Goal: Information Seeking & Learning: Learn about a topic

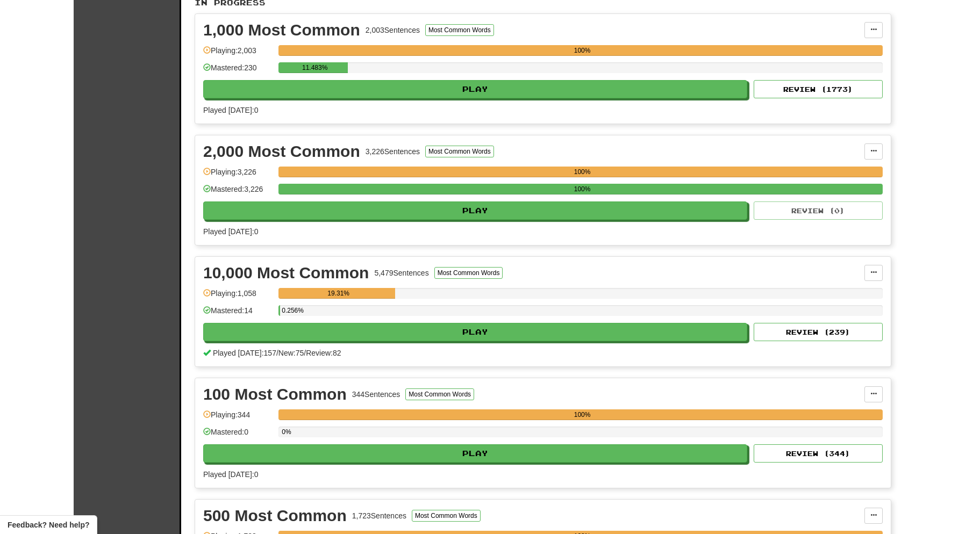
scroll to position [245, 0]
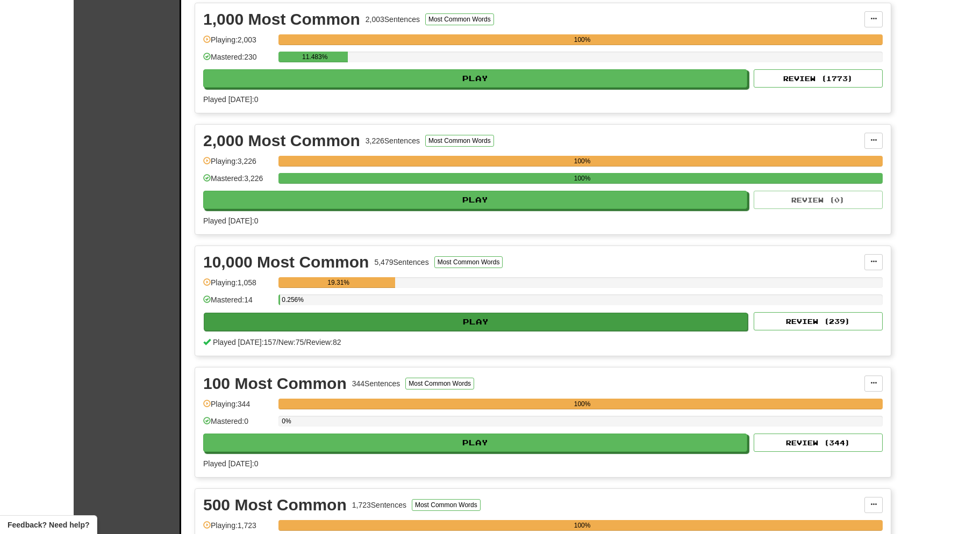
click at [434, 322] on button "Play" at bounding box center [476, 322] width 544 height 18
select select "**"
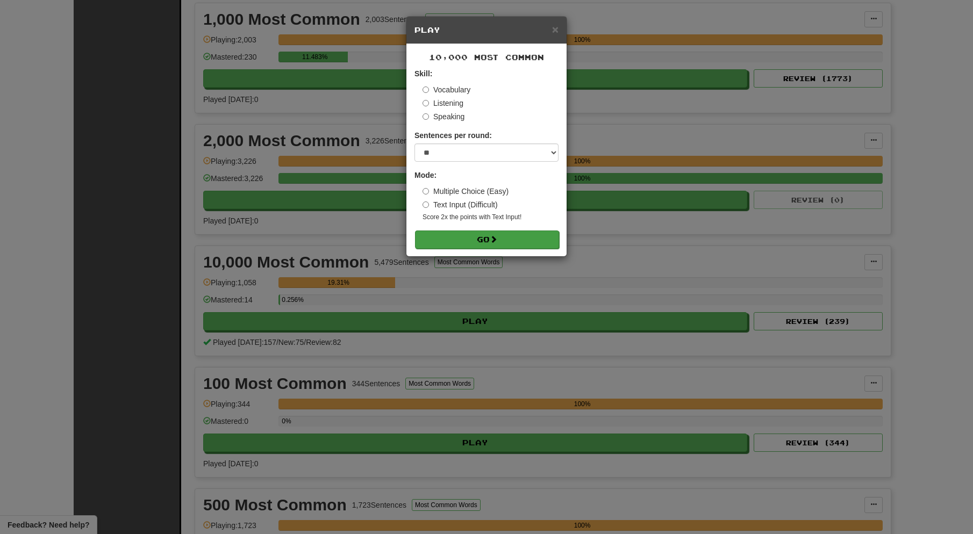
click at [483, 241] on button "Go" at bounding box center [487, 240] width 144 height 18
click at [486, 237] on button "Go" at bounding box center [487, 240] width 144 height 18
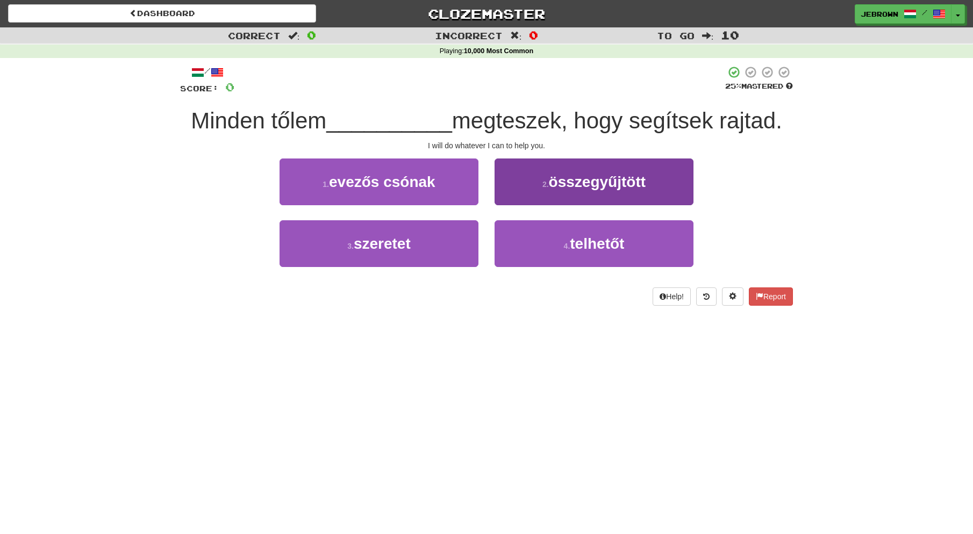
click at [537, 247] on button "4 . telhetőt" at bounding box center [594, 243] width 199 height 47
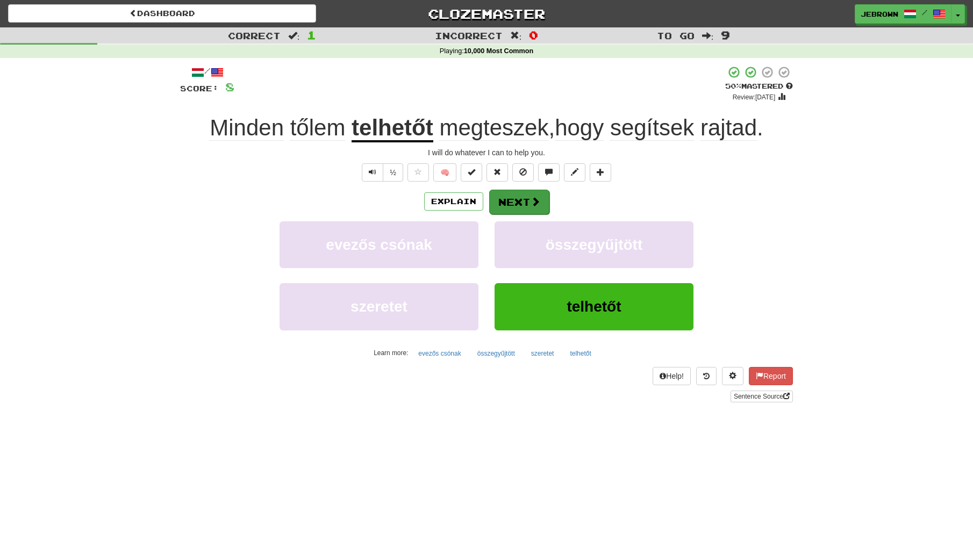
click at [525, 203] on button "Next" at bounding box center [519, 202] width 60 height 25
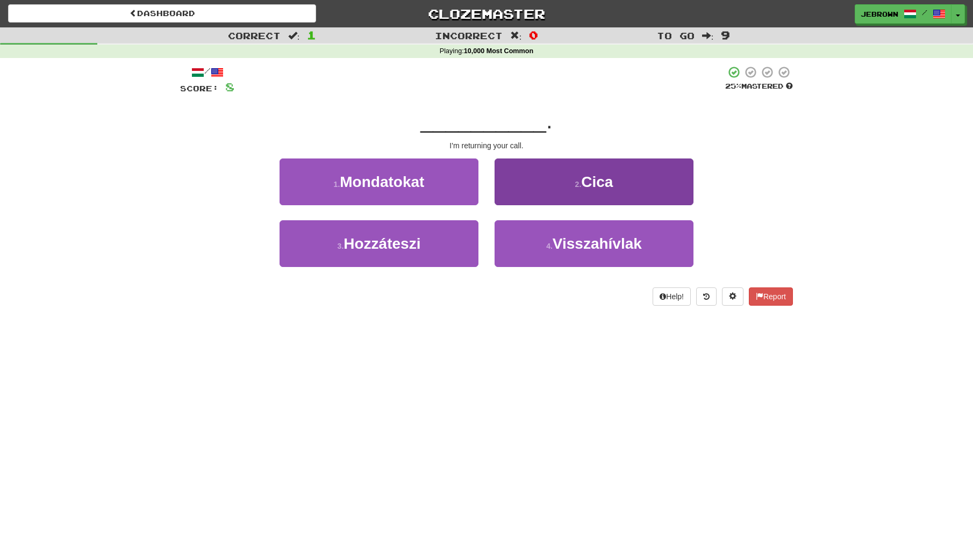
click at [557, 238] on span "Visszahívlak" at bounding box center [597, 243] width 89 height 17
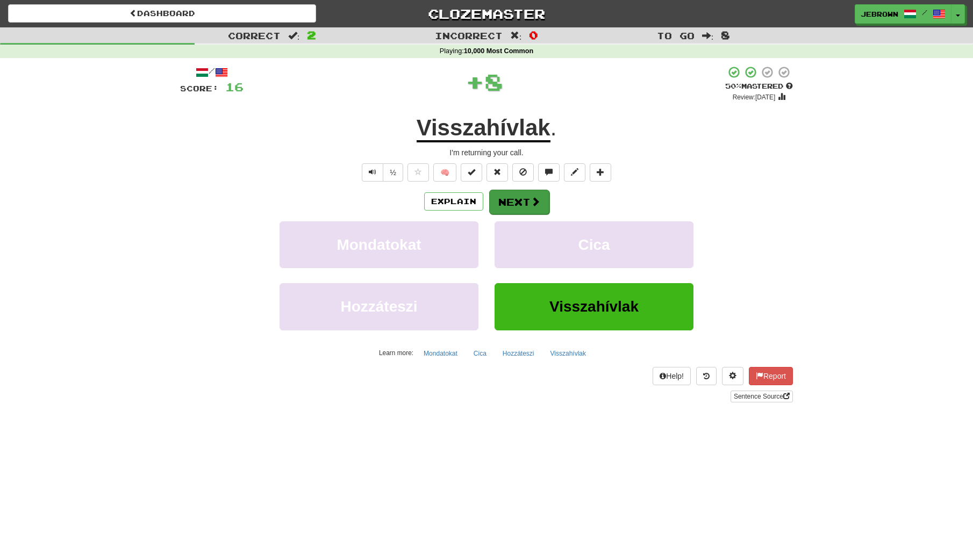
click at [518, 198] on button "Next" at bounding box center [519, 202] width 60 height 25
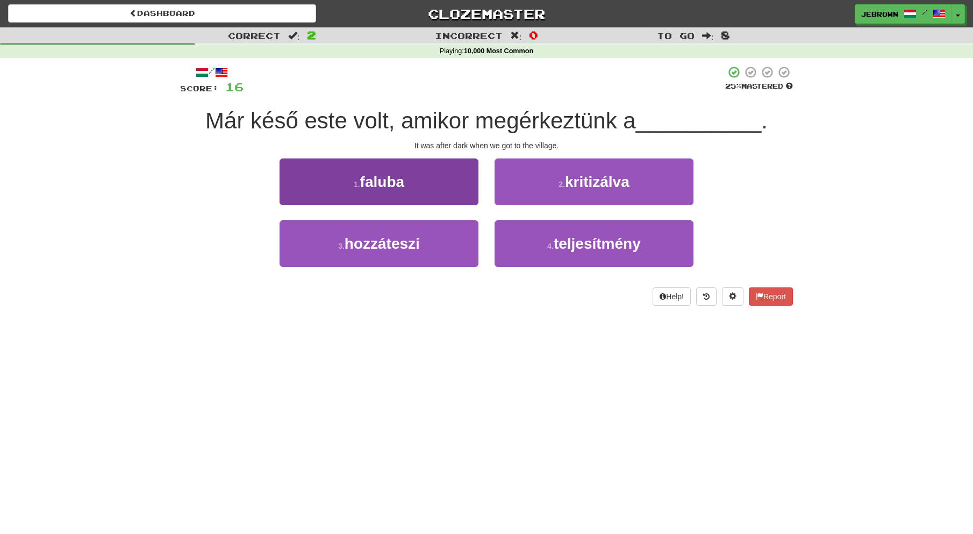
click at [410, 193] on button "1 . faluba" at bounding box center [379, 182] width 199 height 47
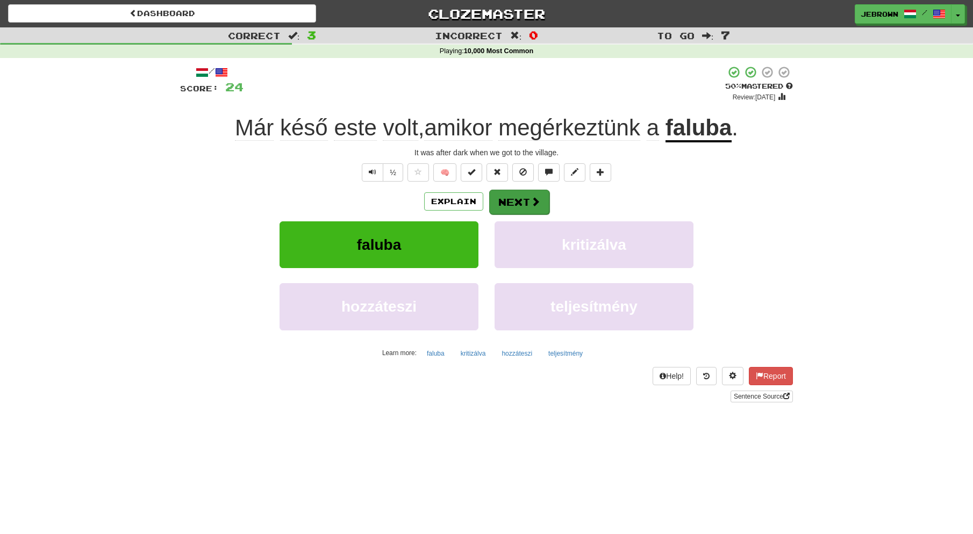
click at [524, 200] on button "Next" at bounding box center [519, 202] width 60 height 25
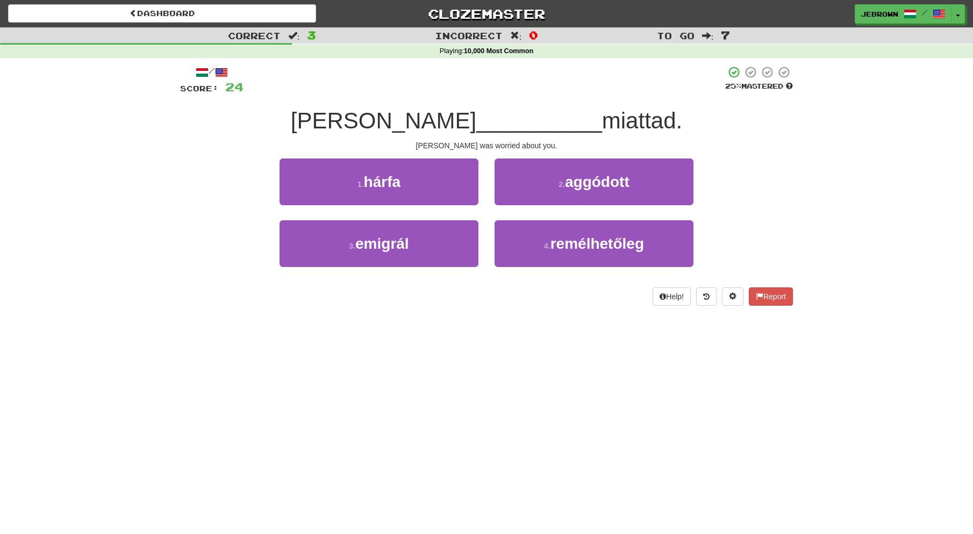
click at [559, 187] on small "2 ." at bounding box center [562, 184] width 6 height 9
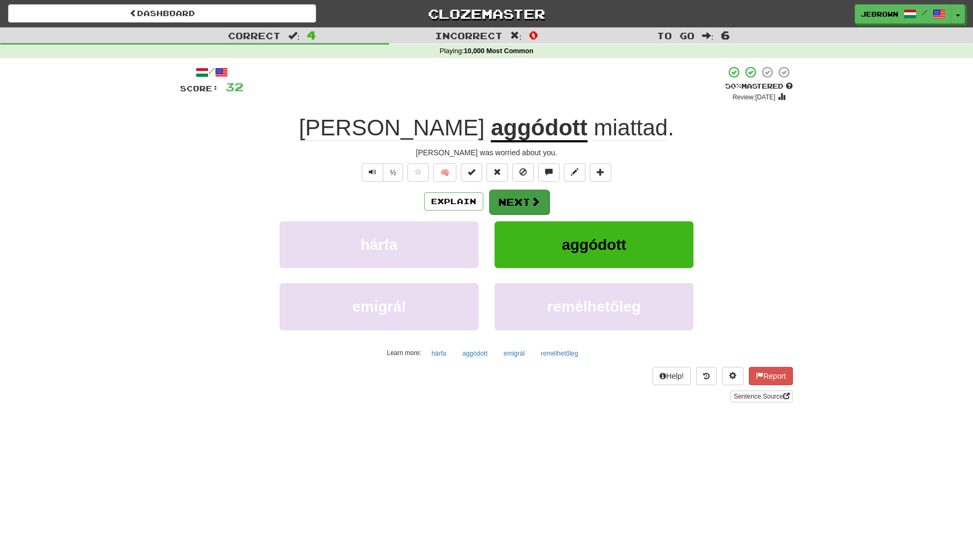
click at [521, 201] on button "Next" at bounding box center [519, 202] width 60 height 25
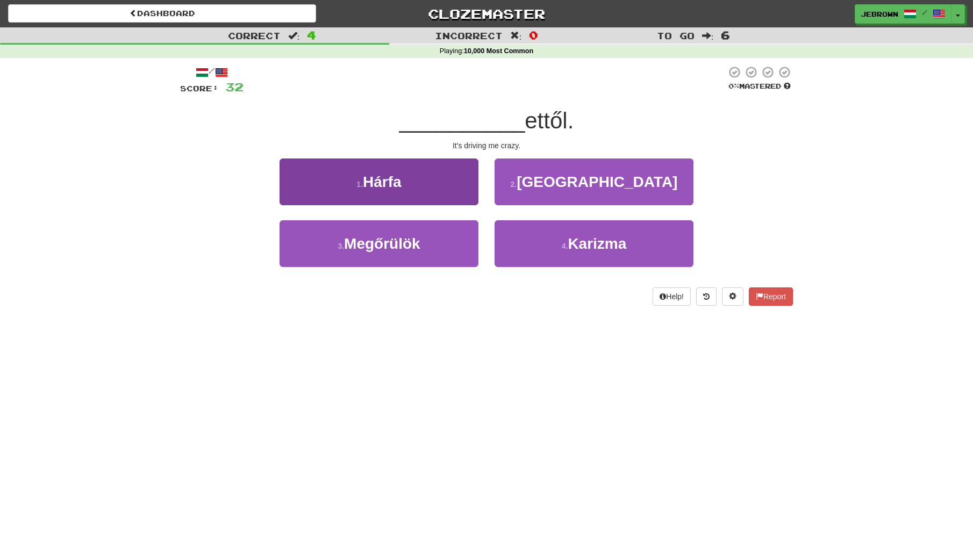
click at [432, 241] on button "3 . Megőrülök" at bounding box center [379, 243] width 199 height 47
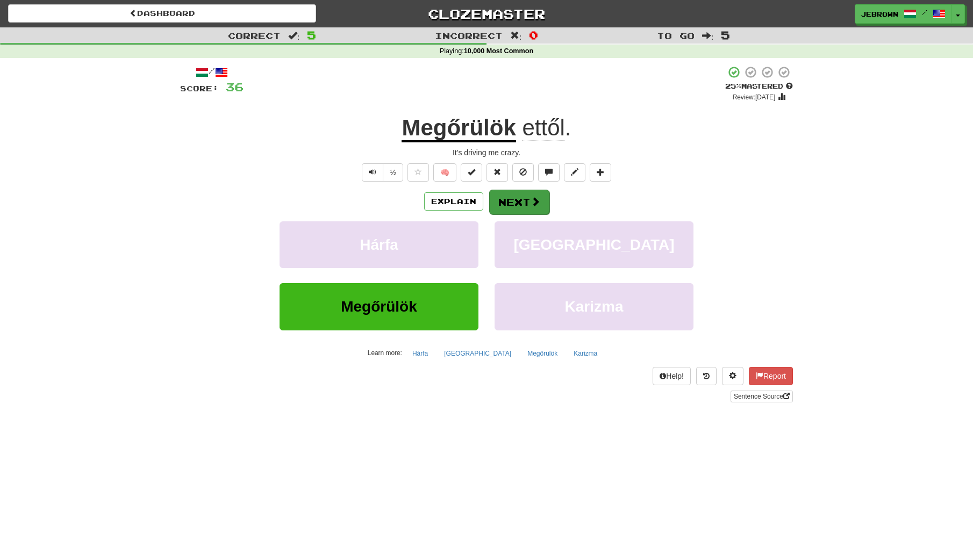
click at [523, 203] on button "Next" at bounding box center [519, 202] width 60 height 25
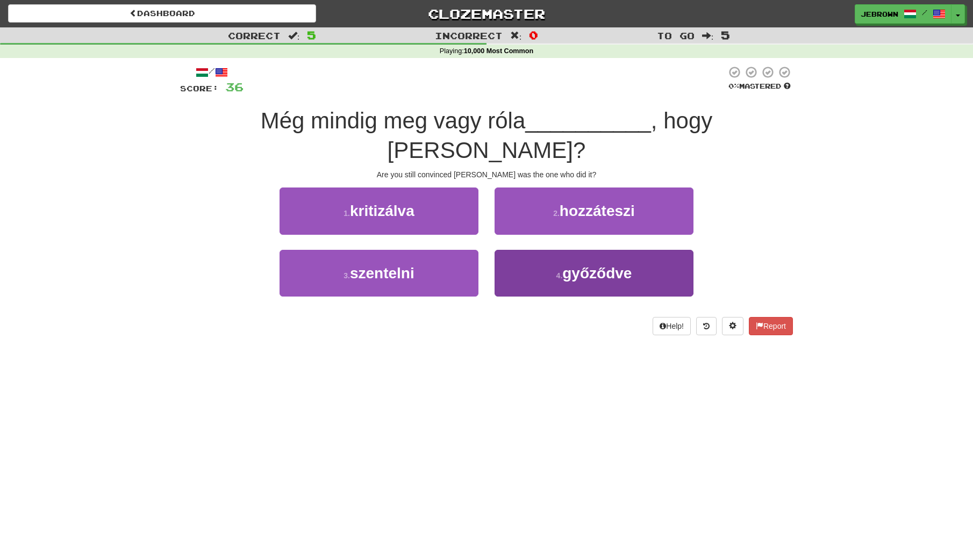
click at [576, 265] on span "győződve" at bounding box center [596, 273] width 69 height 17
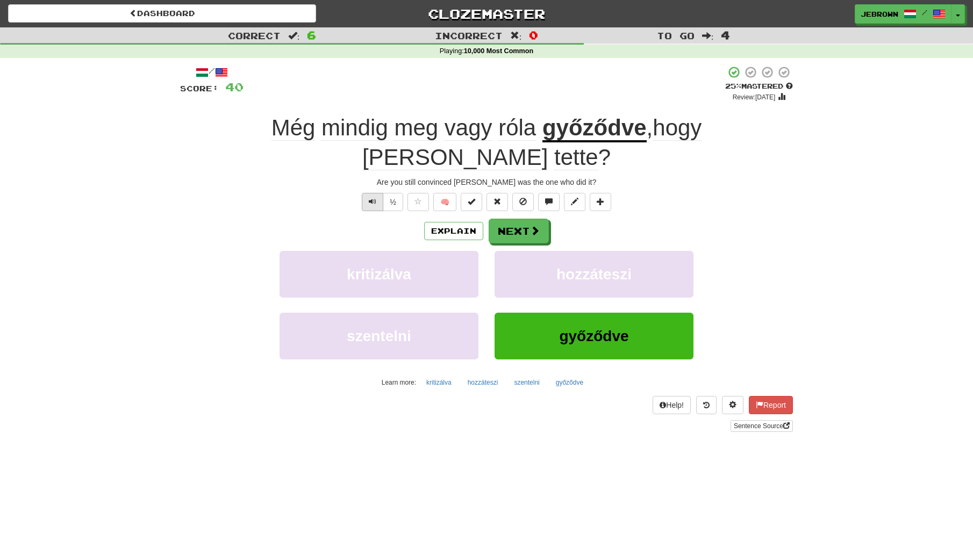
click at [372, 198] on span "Text-to-speech controls" at bounding box center [373, 202] width 8 height 8
click at [516, 219] on button "Next" at bounding box center [519, 231] width 60 height 25
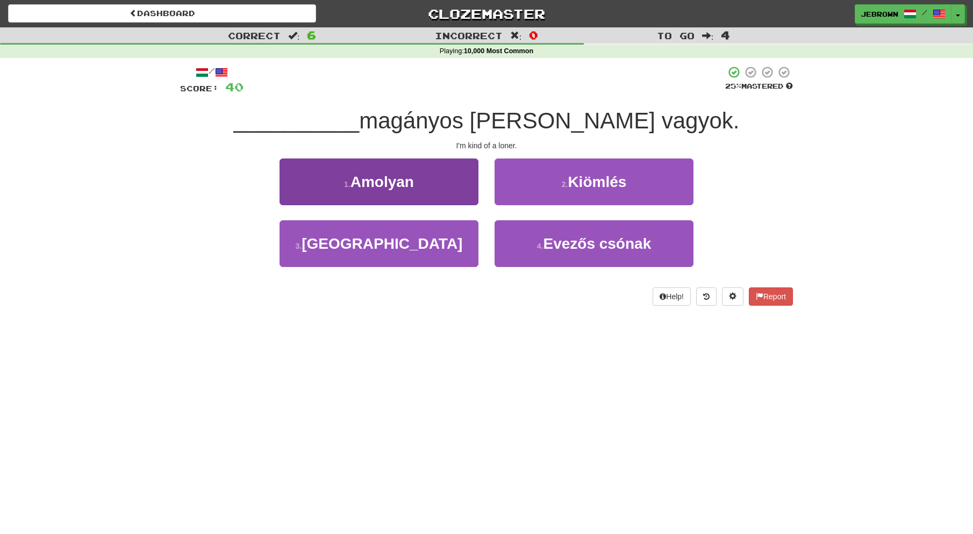
click at [387, 184] on span "Amolyan" at bounding box center [382, 182] width 63 height 17
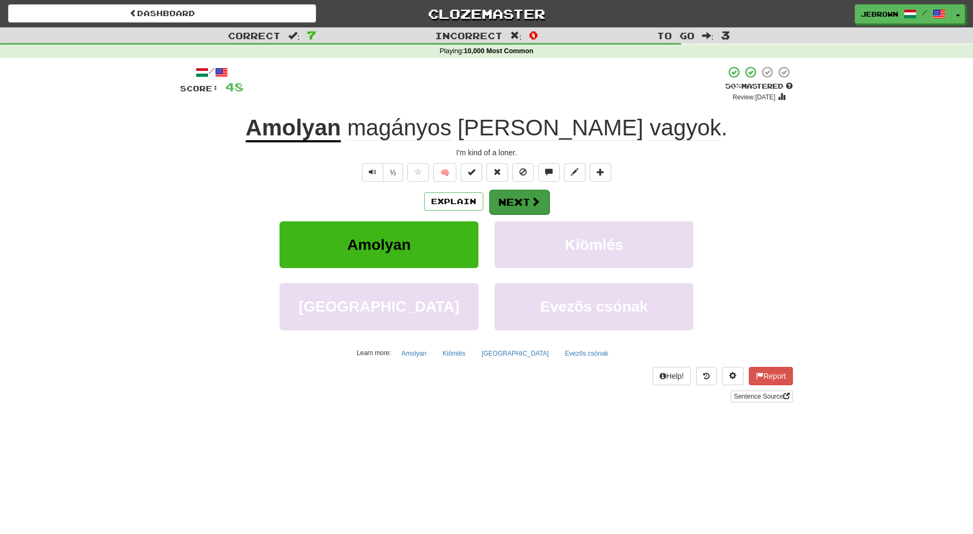
click at [523, 202] on button "Next" at bounding box center [519, 202] width 60 height 25
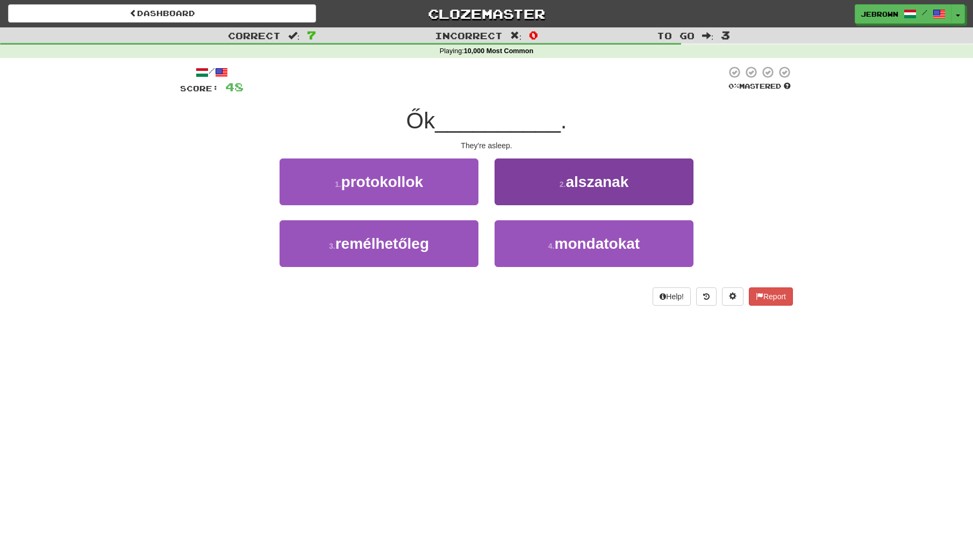
click at [557, 189] on button "2 . alszanak" at bounding box center [594, 182] width 199 height 47
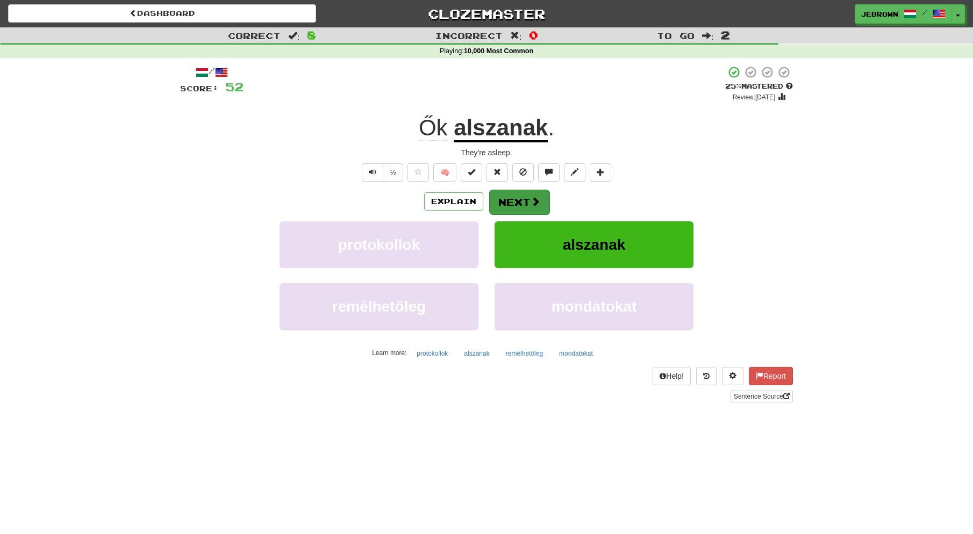
click at [531, 201] on span at bounding box center [536, 202] width 10 height 10
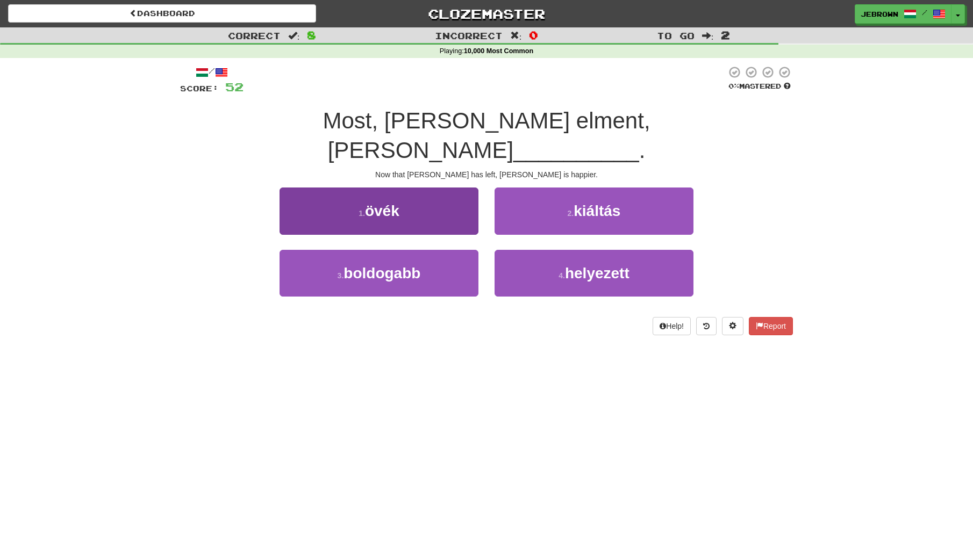
click at [409, 265] on span "boldogabb" at bounding box center [382, 273] width 77 height 17
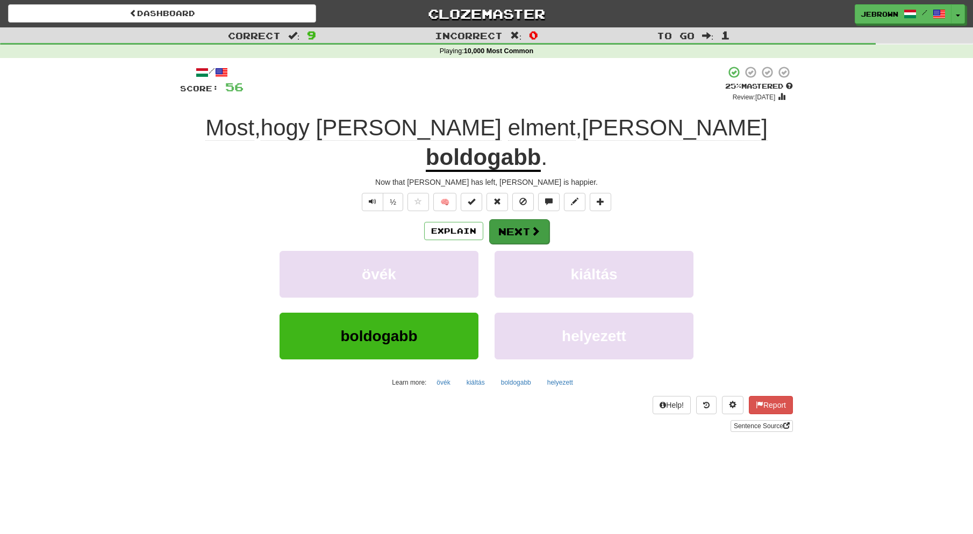
click at [525, 219] on button "Next" at bounding box center [519, 231] width 60 height 25
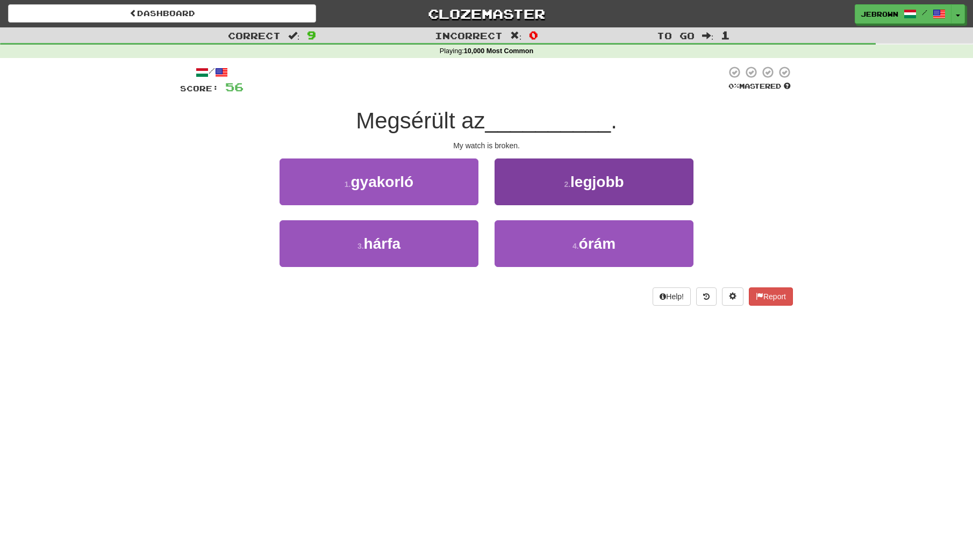
click at [551, 245] on button "4 . órám" at bounding box center [594, 243] width 199 height 47
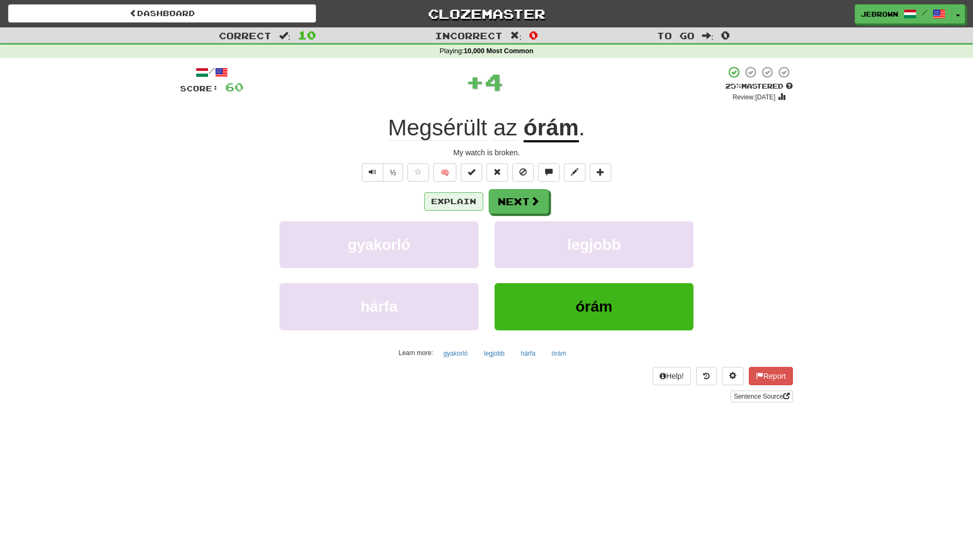
click at [444, 199] on button "Explain" at bounding box center [453, 201] width 59 height 18
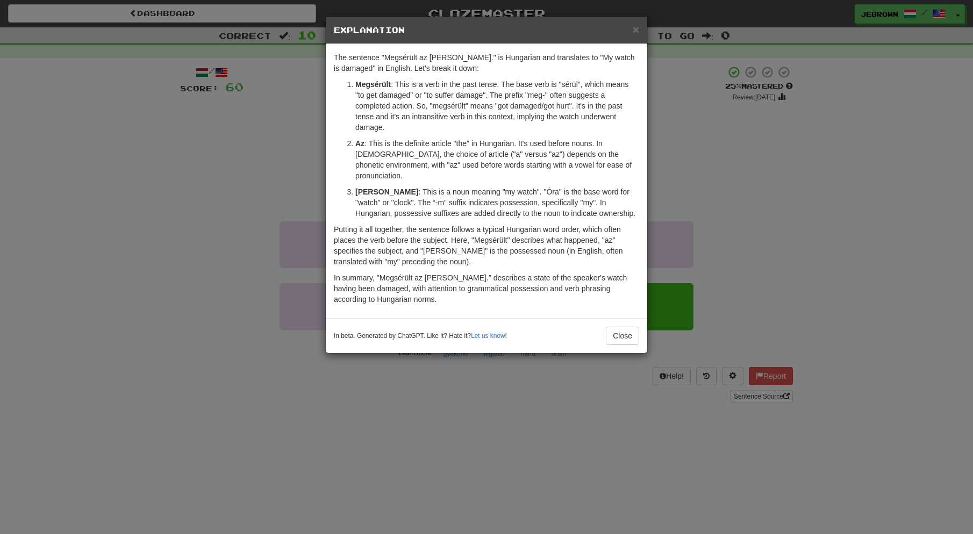
click at [636, 31] on span "×" at bounding box center [636, 29] width 6 height 12
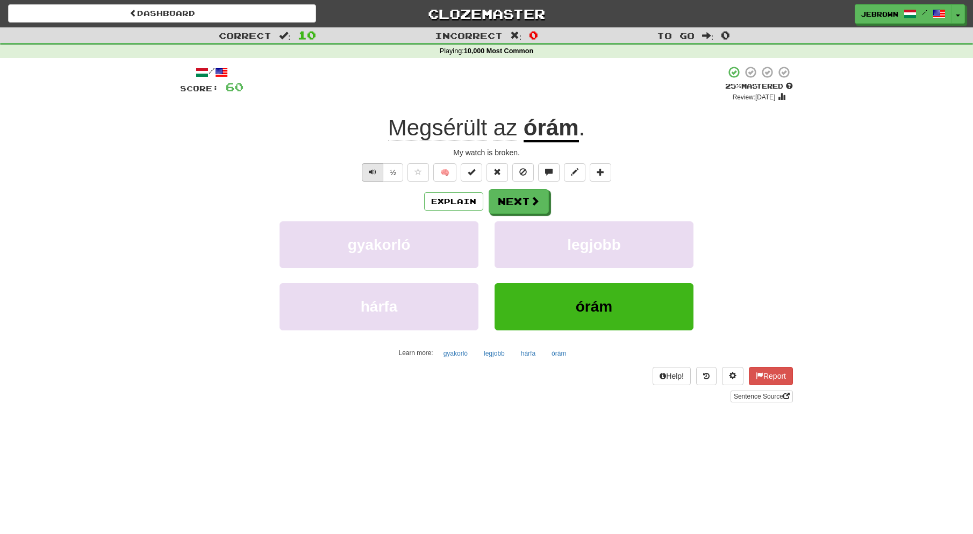
click at [372, 173] on span "Text-to-speech controls" at bounding box center [373, 172] width 8 height 8
click at [522, 202] on button "Next" at bounding box center [519, 202] width 60 height 25
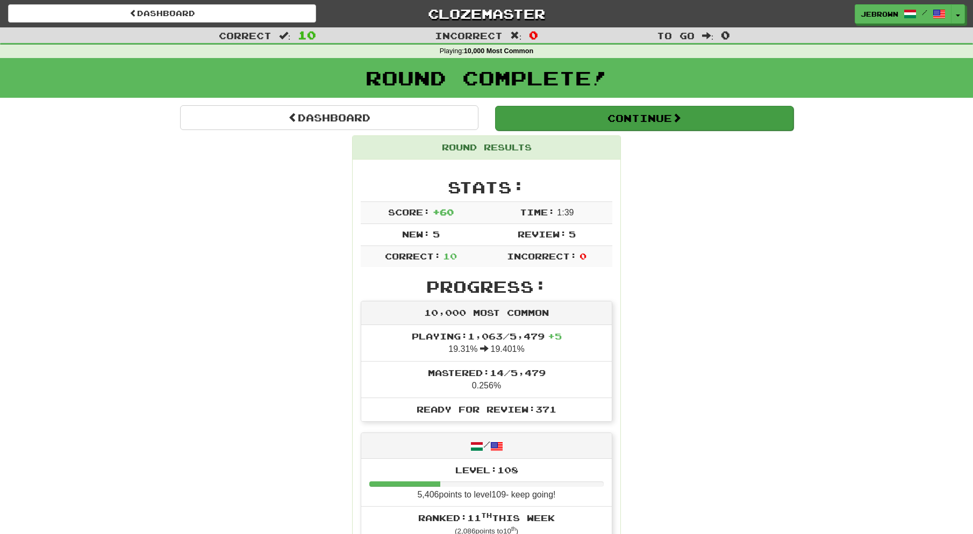
click at [539, 115] on button "Continue" at bounding box center [644, 118] width 298 height 25
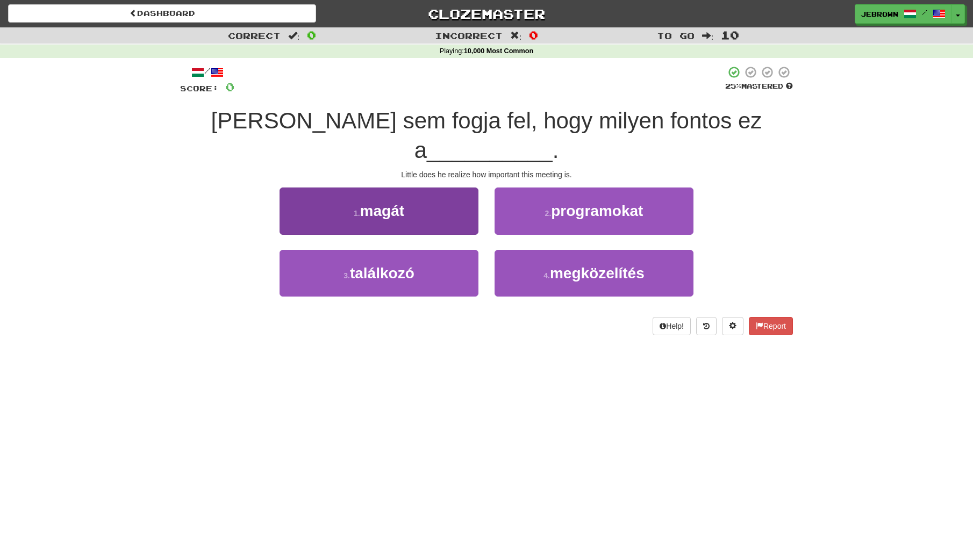
click at [423, 250] on button "3 . találkozó" at bounding box center [379, 273] width 199 height 47
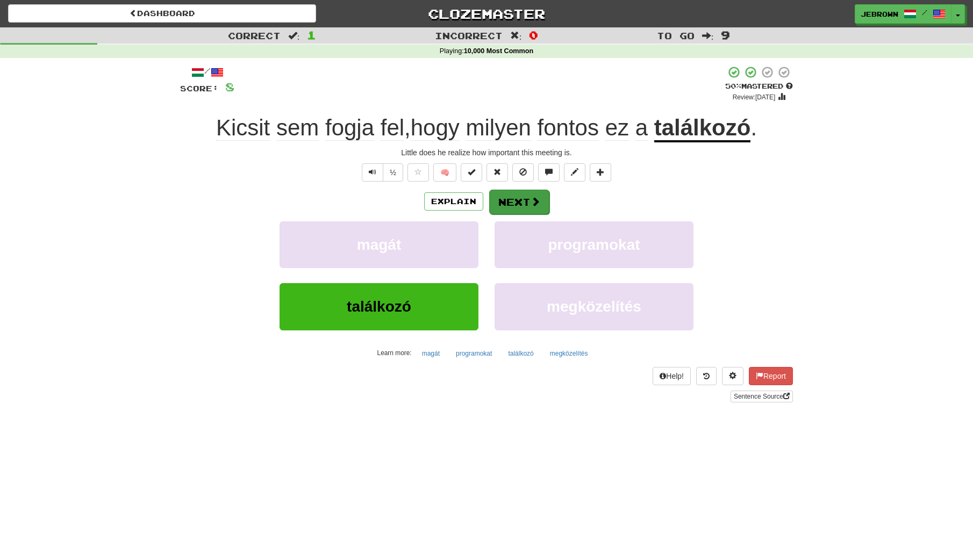
click at [519, 199] on button "Next" at bounding box center [519, 202] width 60 height 25
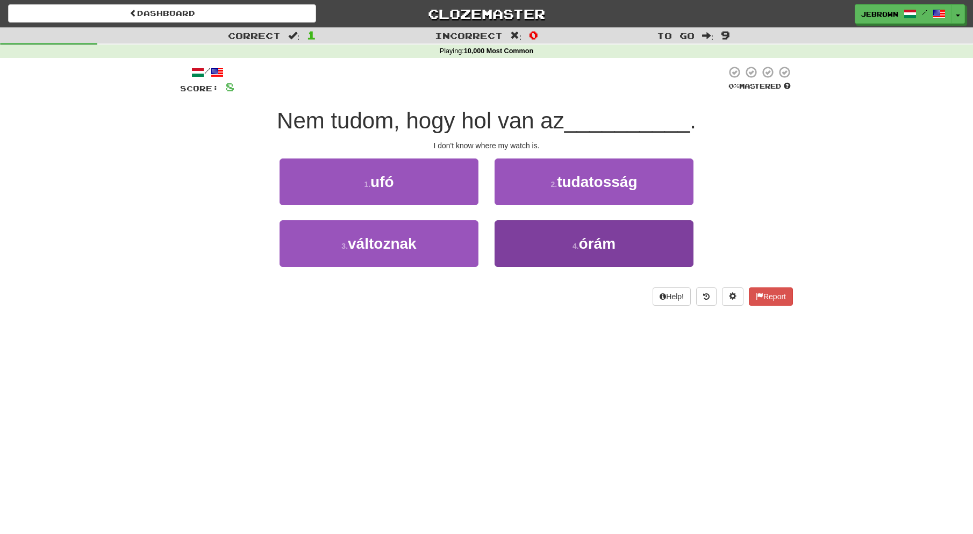
click at [572, 231] on button "4 . órám" at bounding box center [594, 243] width 199 height 47
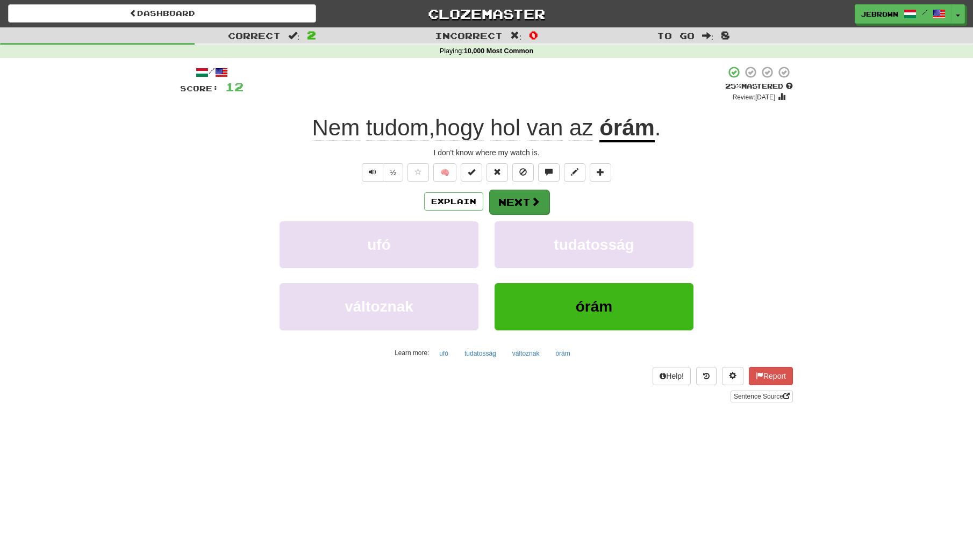
click at [527, 201] on button "Next" at bounding box center [519, 202] width 60 height 25
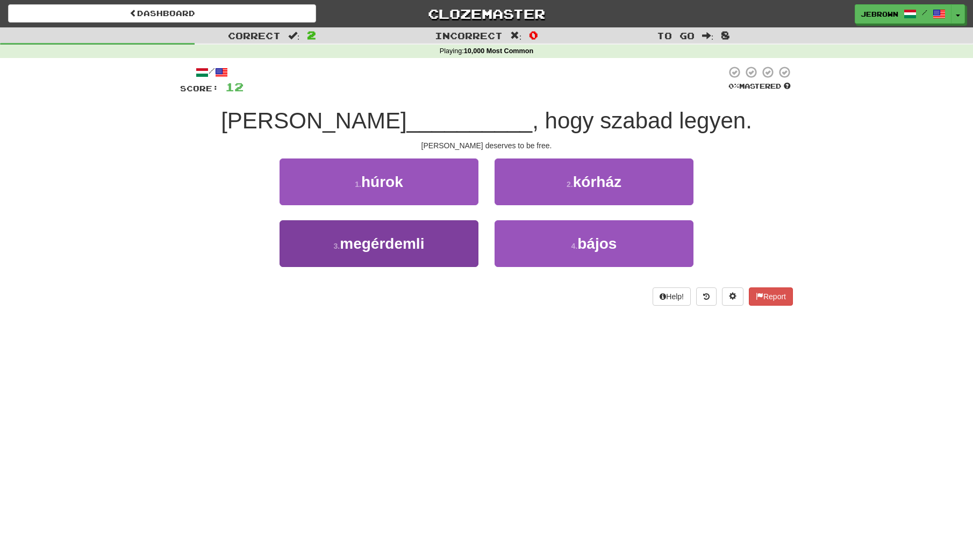
click at [441, 240] on button "3 . megérdemli" at bounding box center [379, 243] width 199 height 47
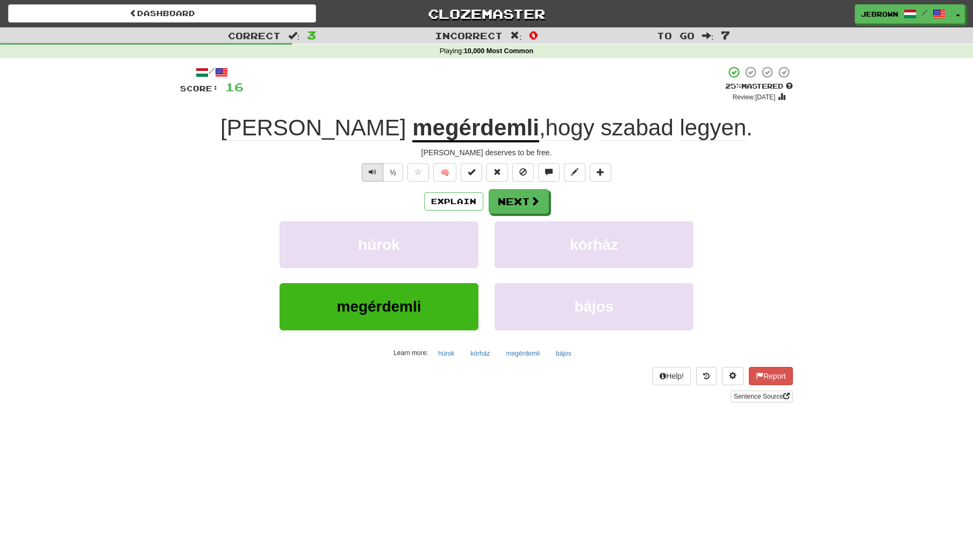
scroll to position [0, 1]
click at [376, 169] on button "Text-to-speech controls" at bounding box center [373, 172] width 22 height 18
click at [524, 202] on button "Next" at bounding box center [519, 202] width 60 height 25
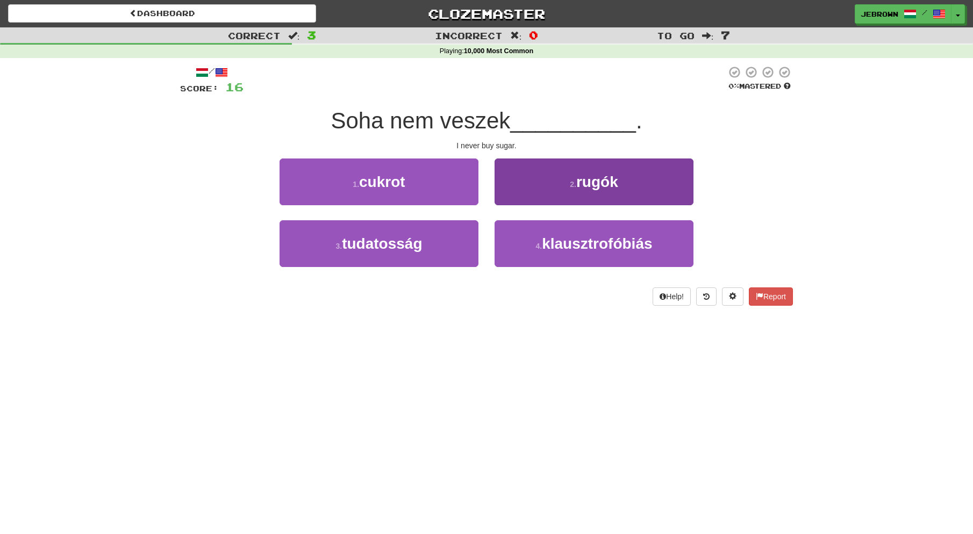
scroll to position [0, 0]
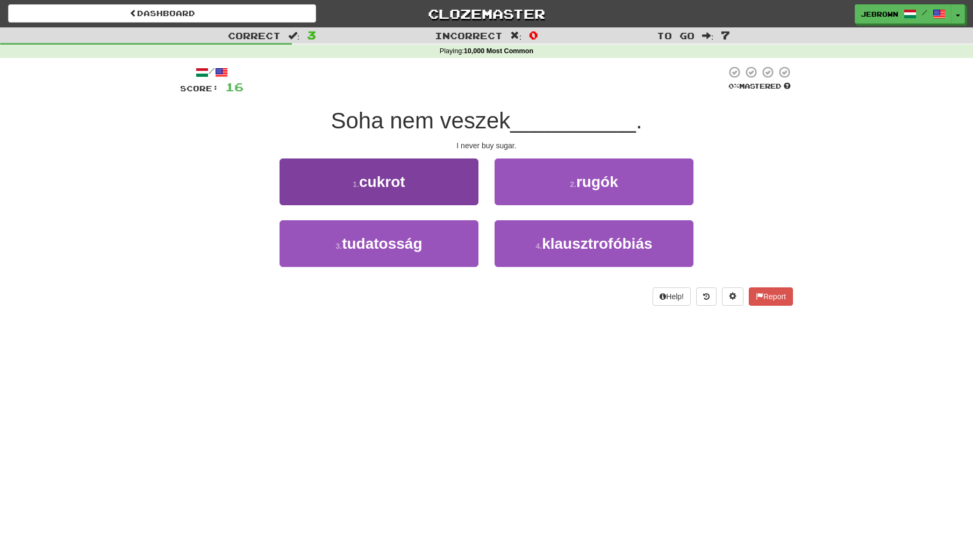
click at [408, 189] on button "1 . cukrot" at bounding box center [379, 182] width 199 height 47
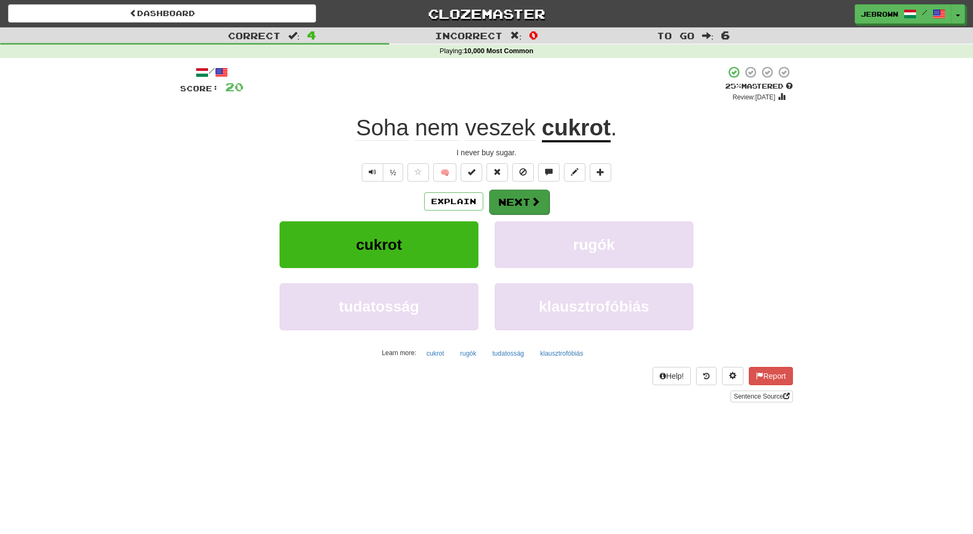
click at [514, 199] on button "Next" at bounding box center [519, 202] width 60 height 25
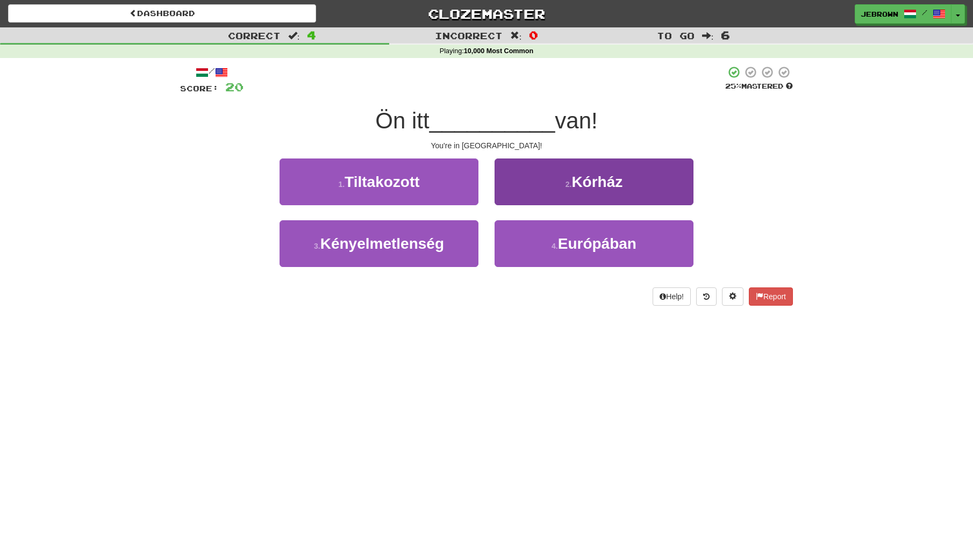
click at [545, 237] on button "4 . Európában" at bounding box center [594, 243] width 199 height 47
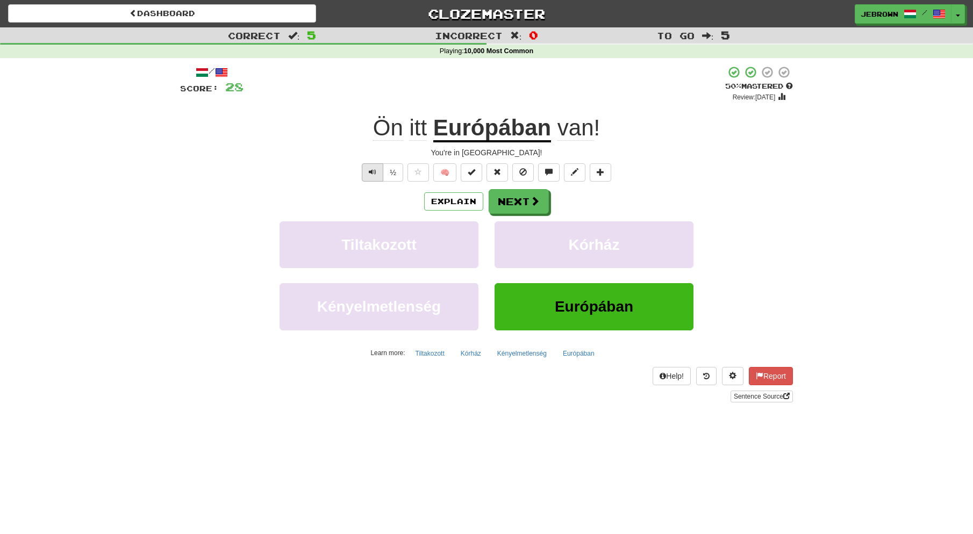
click at [370, 172] on span "Text-to-speech controls" at bounding box center [373, 172] width 8 height 8
click at [367, 169] on button "Text-to-speech controls" at bounding box center [373, 172] width 22 height 18
click at [518, 201] on button "Next" at bounding box center [519, 202] width 60 height 25
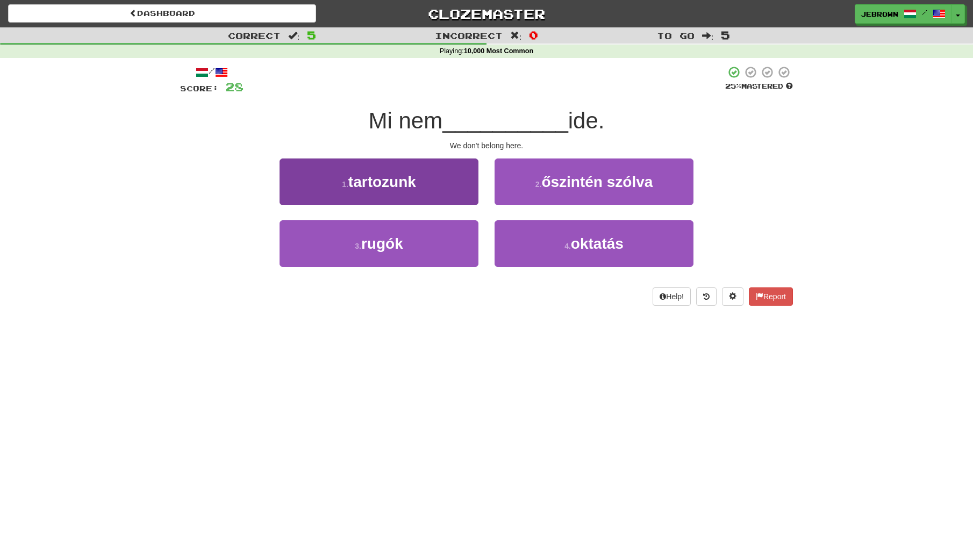
click at [435, 173] on button "1 . tartozunk" at bounding box center [379, 182] width 199 height 47
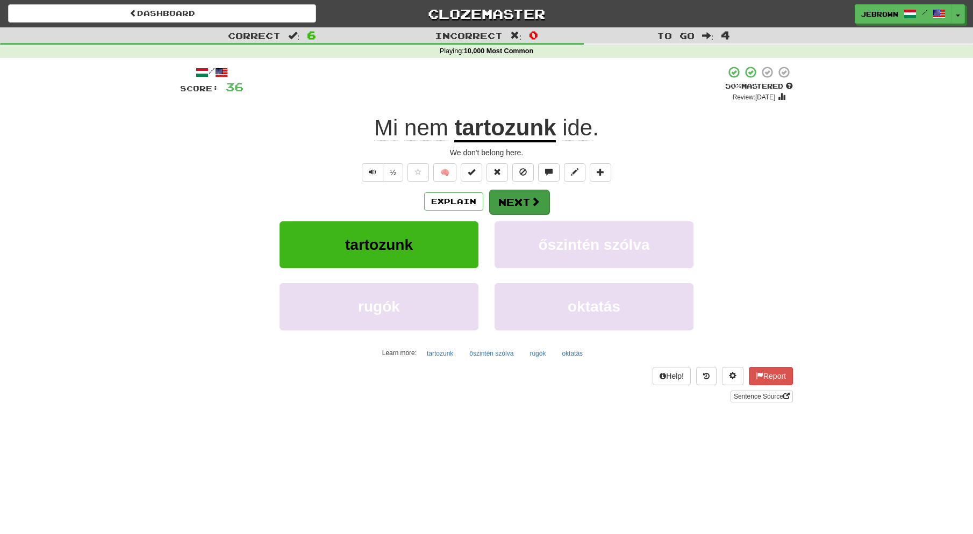
click at [522, 204] on button "Next" at bounding box center [519, 202] width 60 height 25
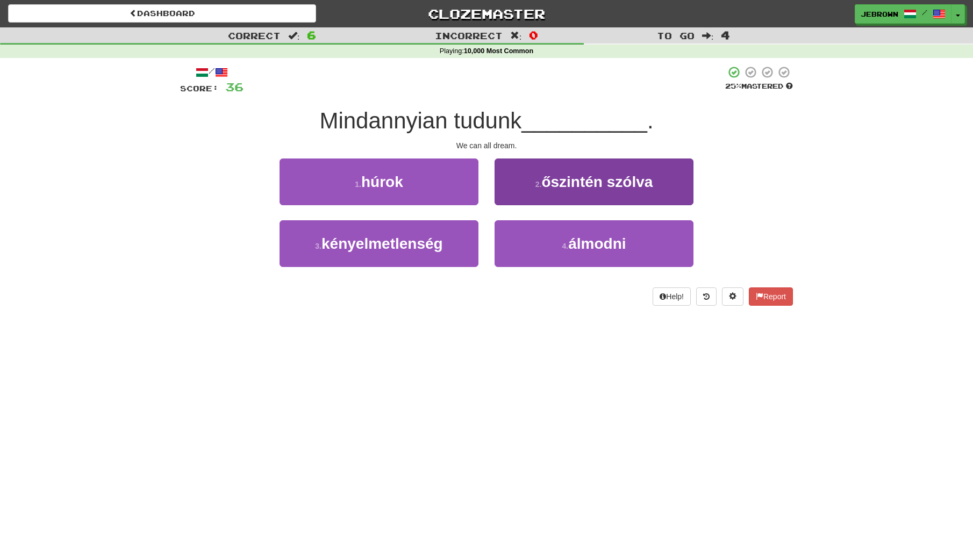
click at [566, 247] on small "4 ." at bounding box center [565, 246] width 6 height 9
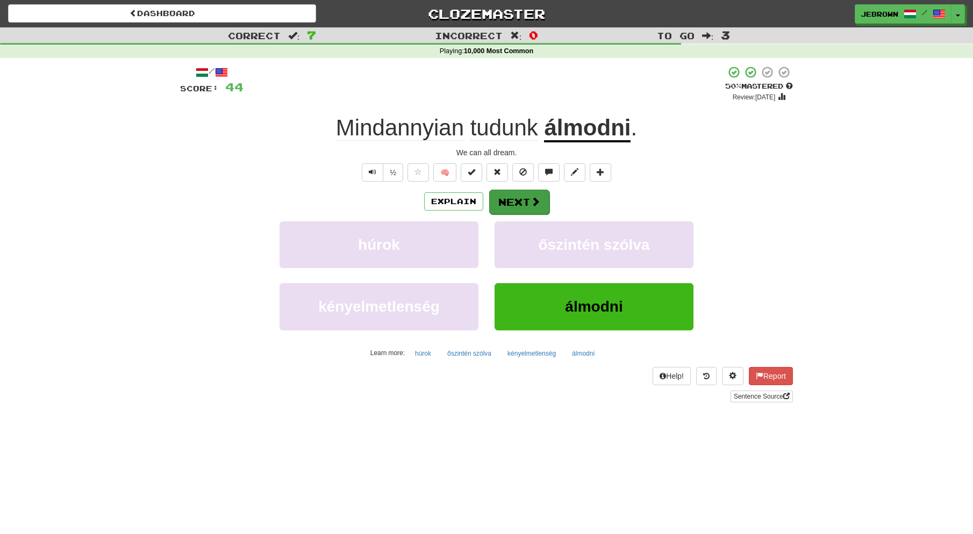
click at [519, 196] on button "Next" at bounding box center [519, 202] width 60 height 25
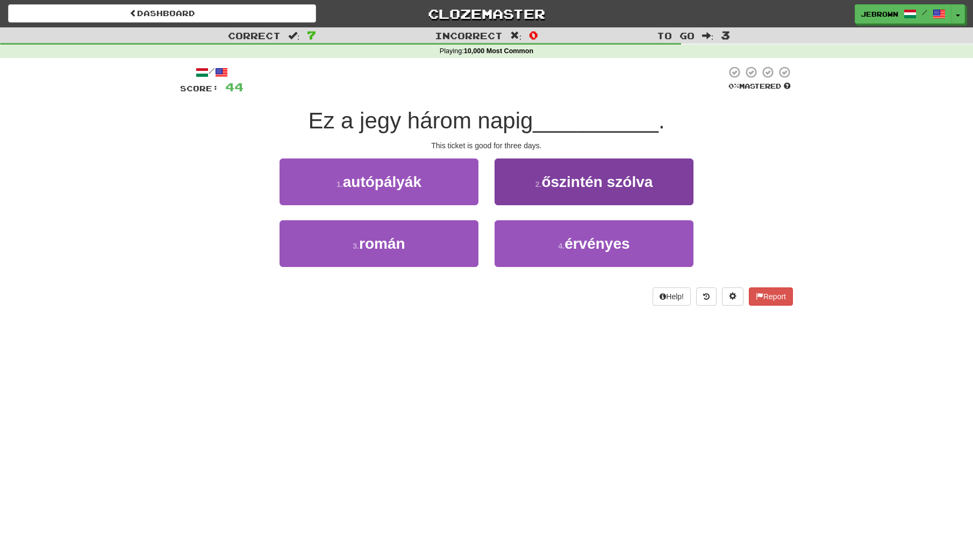
click at [547, 243] on button "4 . érvényes" at bounding box center [594, 243] width 199 height 47
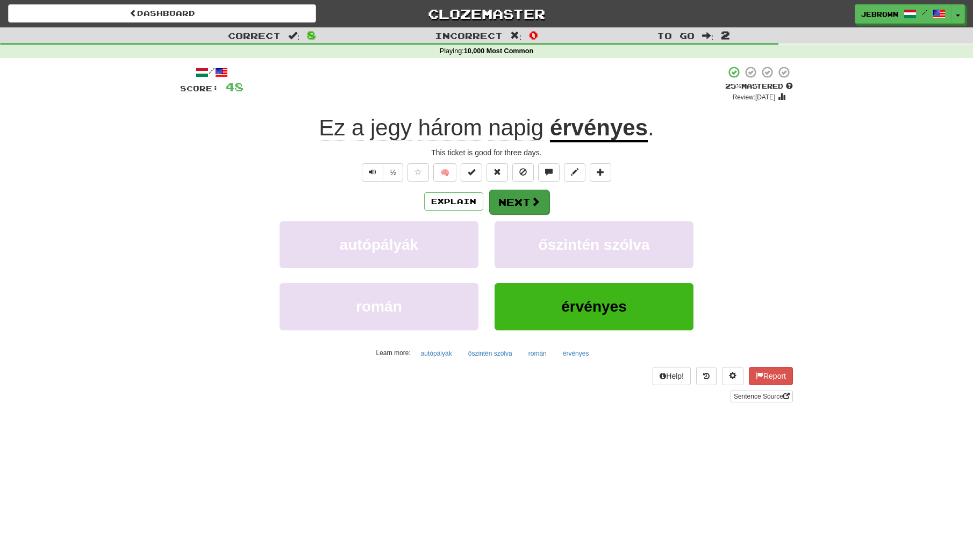
click at [515, 201] on button "Next" at bounding box center [519, 202] width 60 height 25
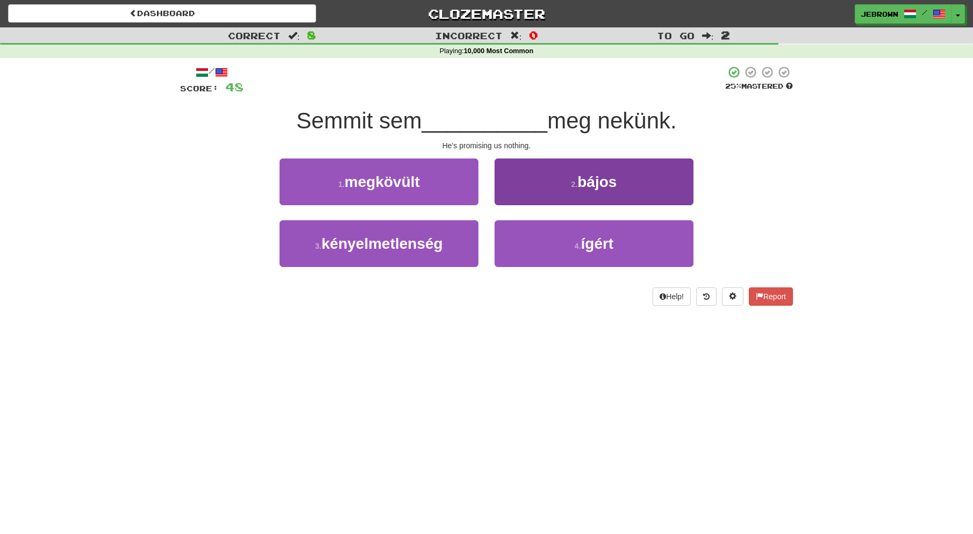
click at [538, 242] on button "4 . ígért" at bounding box center [594, 243] width 199 height 47
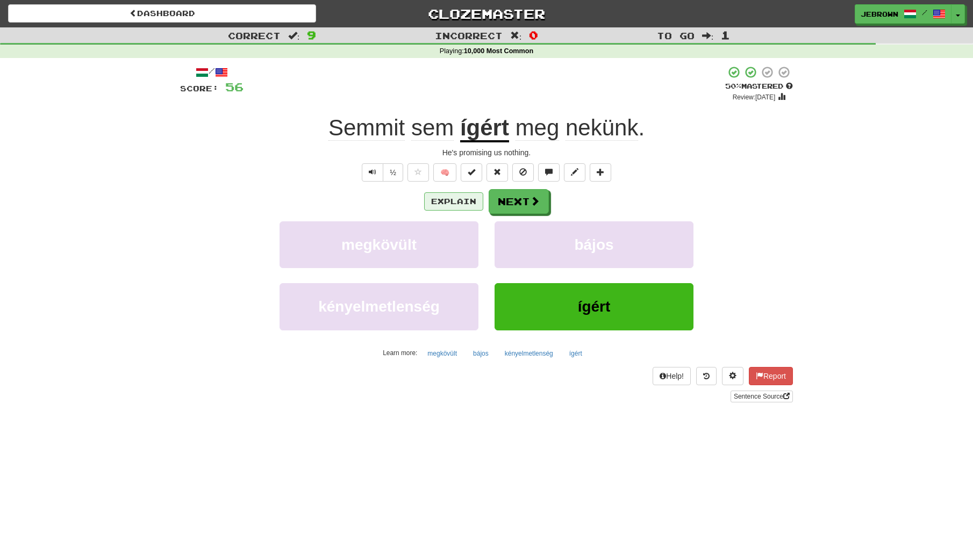
click at [445, 201] on button "Explain" at bounding box center [453, 201] width 59 height 18
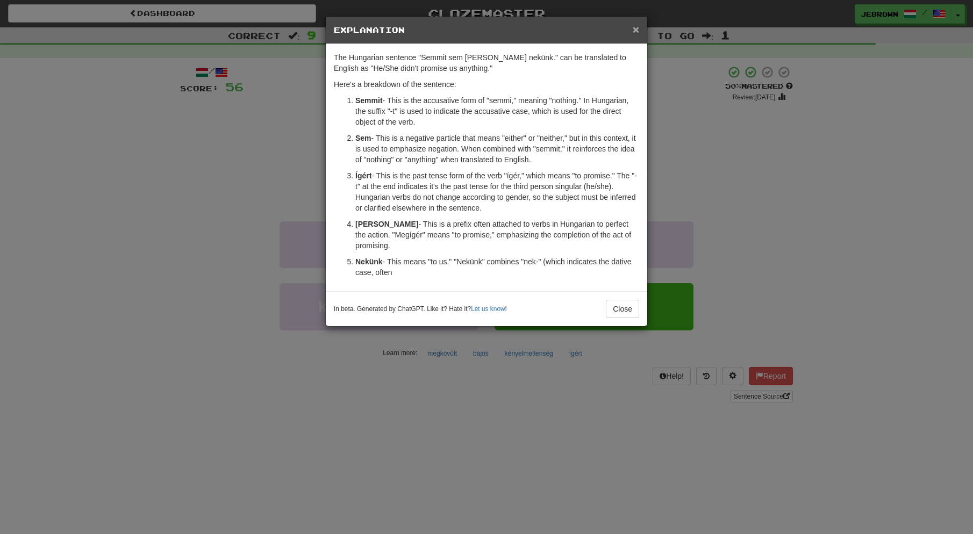
click at [635, 29] on span "×" at bounding box center [636, 29] width 6 height 12
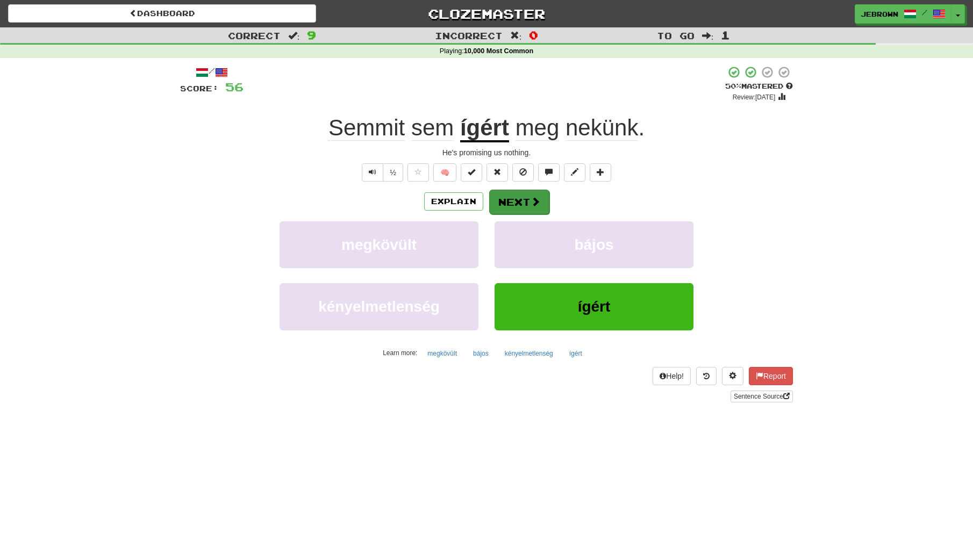
click at [524, 202] on button "Next" at bounding box center [519, 202] width 60 height 25
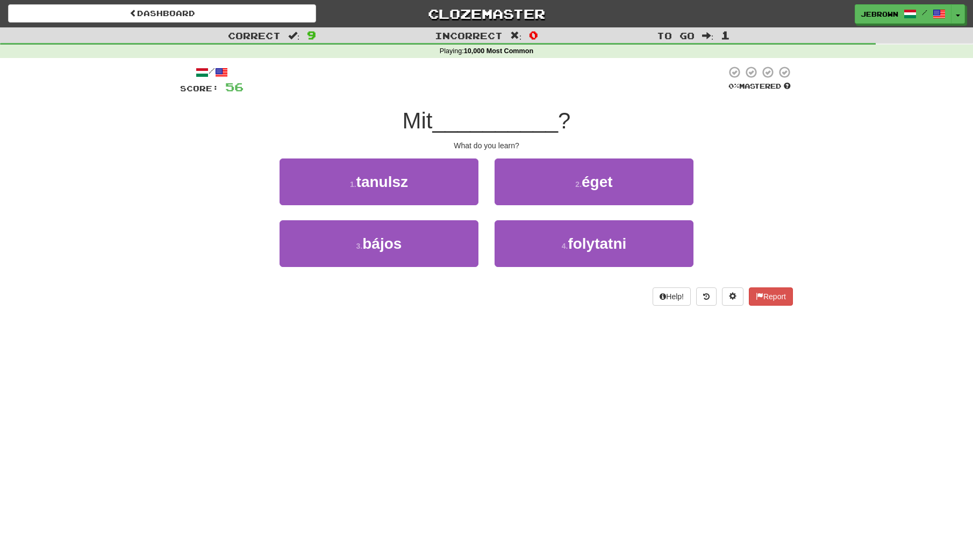
click at [386, 183] on span "tanulsz" at bounding box center [382, 182] width 52 height 17
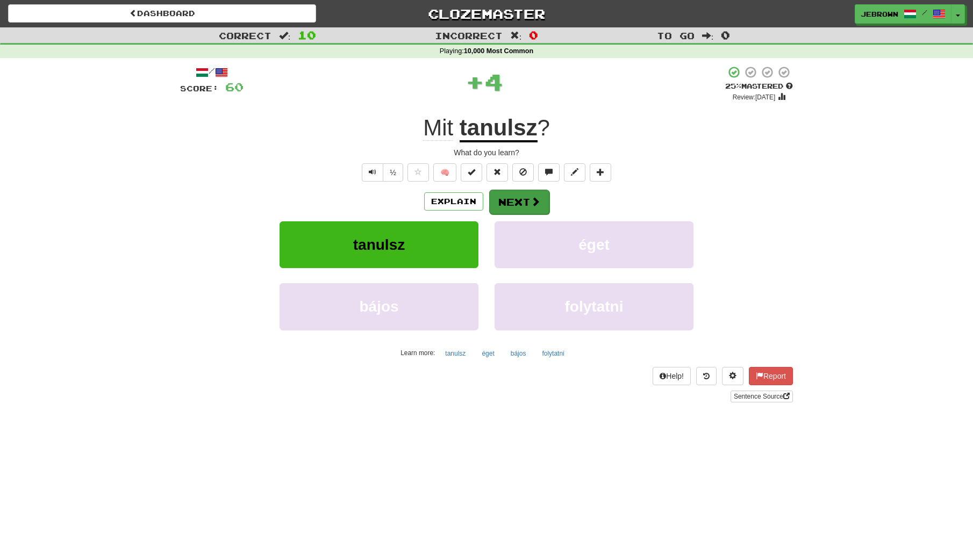
click at [522, 201] on button "Next" at bounding box center [519, 202] width 60 height 25
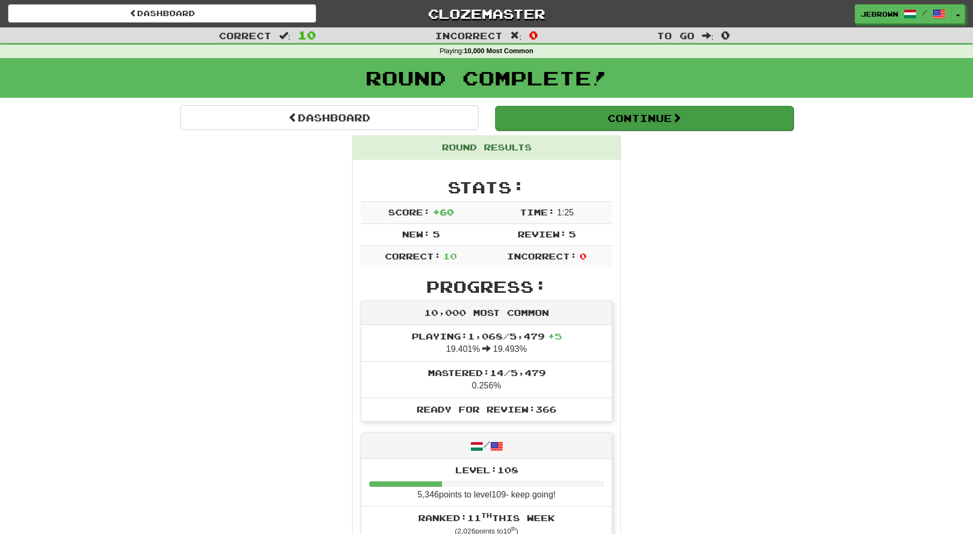
click at [535, 115] on button "Continue" at bounding box center [644, 118] width 298 height 25
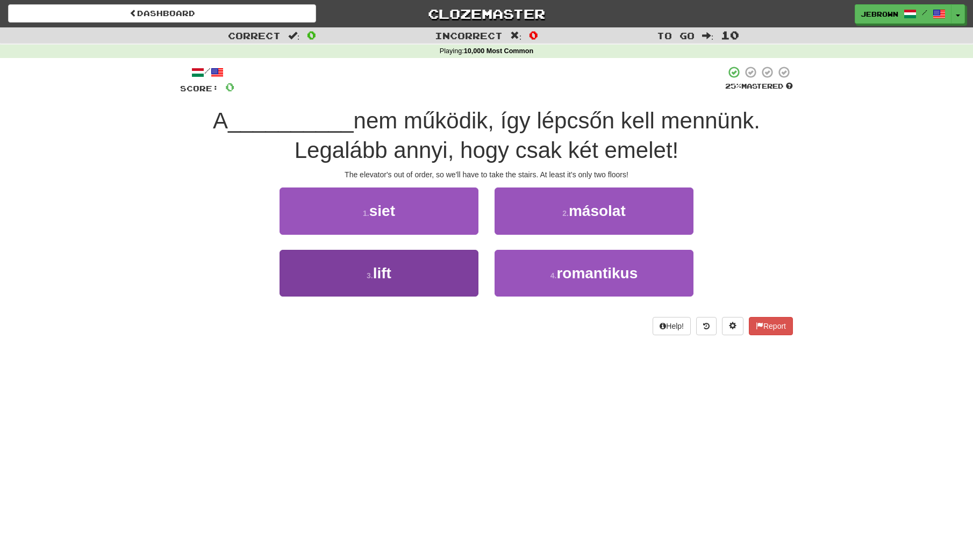
scroll to position [1, 0]
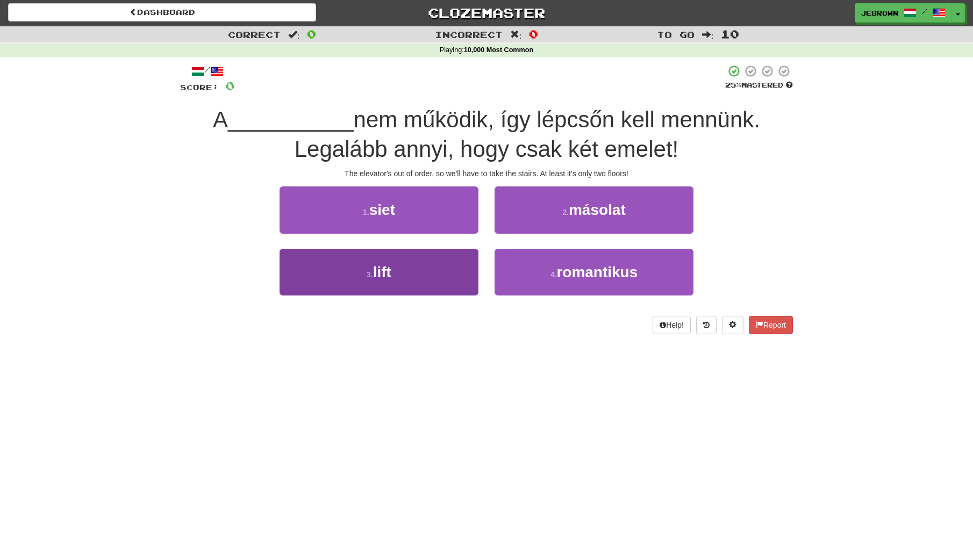
click at [410, 274] on button "3 . lift" at bounding box center [379, 272] width 199 height 47
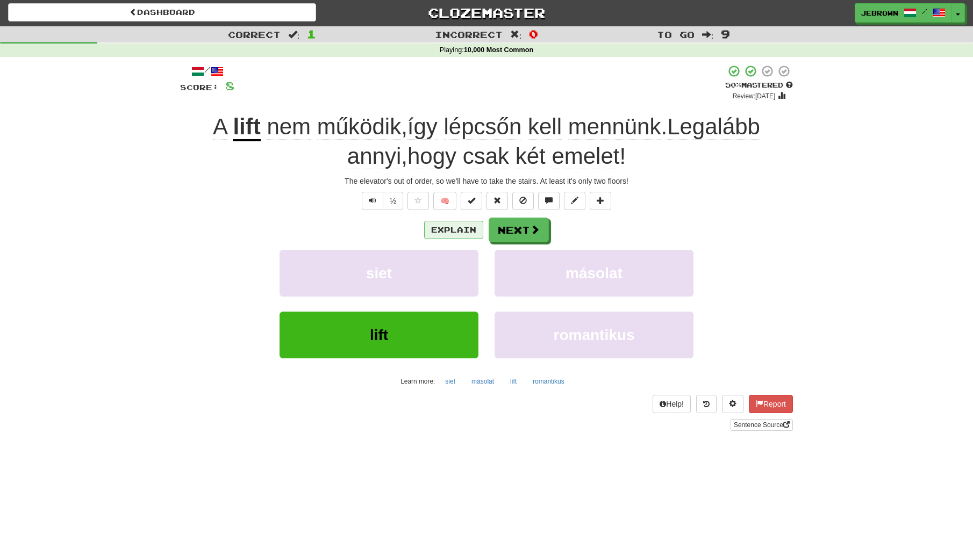
click at [456, 229] on button "Explain" at bounding box center [453, 230] width 59 height 18
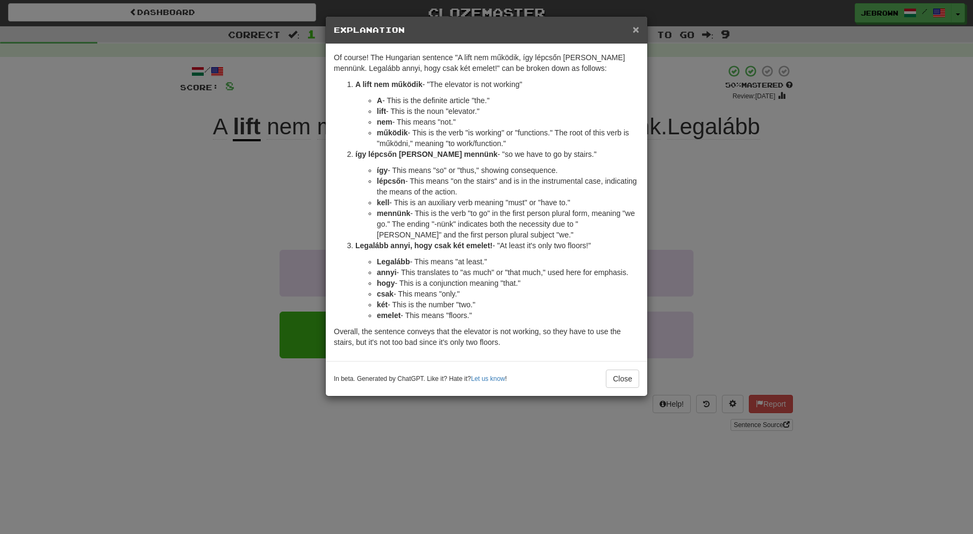
click at [636, 30] on span "×" at bounding box center [636, 29] width 6 height 12
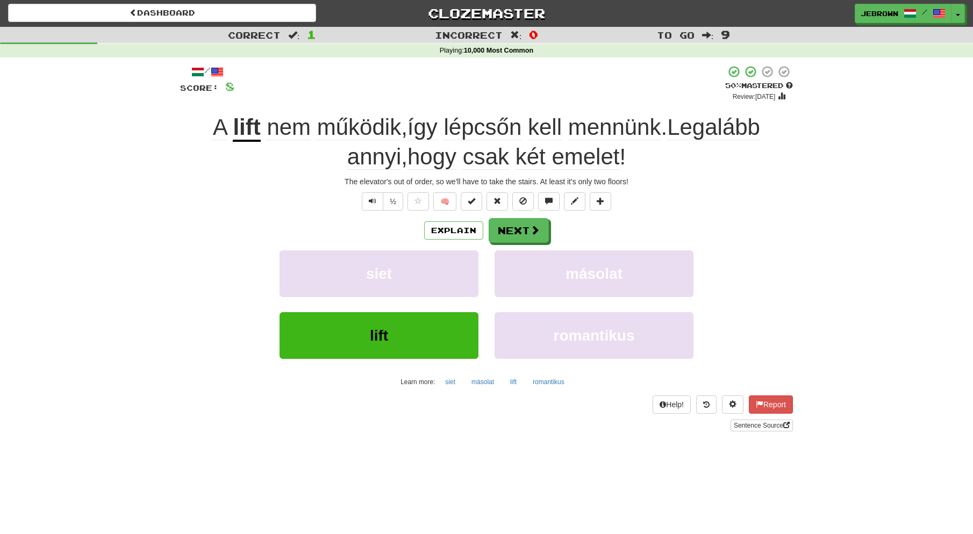
scroll to position [0, 0]
click at [370, 199] on span "Text-to-speech controls" at bounding box center [373, 202] width 8 height 8
click at [517, 233] on button "Next" at bounding box center [519, 231] width 60 height 25
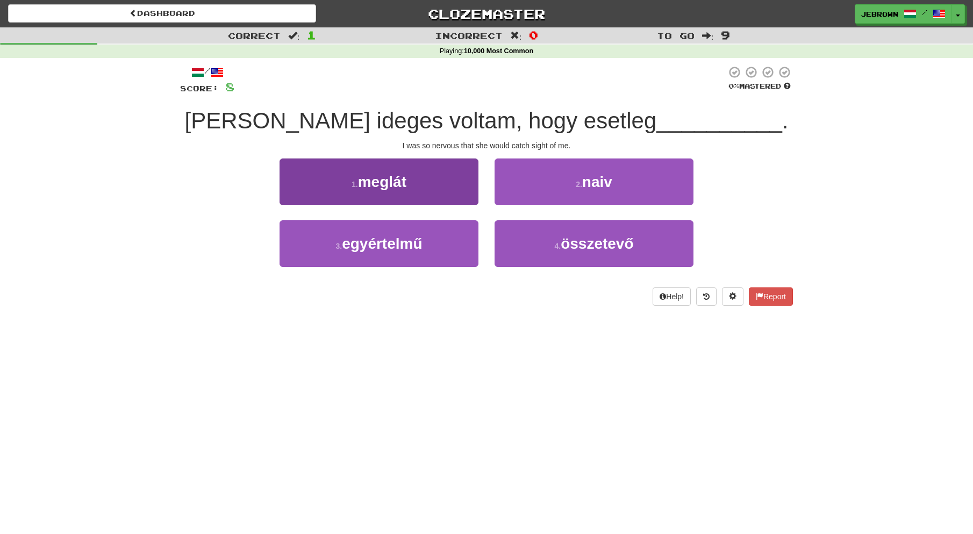
click at [438, 175] on button "1 . meglát" at bounding box center [379, 182] width 199 height 47
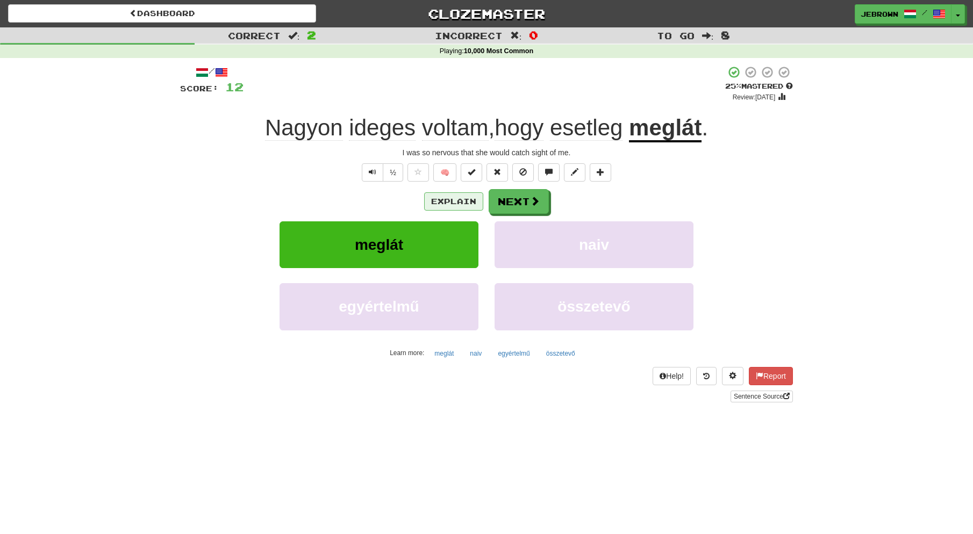
click at [453, 199] on button "Explain" at bounding box center [453, 201] width 59 height 18
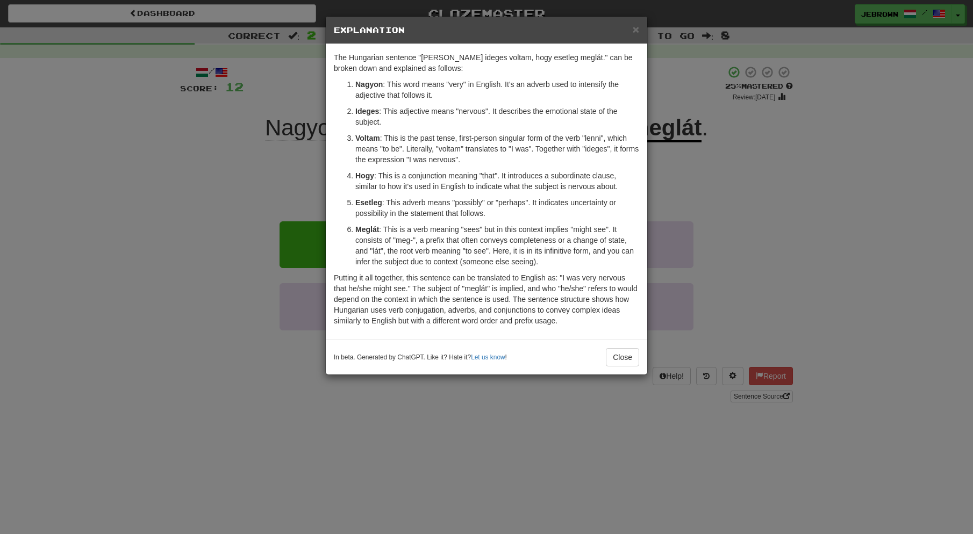
click at [636, 28] on span "×" at bounding box center [636, 29] width 6 height 12
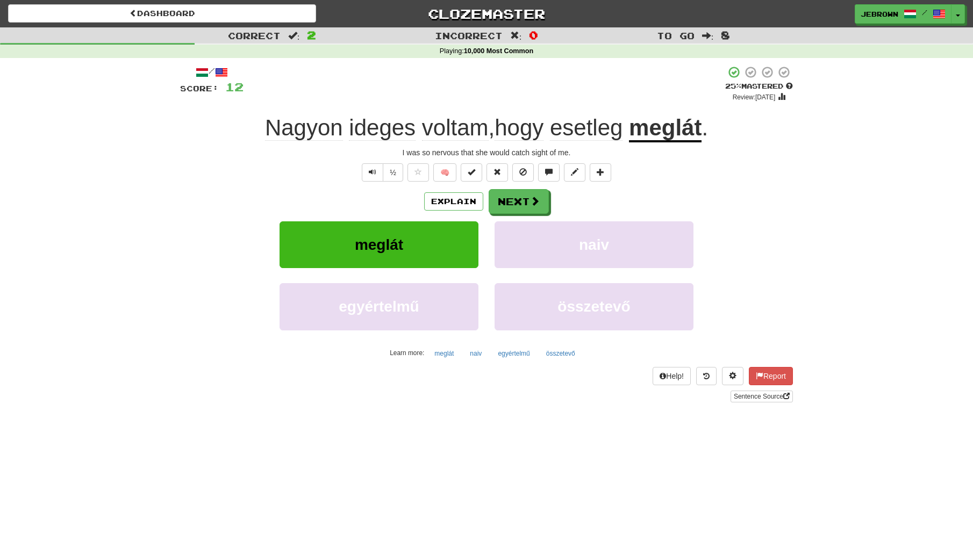
scroll to position [0, 1]
click at [447, 203] on button "Explain" at bounding box center [453, 201] width 59 height 18
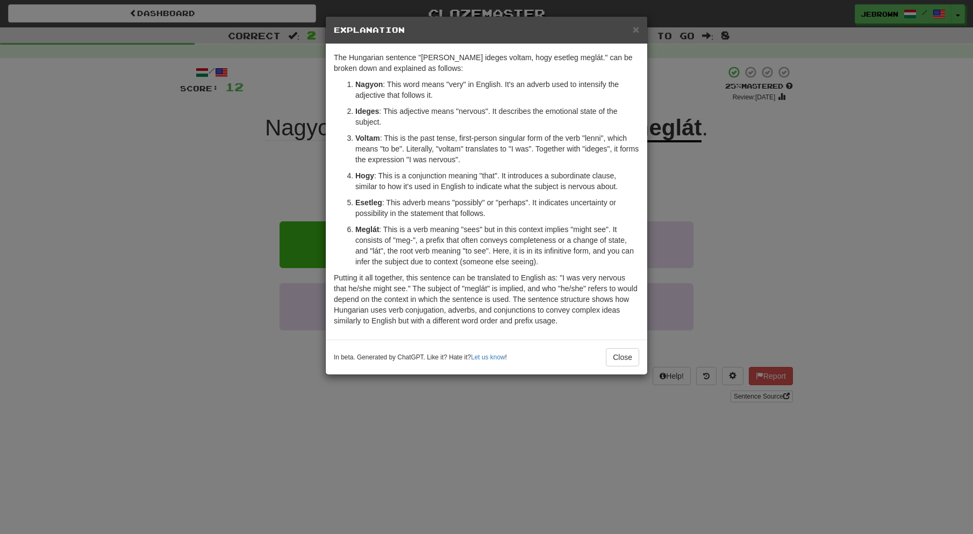
click at [634, 31] on span "×" at bounding box center [636, 29] width 6 height 12
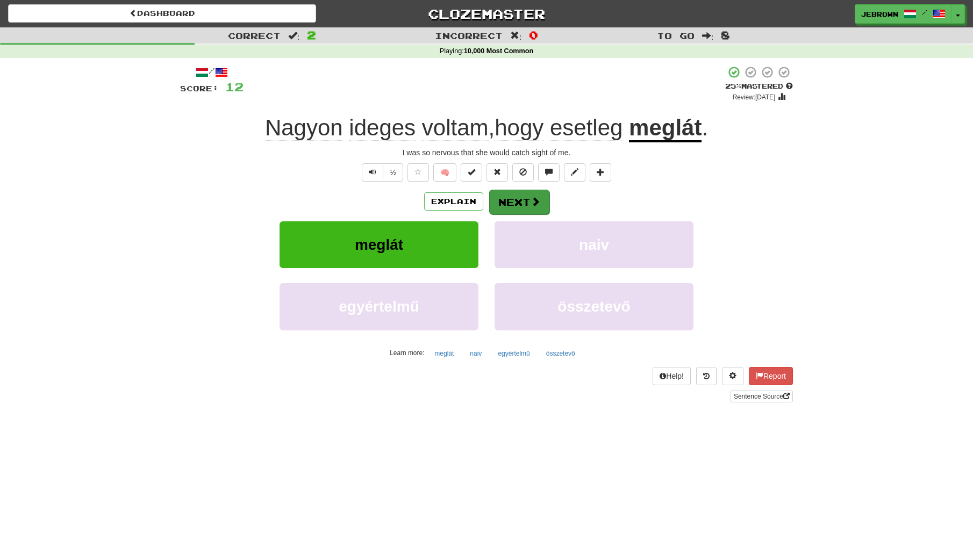
click at [518, 197] on button "Next" at bounding box center [519, 202] width 60 height 25
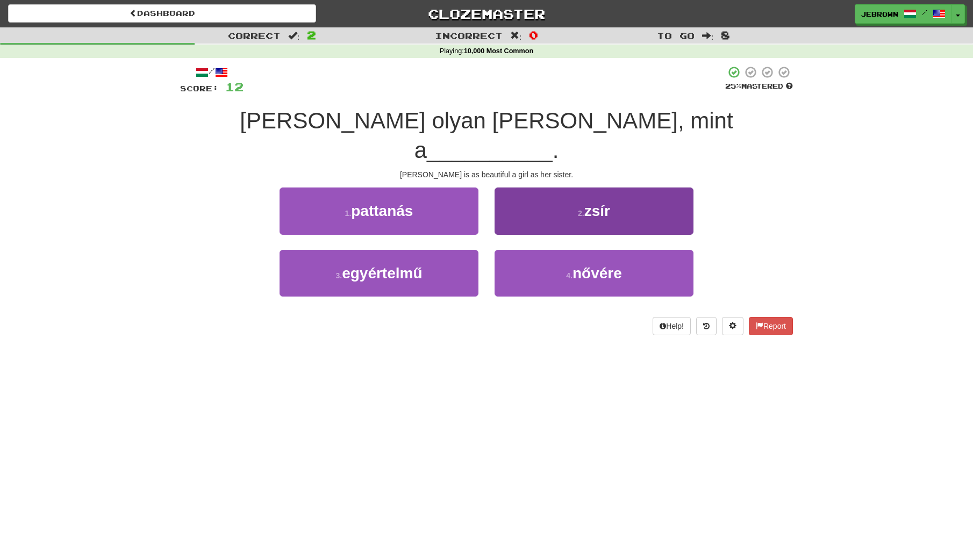
click at [600, 265] on span "nővére" at bounding box center [597, 273] width 49 height 17
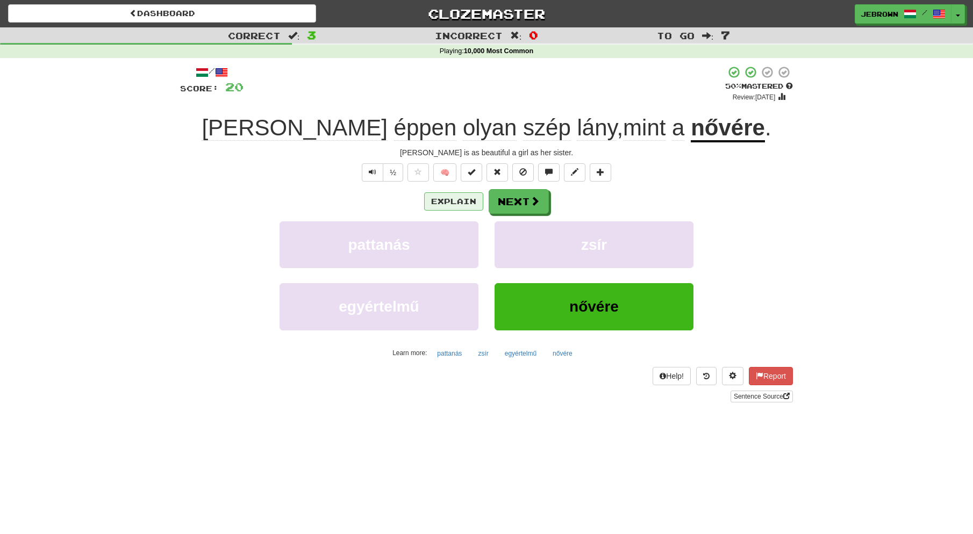
click at [448, 201] on button "Explain" at bounding box center [453, 201] width 59 height 18
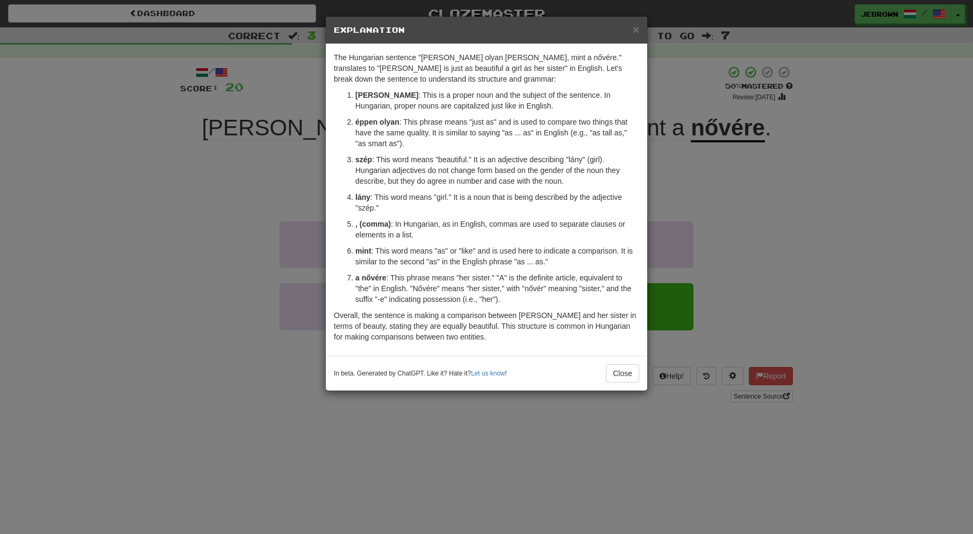
click at [636, 30] on span "×" at bounding box center [636, 29] width 6 height 12
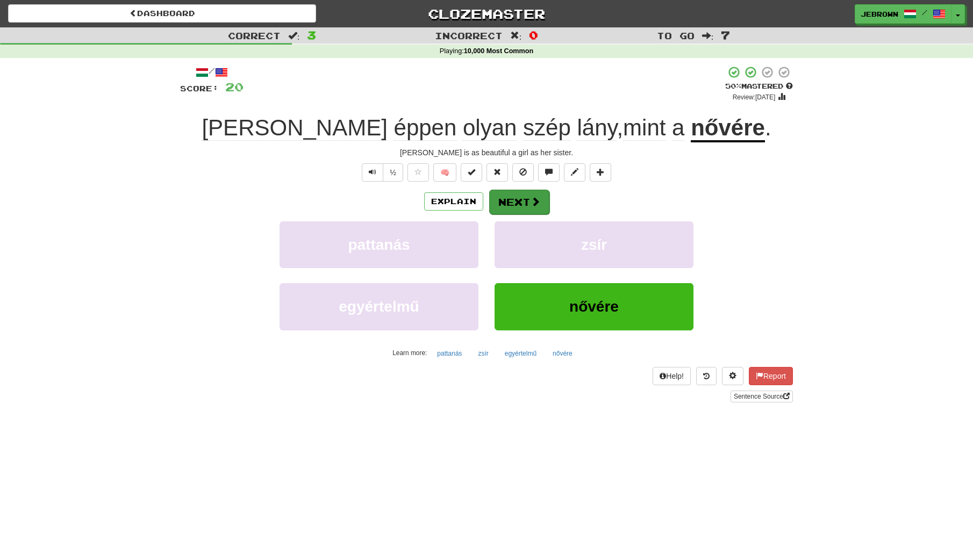
click at [525, 202] on button "Next" at bounding box center [519, 202] width 60 height 25
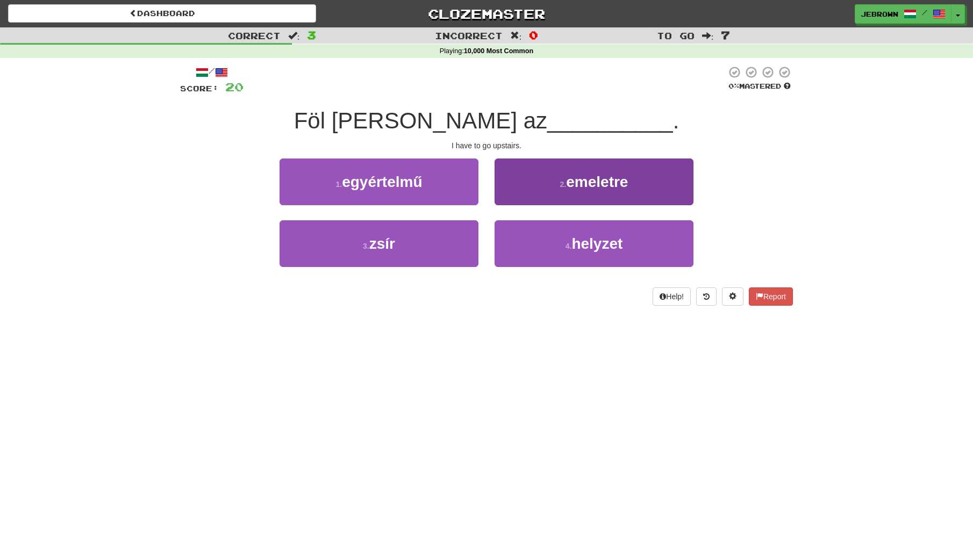
click at [556, 180] on button "2 . emeletre" at bounding box center [594, 182] width 199 height 47
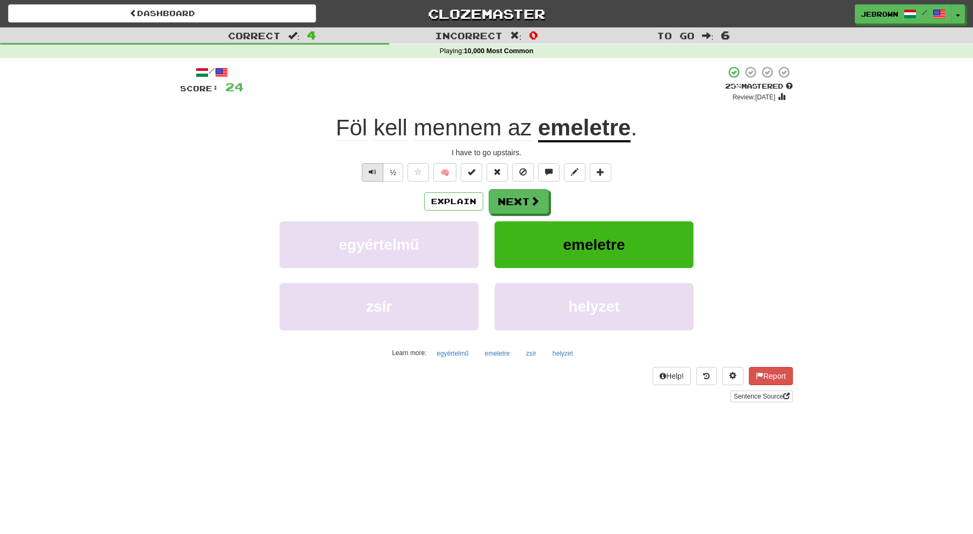
click at [369, 166] on button "Text-to-speech controls" at bounding box center [373, 172] width 22 height 18
click at [510, 201] on button "Next" at bounding box center [519, 202] width 60 height 25
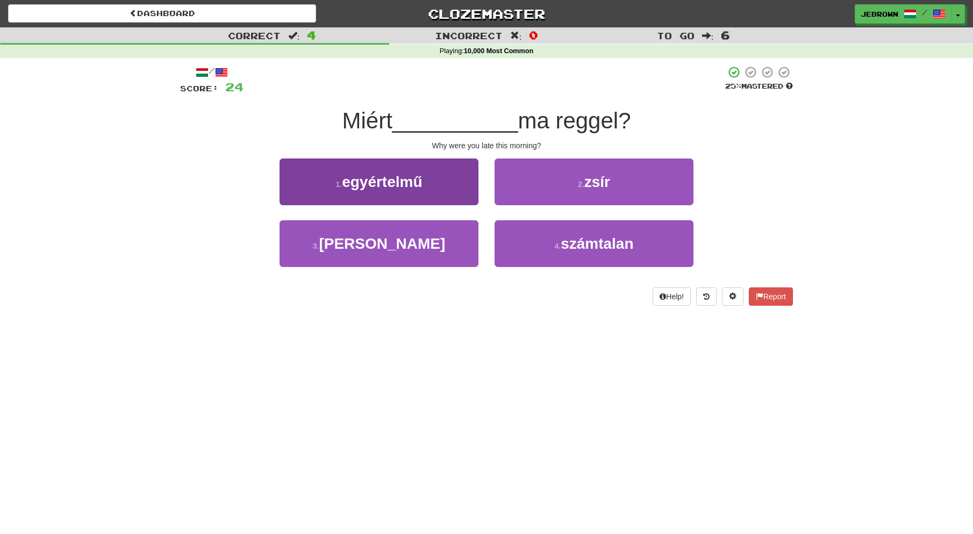
click at [402, 243] on span "késtél" at bounding box center [382, 243] width 126 height 17
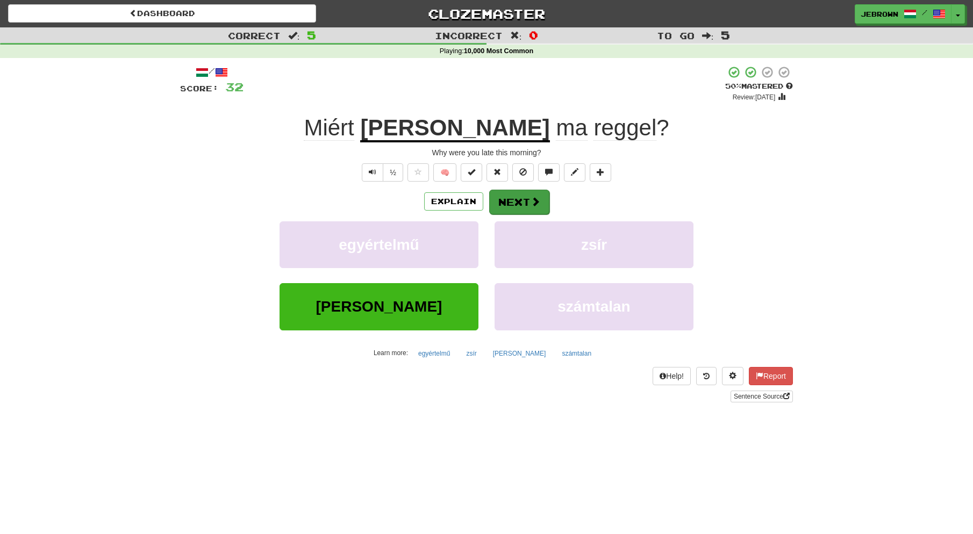
click at [520, 203] on button "Next" at bounding box center [519, 202] width 60 height 25
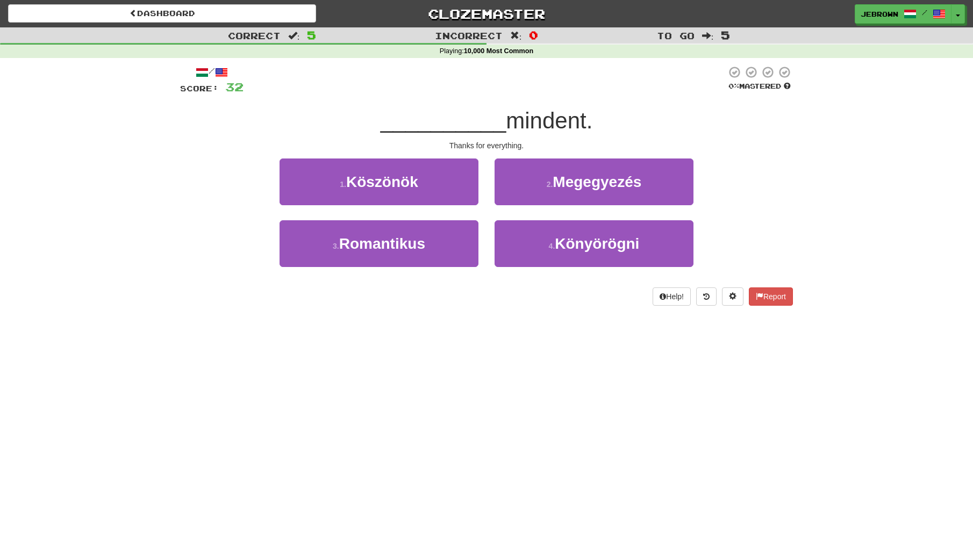
click at [402, 182] on span "Köszönök" at bounding box center [382, 182] width 72 height 17
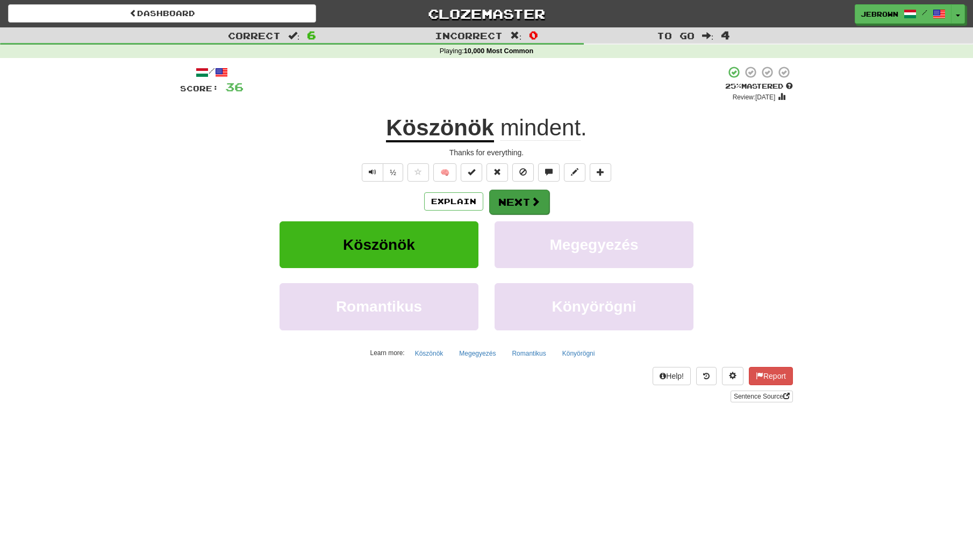
click at [520, 201] on button "Next" at bounding box center [519, 202] width 60 height 25
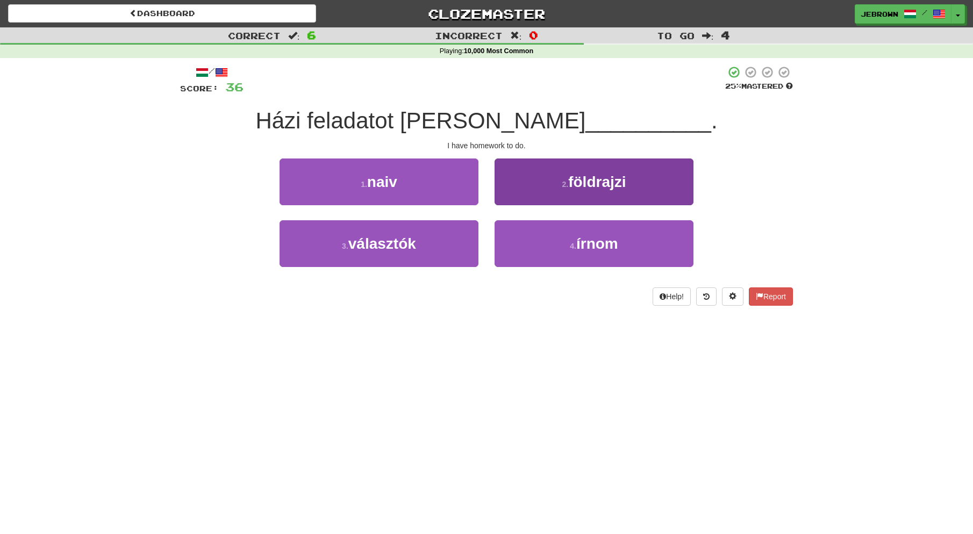
click at [602, 243] on span "írnom" at bounding box center [597, 243] width 42 height 17
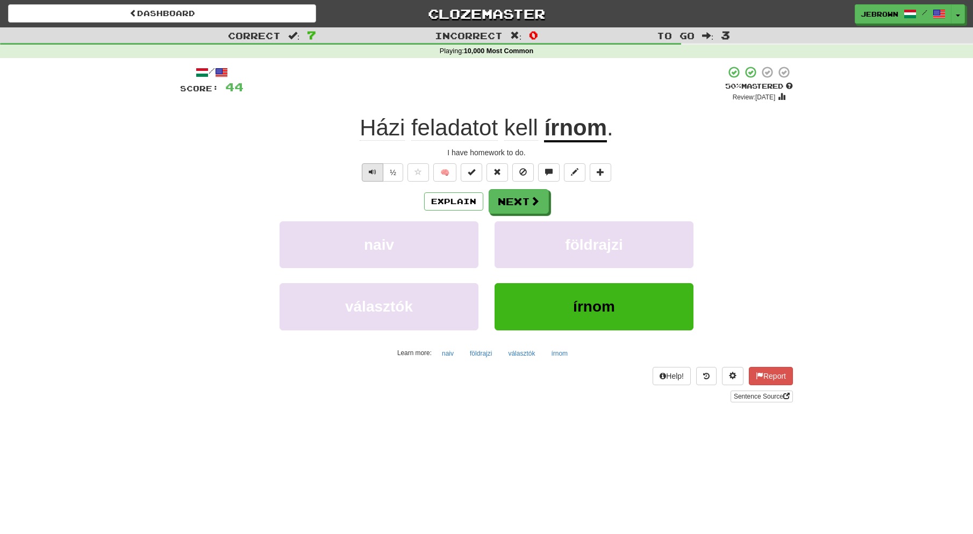
click at [373, 172] on span "Text-to-speech controls" at bounding box center [373, 172] width 8 height 8
click at [519, 203] on button "Next" at bounding box center [519, 202] width 60 height 25
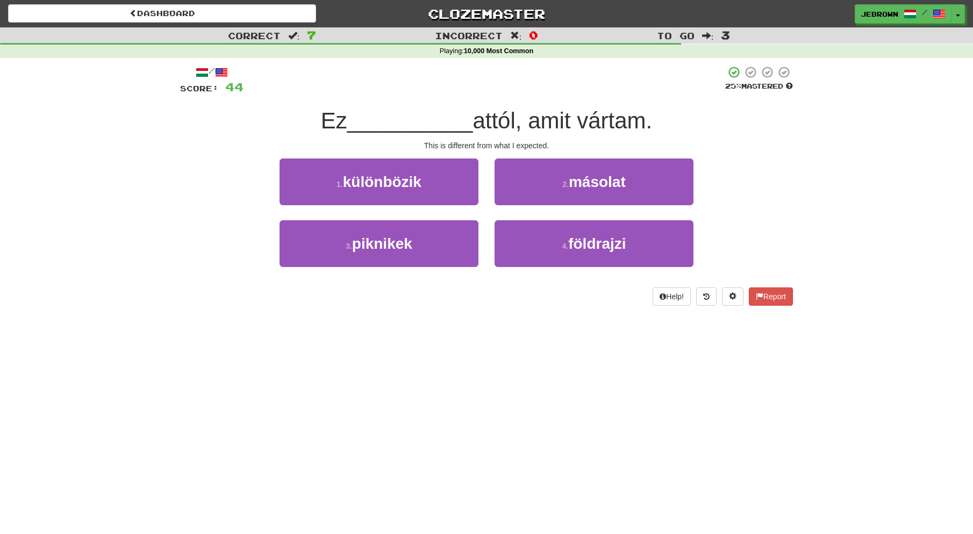
click at [592, 185] on span "másolat" at bounding box center [597, 182] width 57 height 17
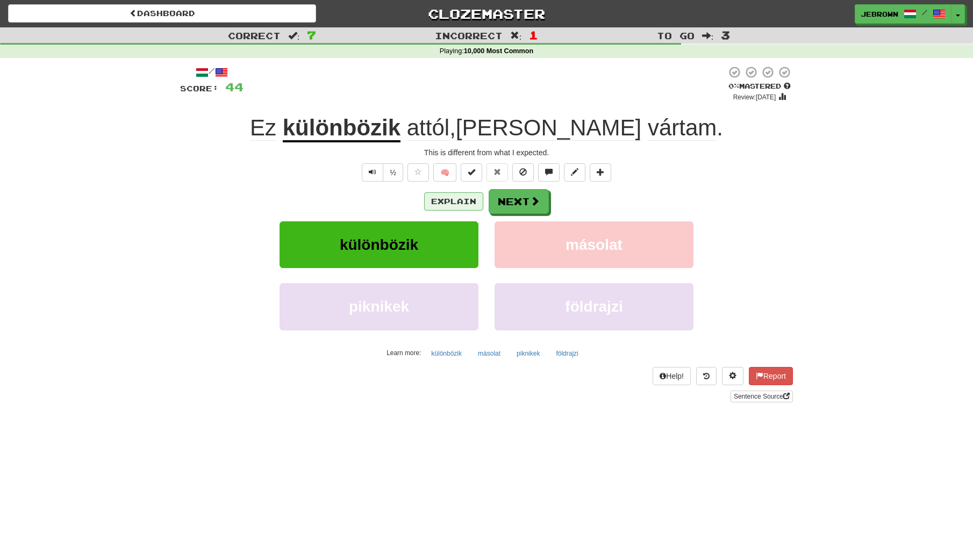
click at [456, 200] on button "Explain" at bounding box center [453, 201] width 59 height 18
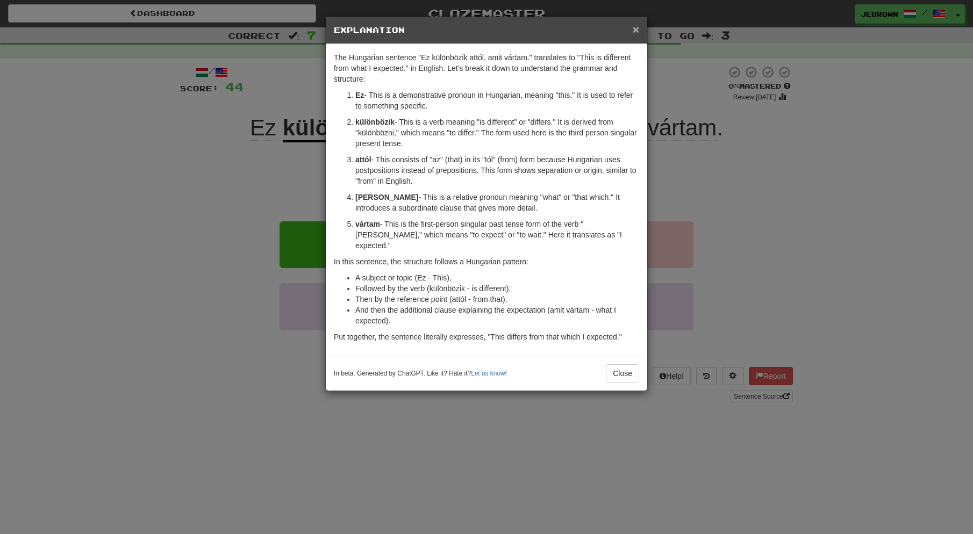
click at [634, 27] on span "×" at bounding box center [636, 29] width 6 height 12
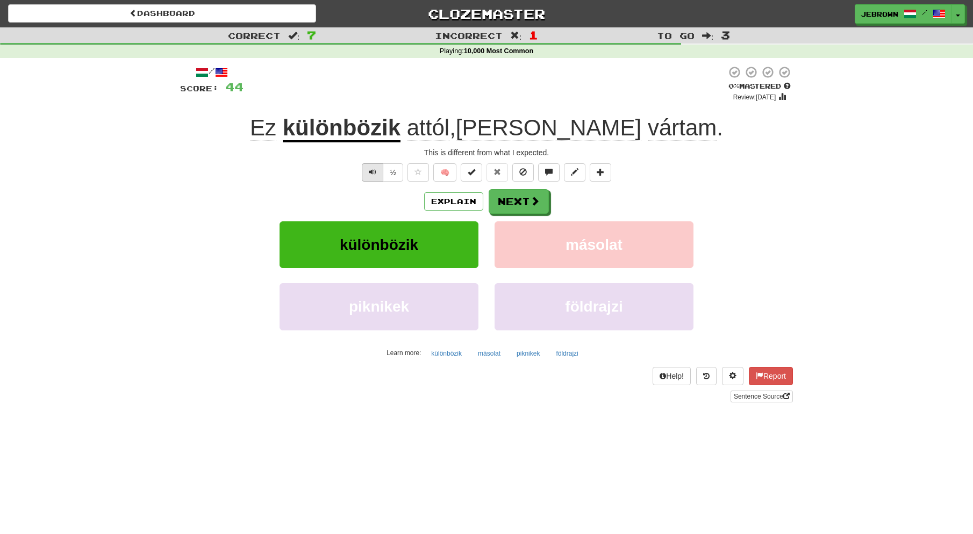
click at [372, 171] on span "Text-to-speech controls" at bounding box center [373, 172] width 8 height 8
click at [520, 203] on button "Next" at bounding box center [519, 202] width 60 height 25
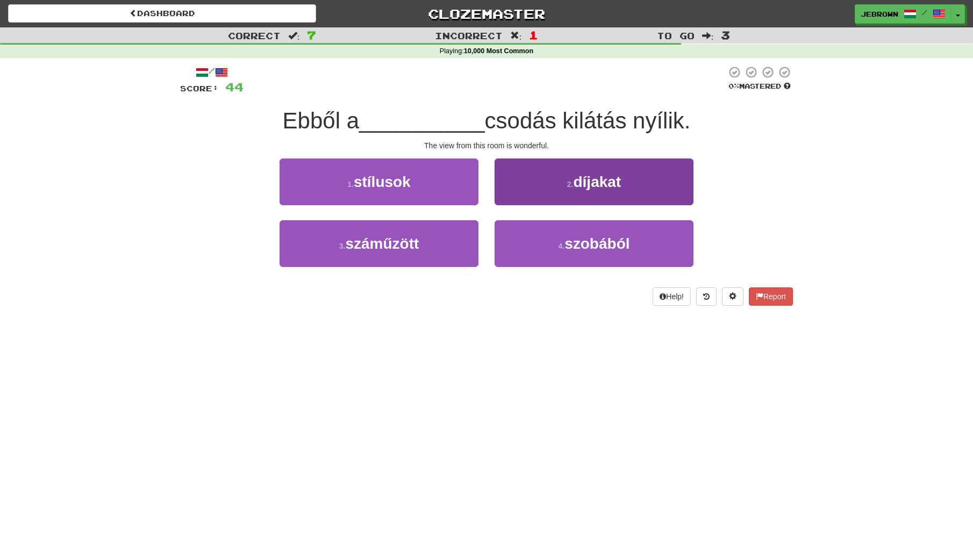
click at [570, 242] on span "szobából" at bounding box center [597, 243] width 65 height 17
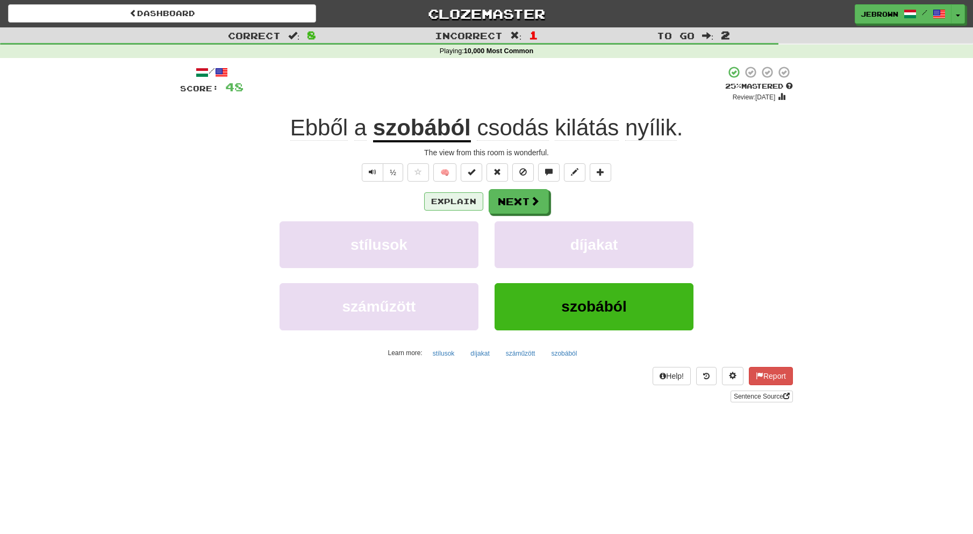
click at [449, 200] on button "Explain" at bounding box center [453, 201] width 59 height 18
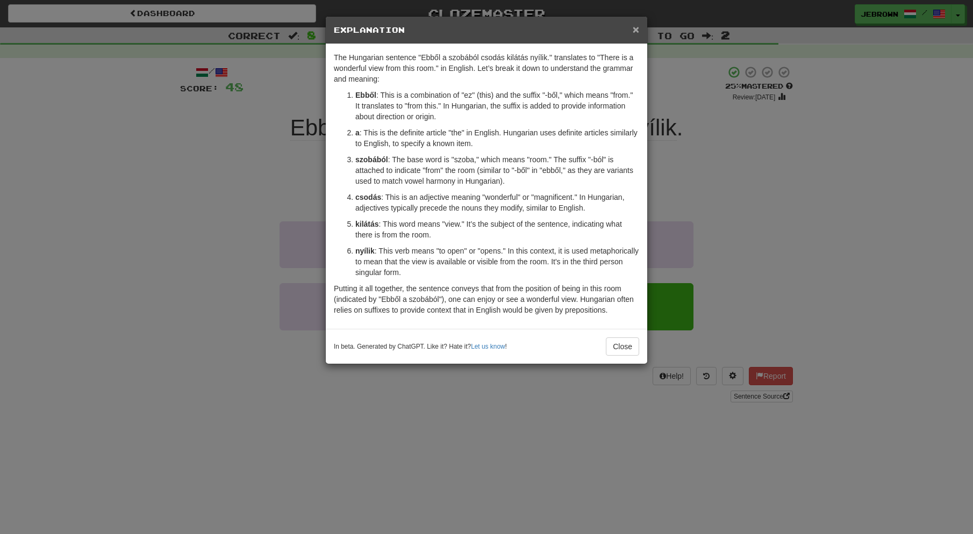
click at [633, 26] on span "×" at bounding box center [636, 29] width 6 height 12
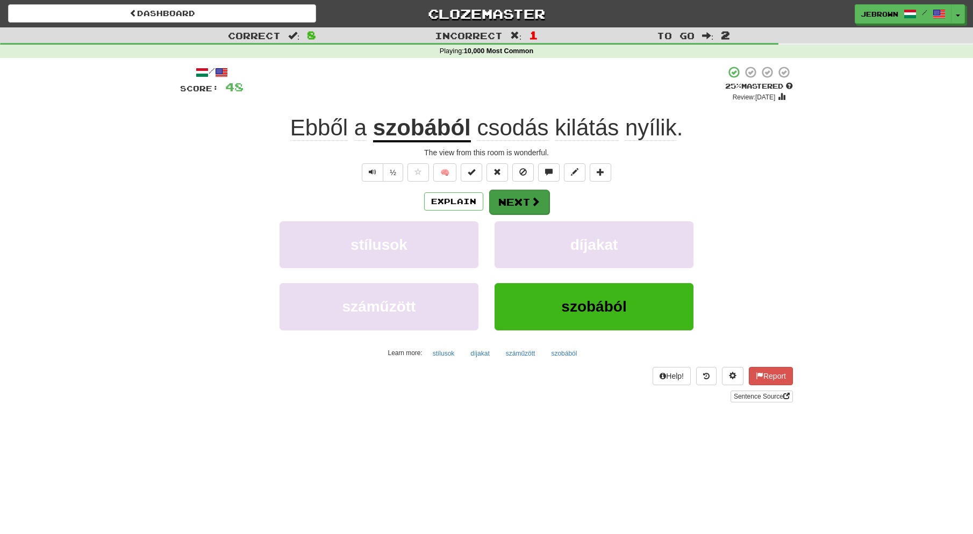
click at [523, 199] on button "Next" at bounding box center [519, 202] width 60 height 25
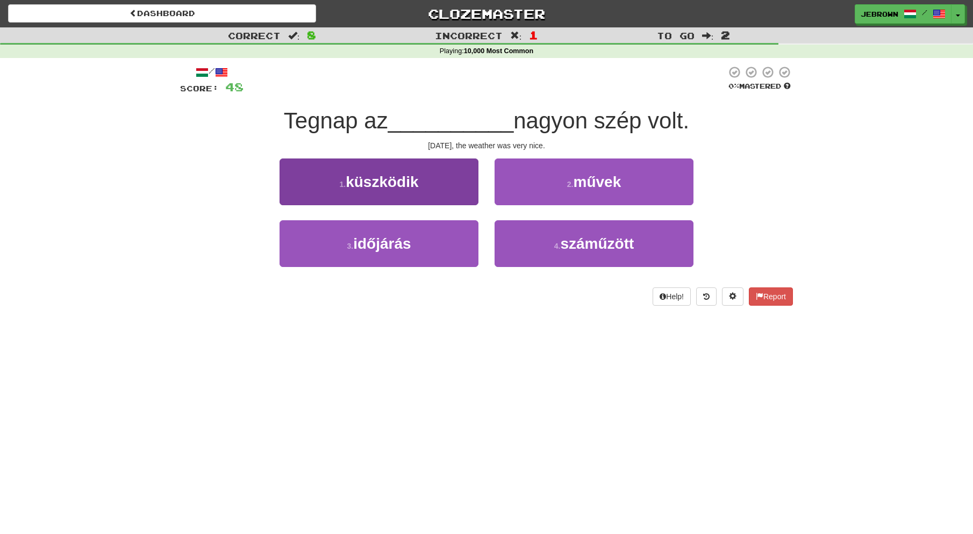
click at [427, 245] on button "3 . időjárás" at bounding box center [379, 243] width 199 height 47
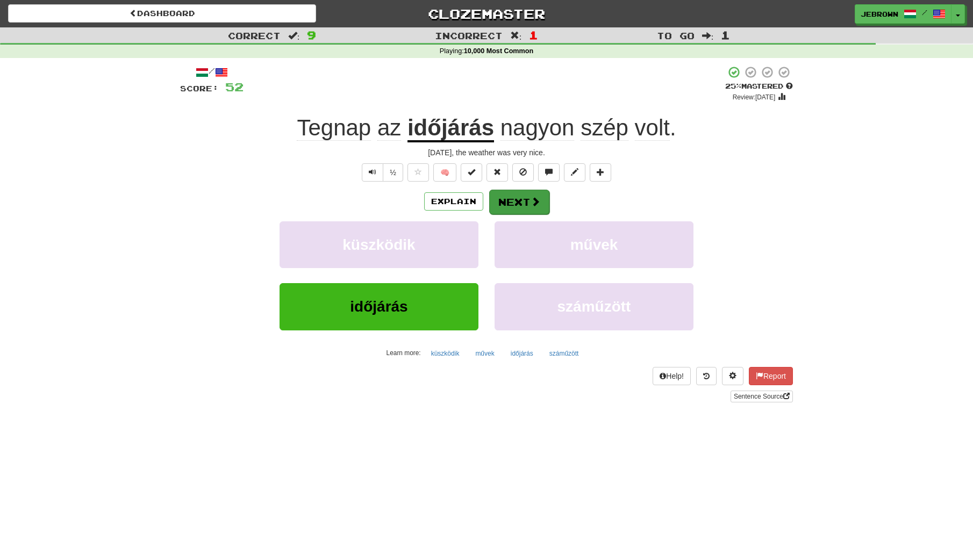
click at [521, 197] on button "Next" at bounding box center [519, 202] width 60 height 25
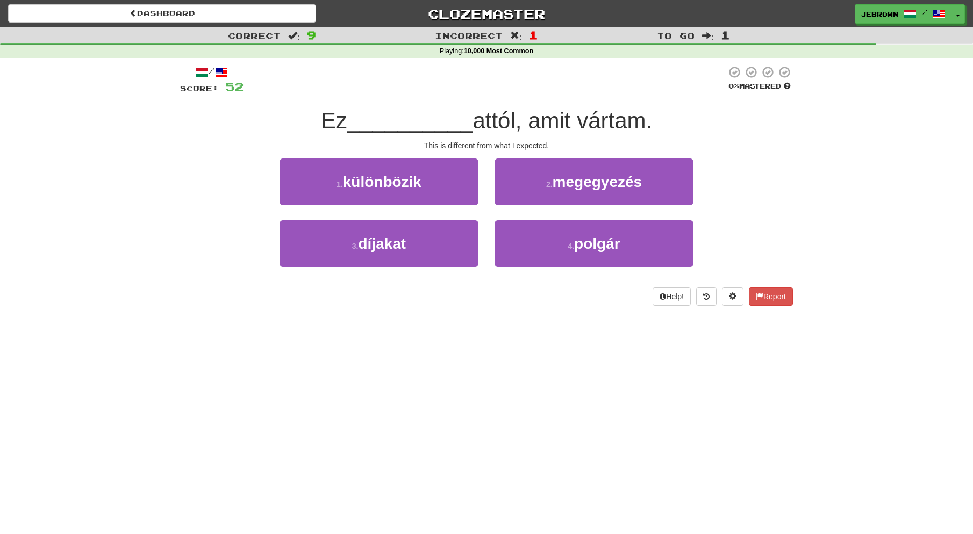
click at [396, 185] on span "különbözik" at bounding box center [382, 182] width 78 height 17
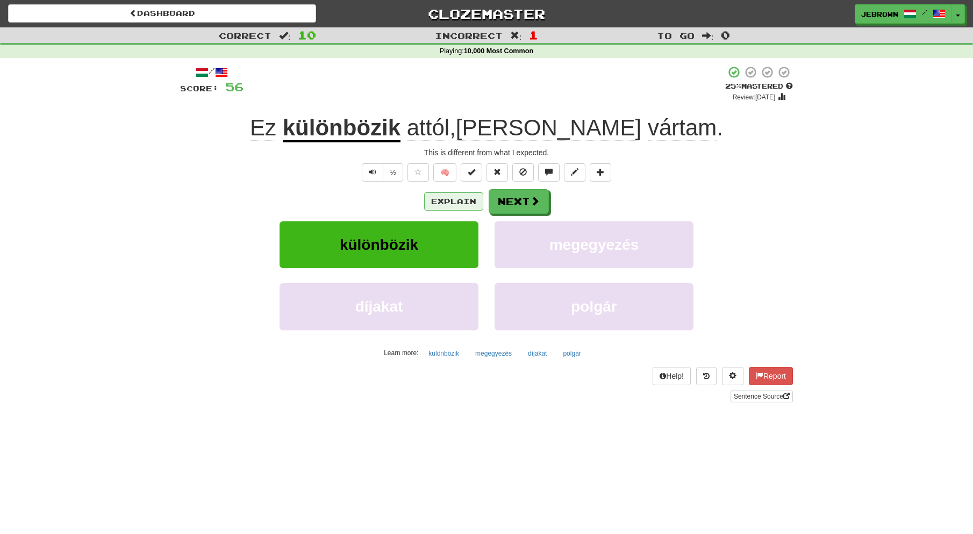
click at [455, 199] on button "Explain" at bounding box center [453, 201] width 59 height 18
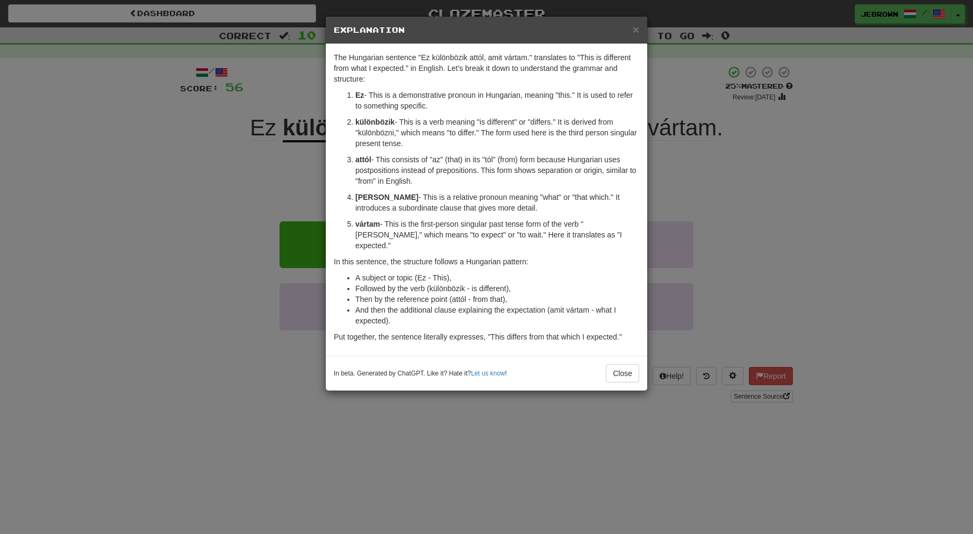
click at [636, 27] on span "×" at bounding box center [636, 29] width 6 height 12
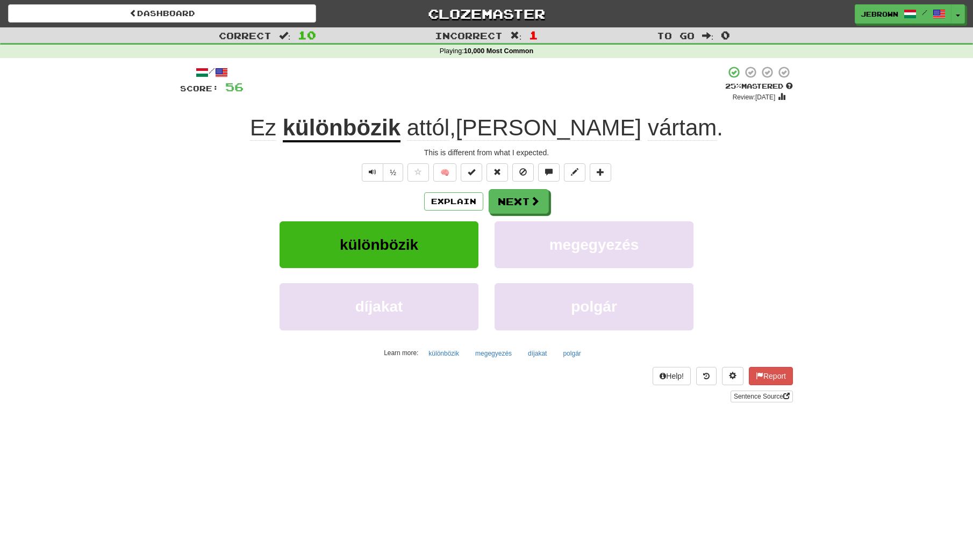
click at [516, 201] on button "Next" at bounding box center [519, 201] width 60 height 25
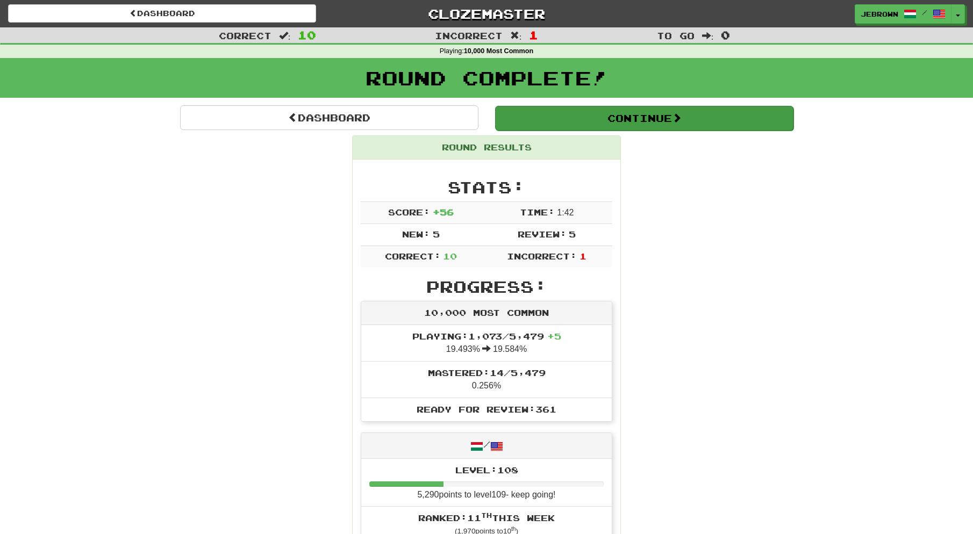
click at [534, 115] on button "Continue" at bounding box center [644, 118] width 298 height 25
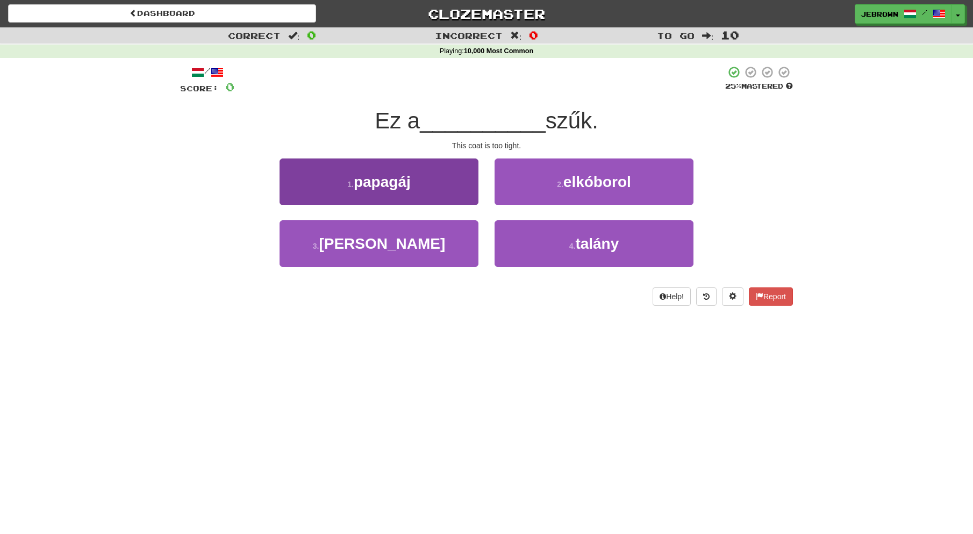
click at [412, 239] on button "3 . kabát" at bounding box center [379, 243] width 199 height 47
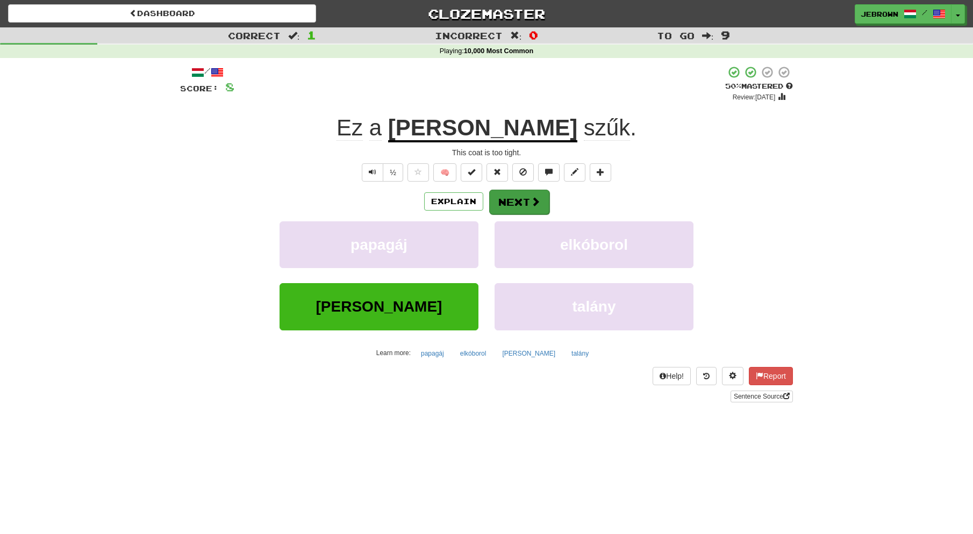
click at [517, 204] on button "Next" at bounding box center [519, 202] width 60 height 25
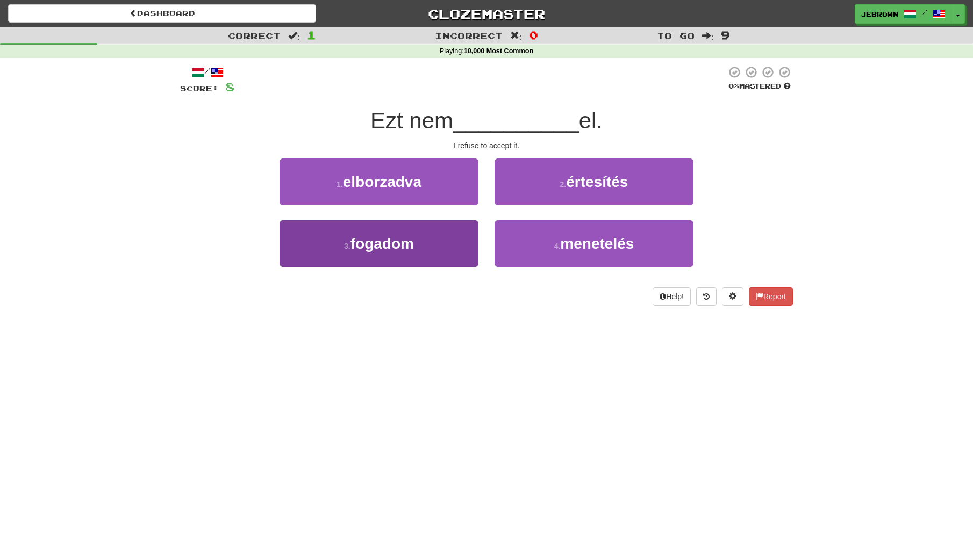
click at [417, 237] on button "3 . fogadom" at bounding box center [379, 243] width 199 height 47
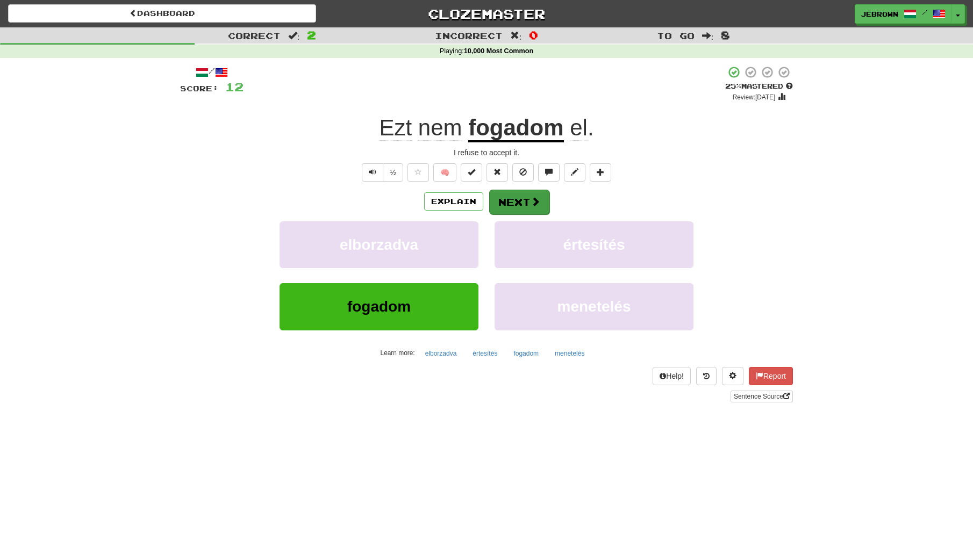
click at [516, 203] on button "Next" at bounding box center [519, 202] width 60 height 25
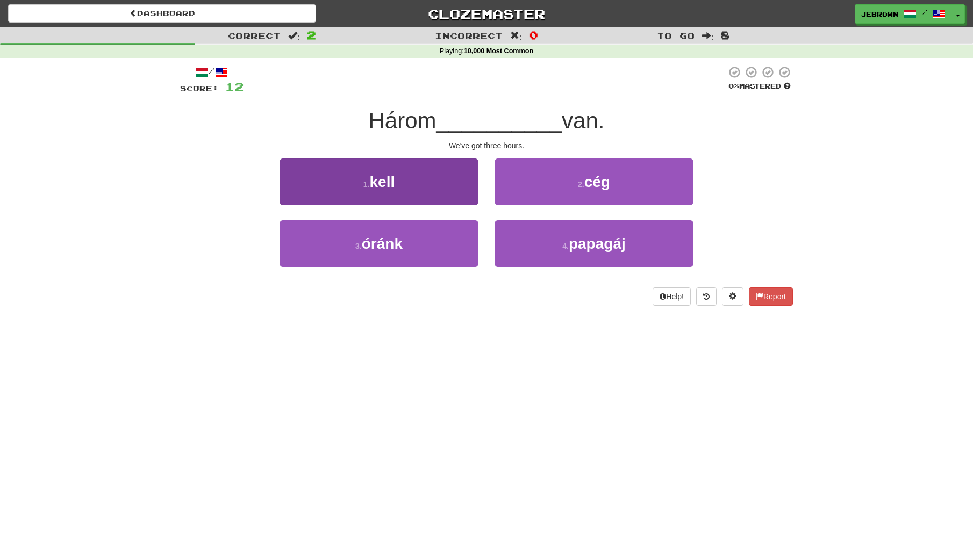
click at [412, 244] on button "3 . óránk" at bounding box center [379, 243] width 199 height 47
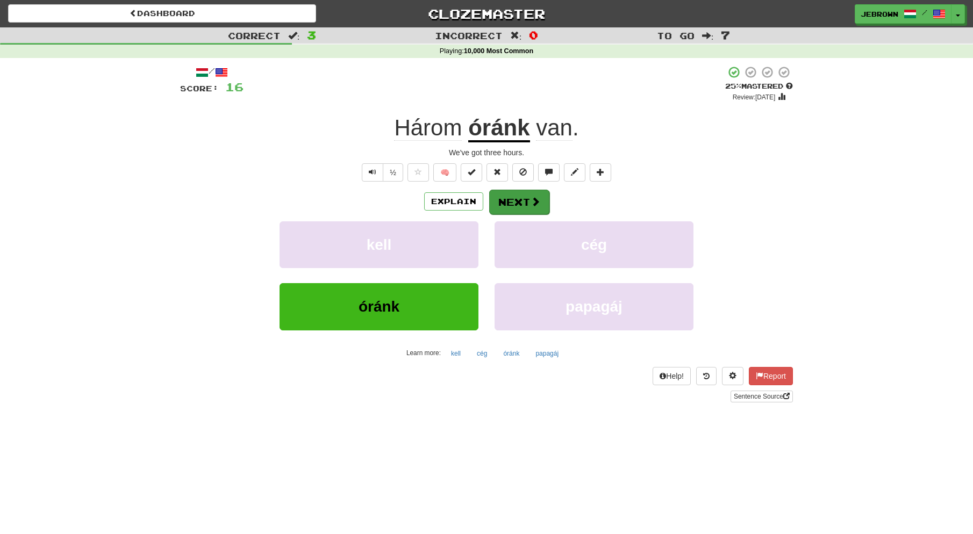
click at [523, 202] on button "Next" at bounding box center [519, 202] width 60 height 25
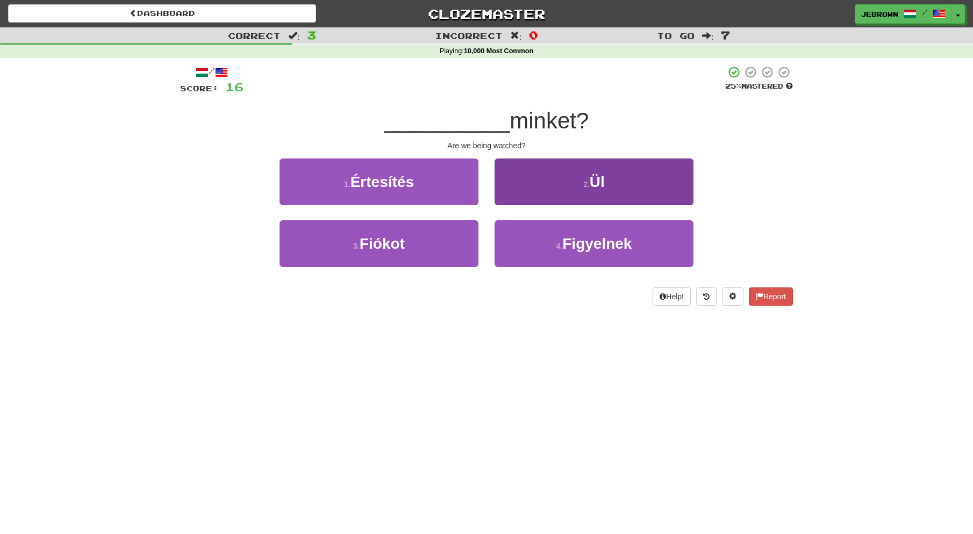
click at [585, 247] on span "Figyelnek" at bounding box center [596, 243] width 69 height 17
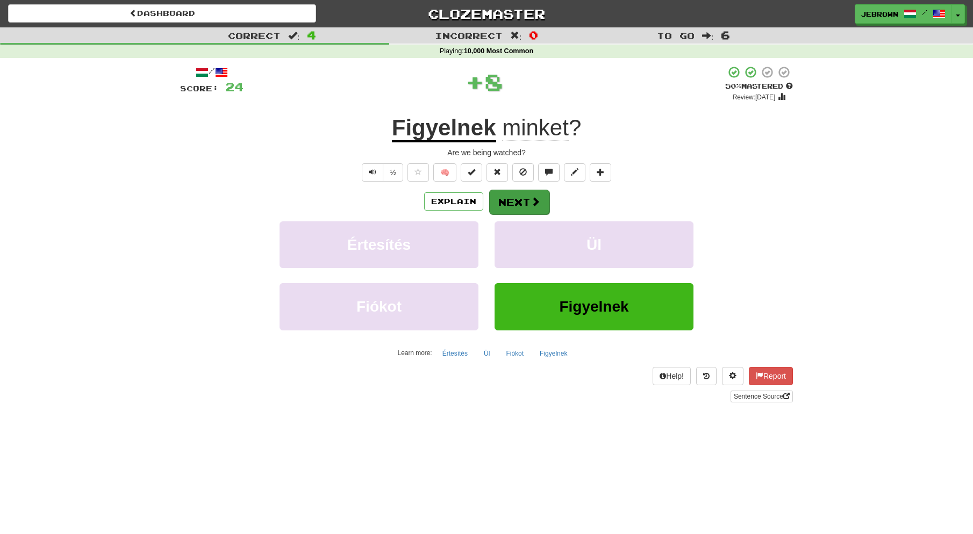
click at [521, 202] on button "Next" at bounding box center [519, 202] width 60 height 25
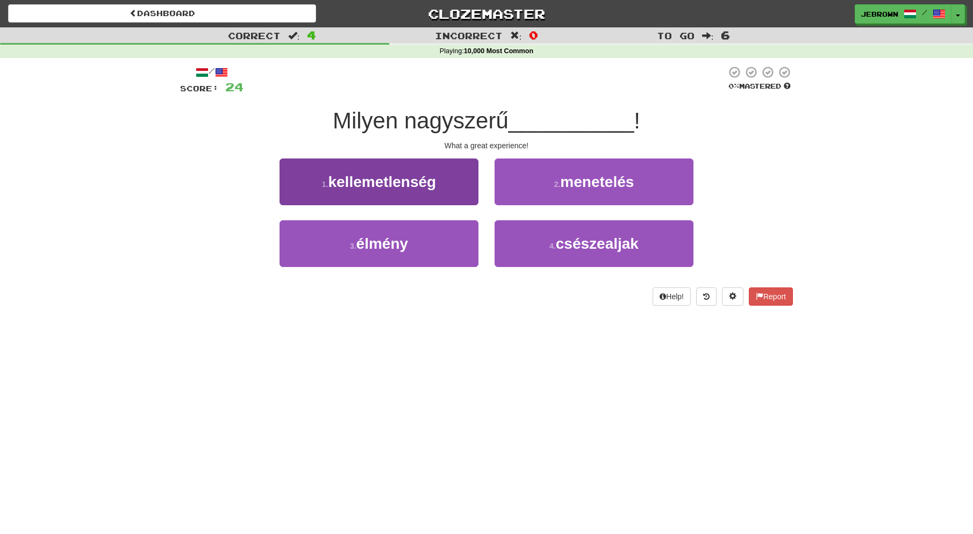
click at [418, 244] on button "3 . élmény" at bounding box center [379, 243] width 199 height 47
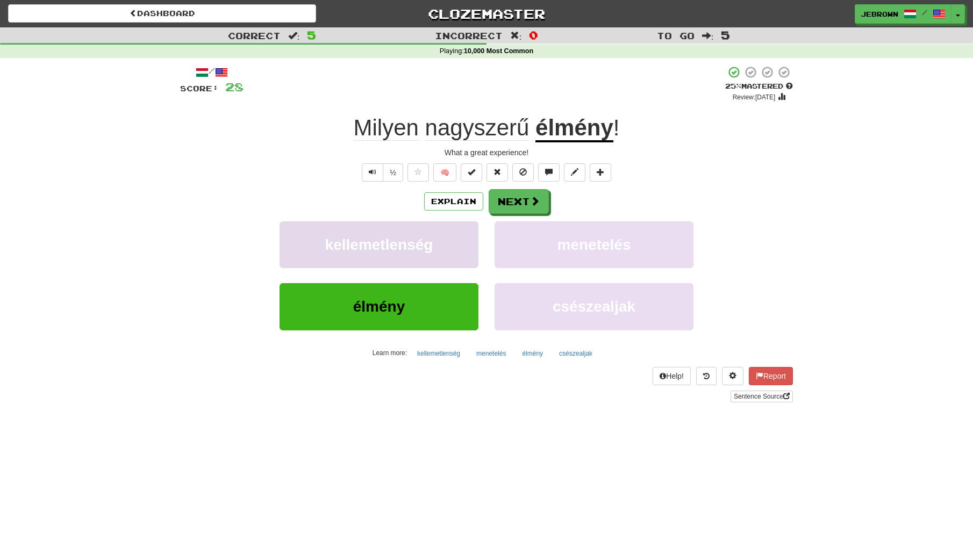
scroll to position [4, 0]
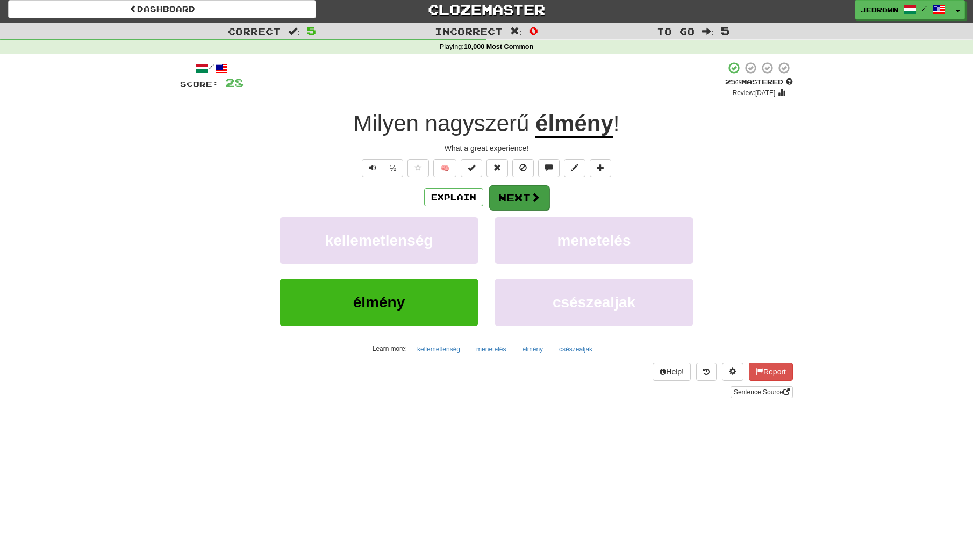
click at [525, 197] on button "Next" at bounding box center [519, 197] width 60 height 25
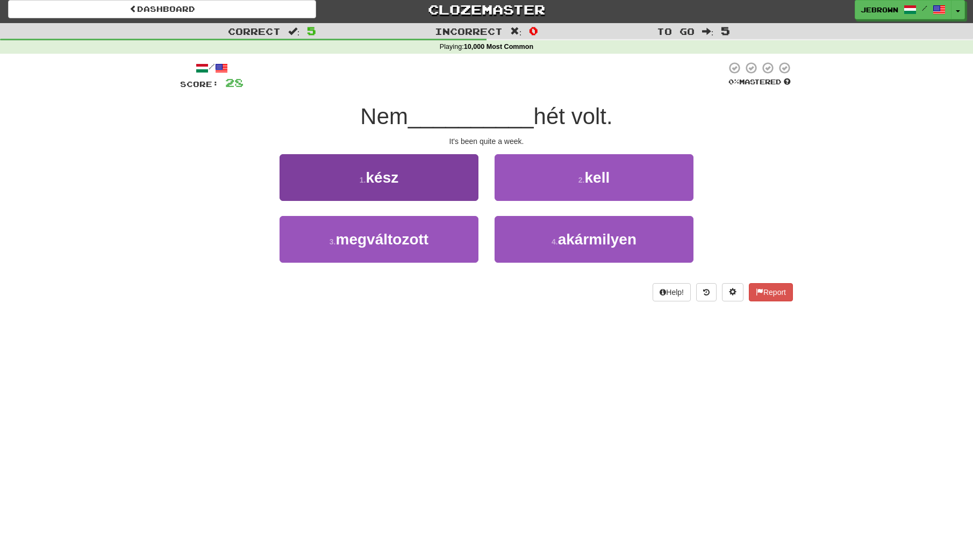
click at [402, 174] on button "1 . kész" at bounding box center [379, 177] width 199 height 47
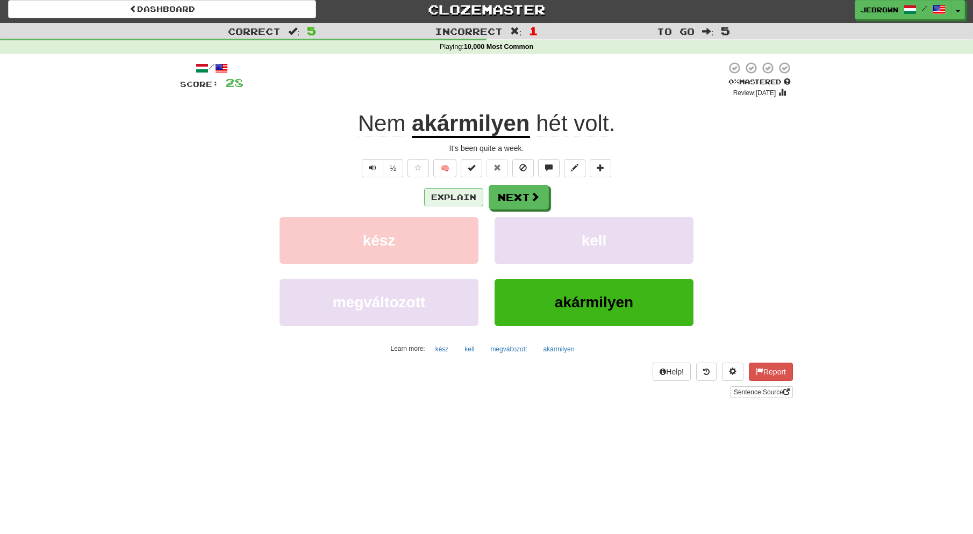
click at [445, 196] on button "Explain" at bounding box center [453, 197] width 59 height 18
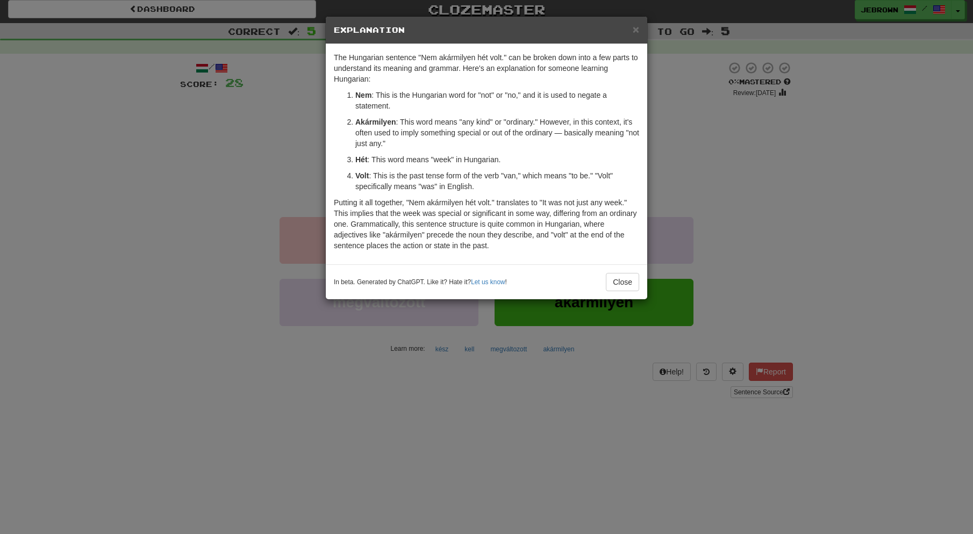
click at [636, 29] on span "×" at bounding box center [636, 29] width 6 height 12
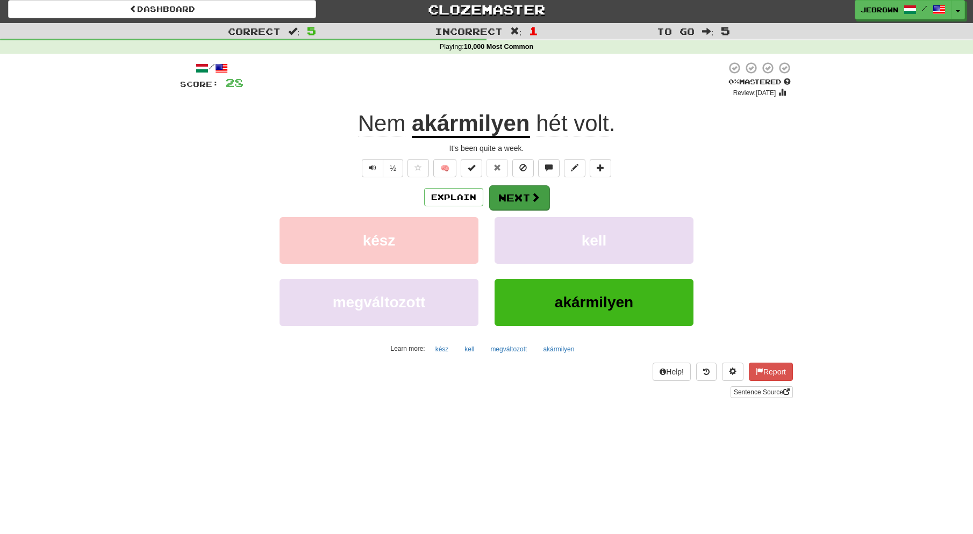
click at [522, 198] on button "Next" at bounding box center [519, 197] width 60 height 25
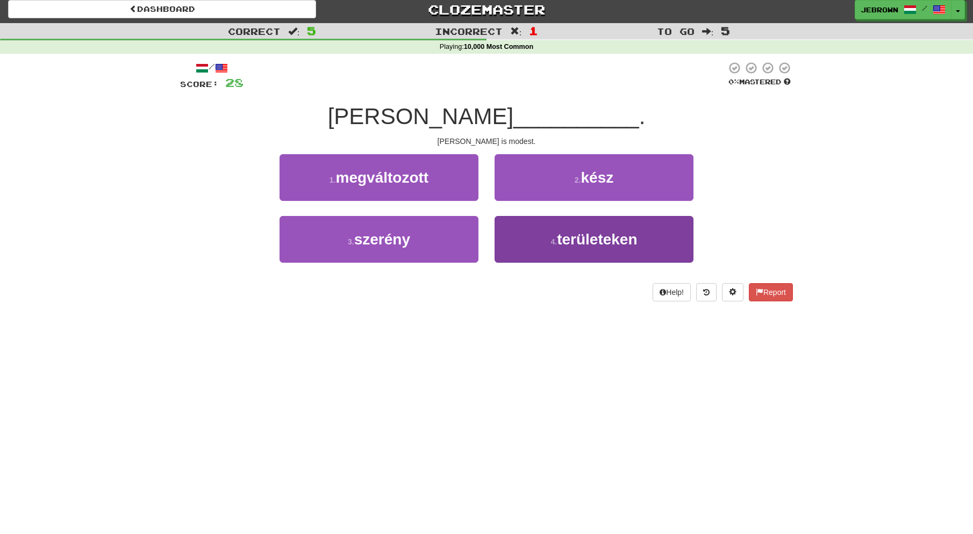
click at [590, 245] on span "területeken" at bounding box center [597, 239] width 80 height 17
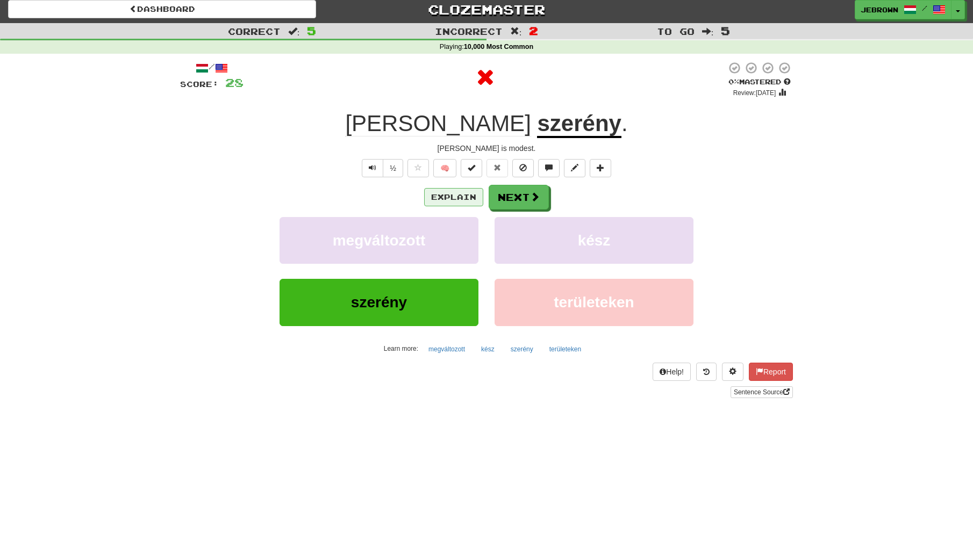
click at [452, 195] on button "Explain" at bounding box center [453, 197] width 59 height 18
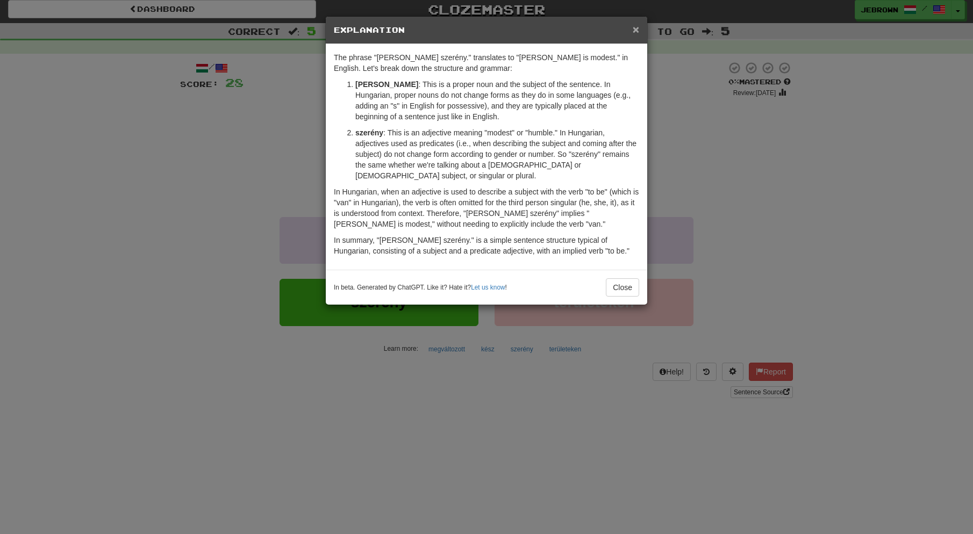
click at [638, 29] on span "×" at bounding box center [636, 29] width 6 height 12
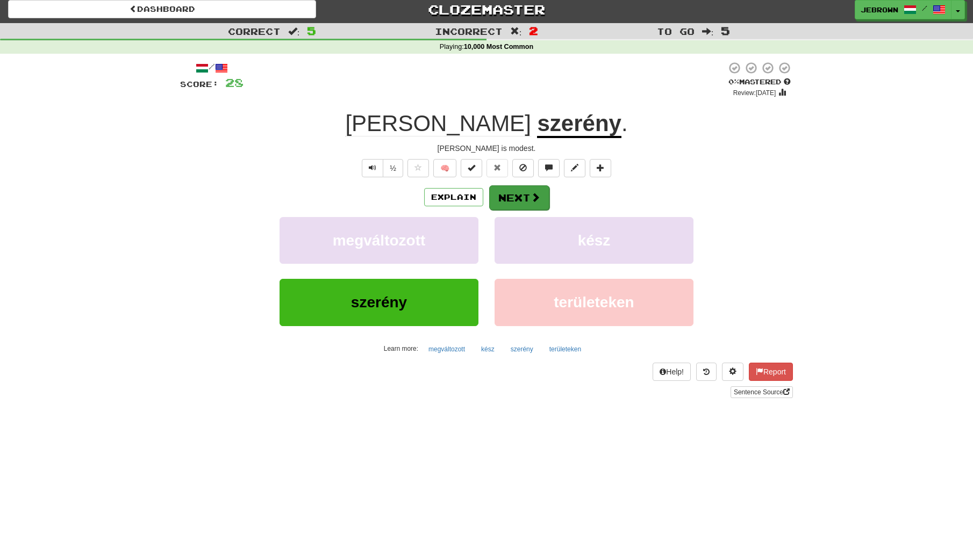
click at [531, 199] on span at bounding box center [536, 197] width 10 height 10
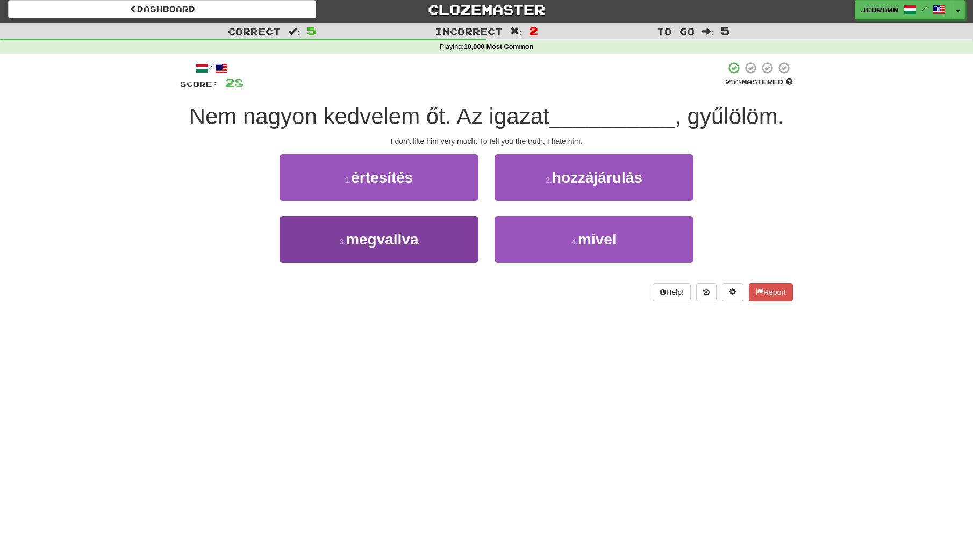
click at [438, 237] on button "3 . megvallva" at bounding box center [379, 239] width 199 height 47
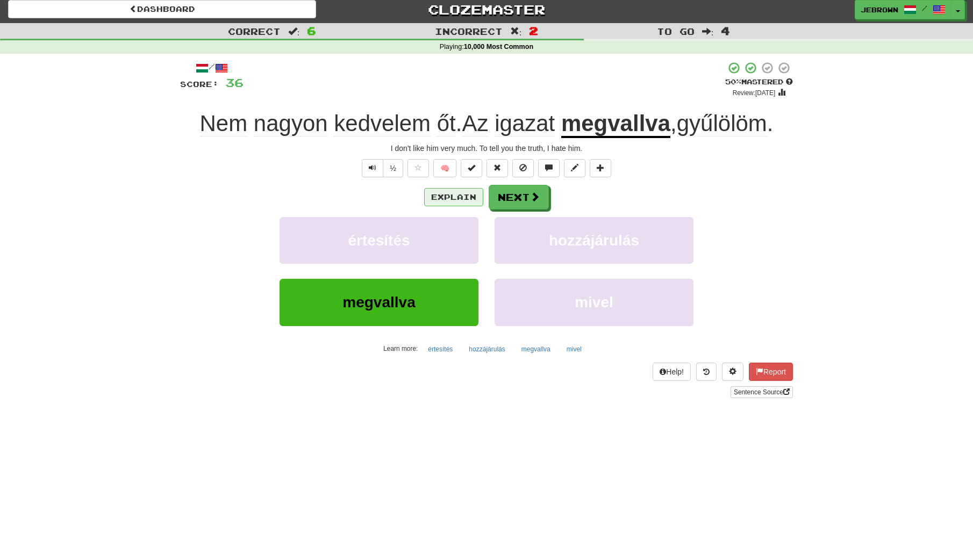
click at [449, 194] on button "Explain" at bounding box center [453, 197] width 59 height 18
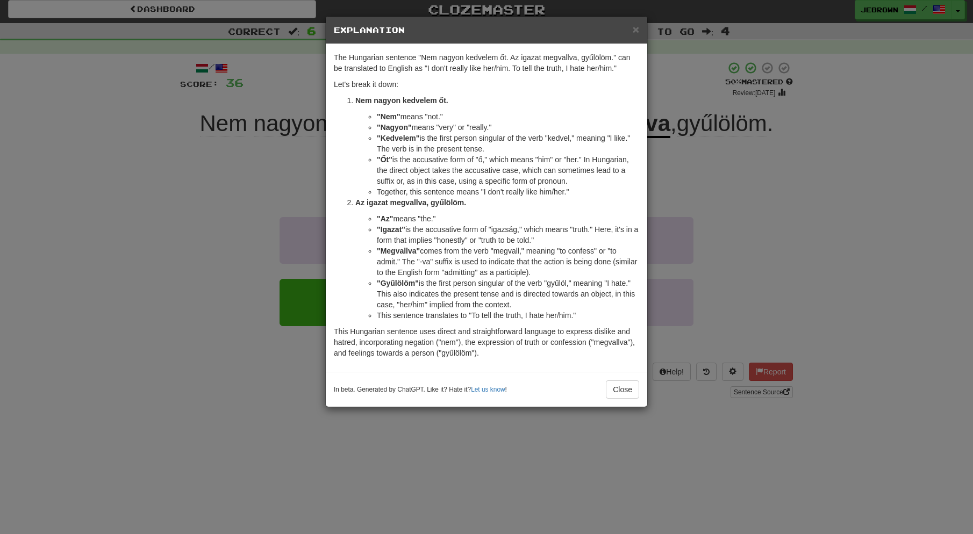
click at [634, 28] on span "×" at bounding box center [636, 29] width 6 height 12
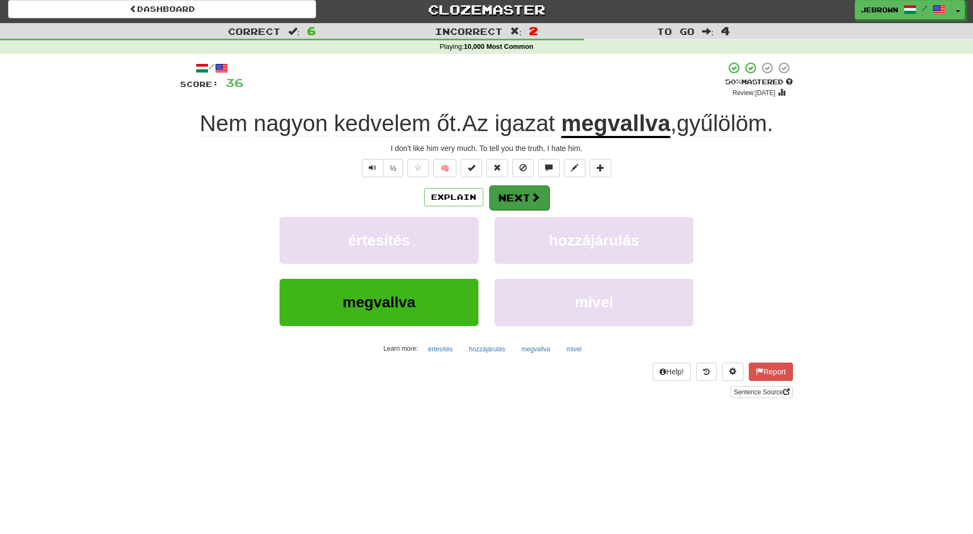
click at [517, 199] on button "Next" at bounding box center [519, 197] width 60 height 25
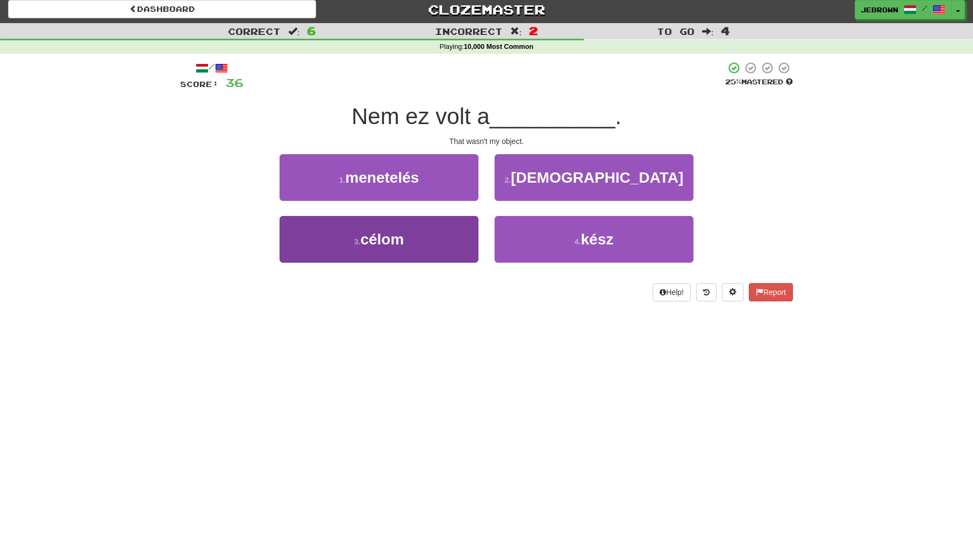
click at [415, 235] on button "3 . célom" at bounding box center [379, 239] width 199 height 47
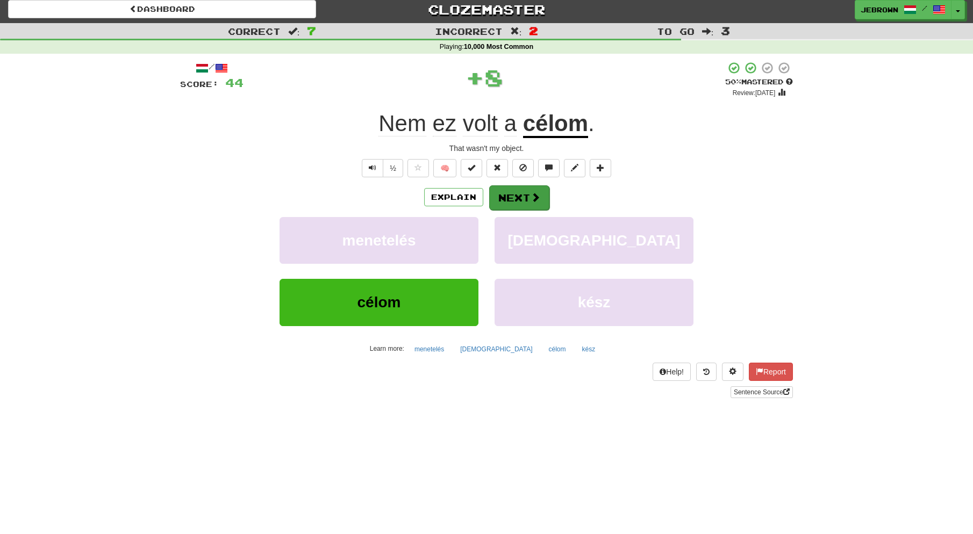
click at [523, 201] on button "Next" at bounding box center [519, 197] width 60 height 25
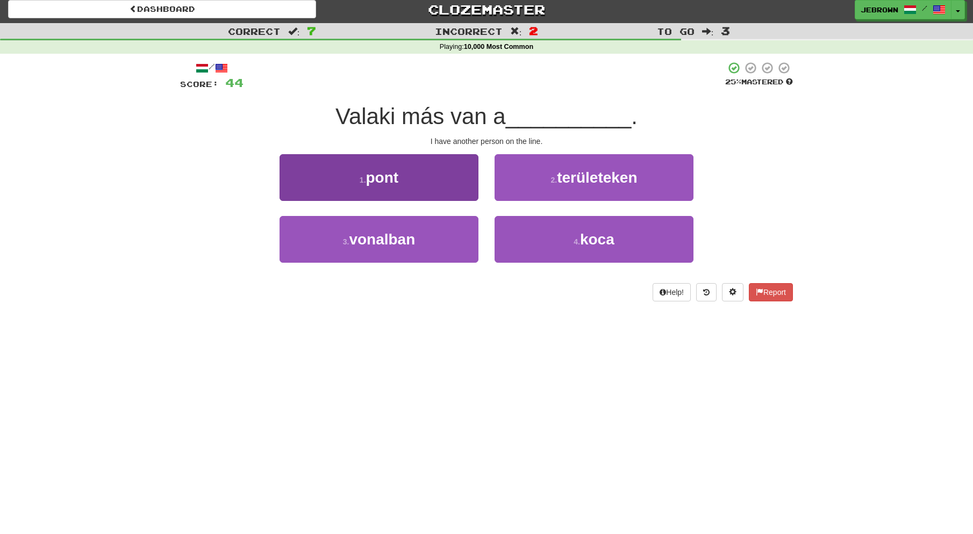
click at [429, 242] on button "3 . vonalban" at bounding box center [379, 239] width 199 height 47
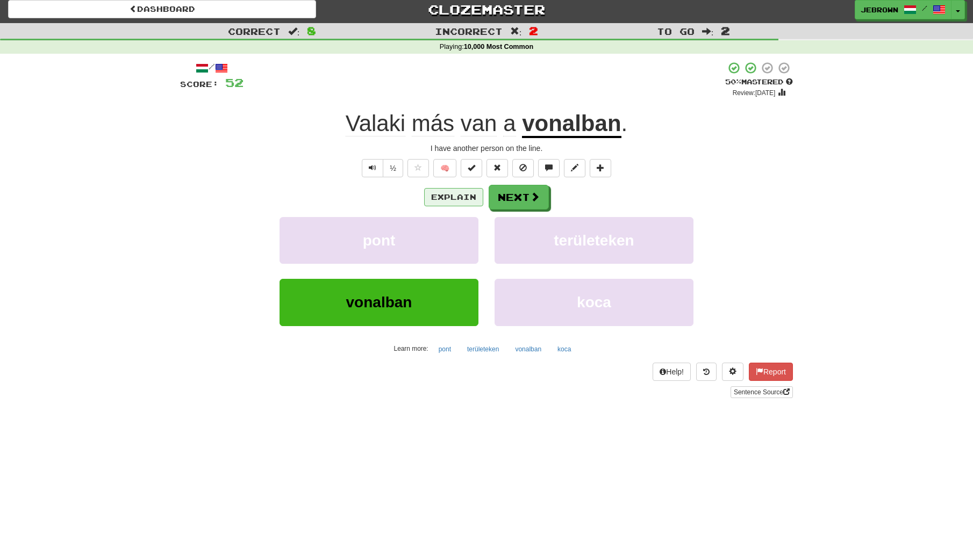
click at [450, 198] on button "Explain" at bounding box center [453, 197] width 59 height 18
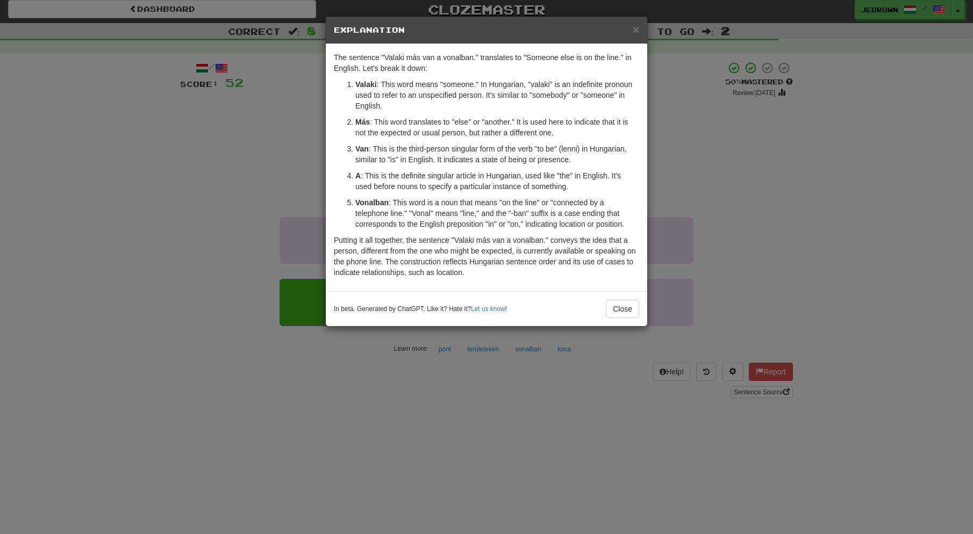
click at [637, 28] on span "×" at bounding box center [636, 29] width 6 height 12
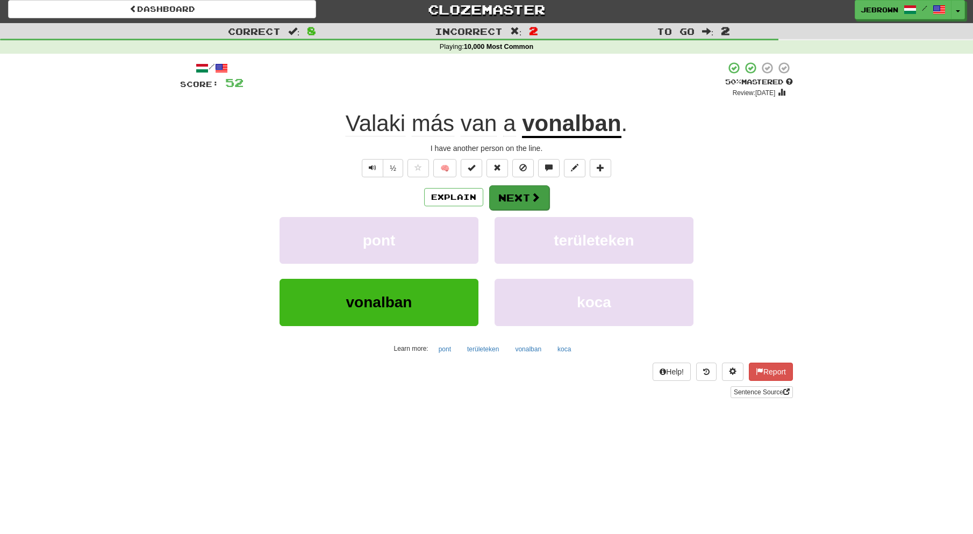
click at [522, 195] on button "Next" at bounding box center [519, 197] width 60 height 25
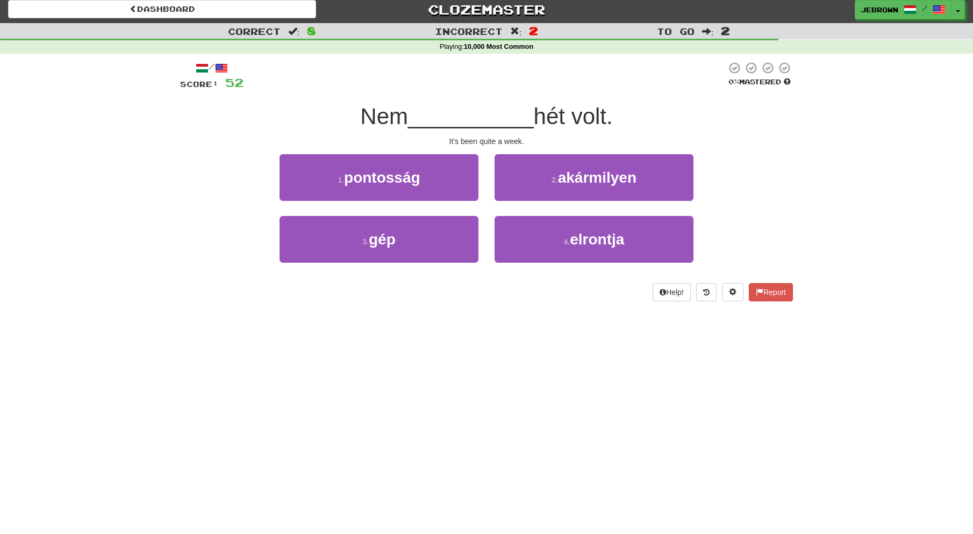
click at [544, 178] on button "2 . akármilyen" at bounding box center [594, 177] width 199 height 47
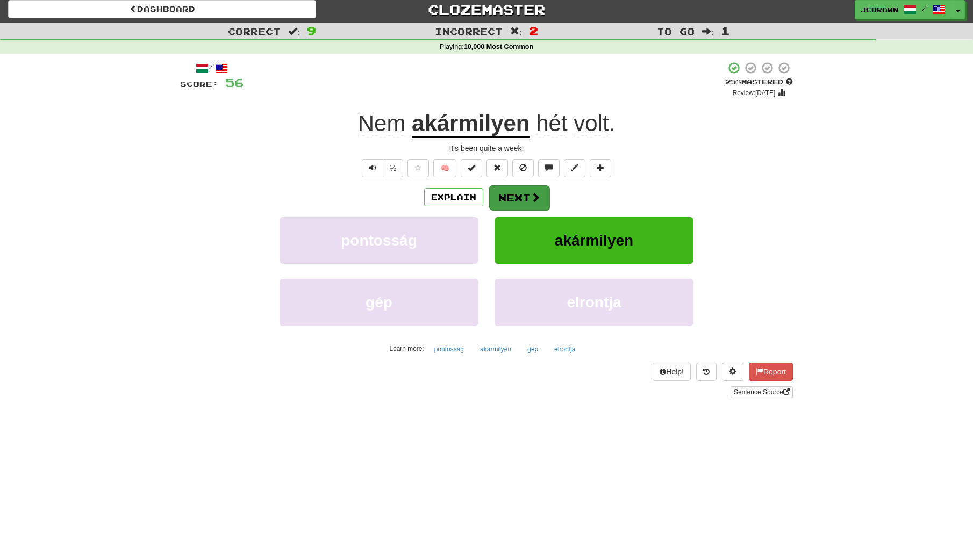
click at [519, 194] on button "Next" at bounding box center [519, 197] width 60 height 25
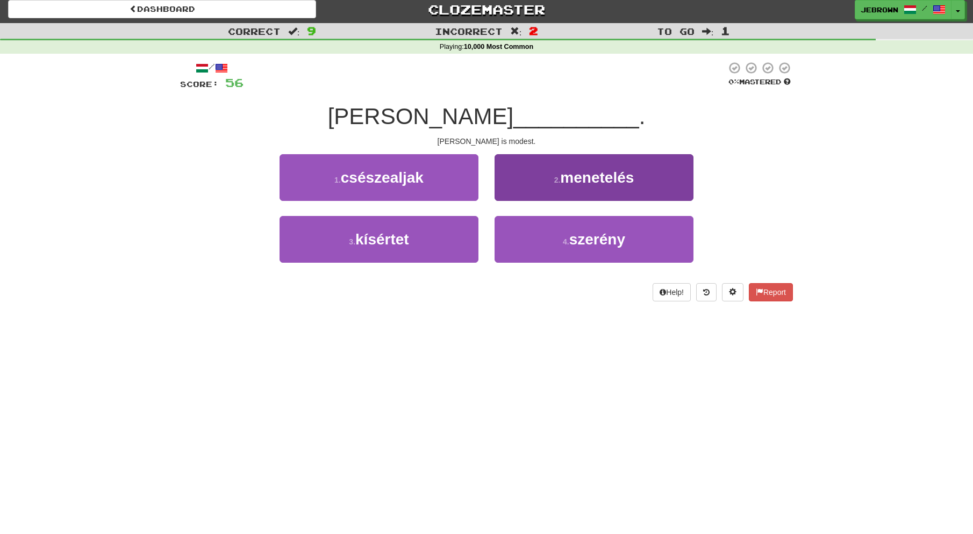
click at [608, 242] on span "szerény" at bounding box center [597, 239] width 56 height 17
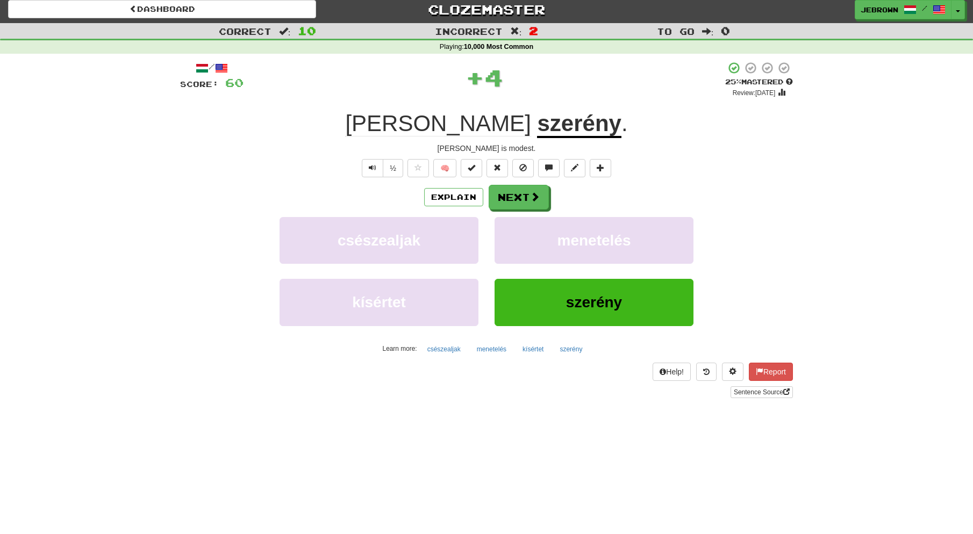
click at [520, 199] on button "Next" at bounding box center [519, 197] width 60 height 25
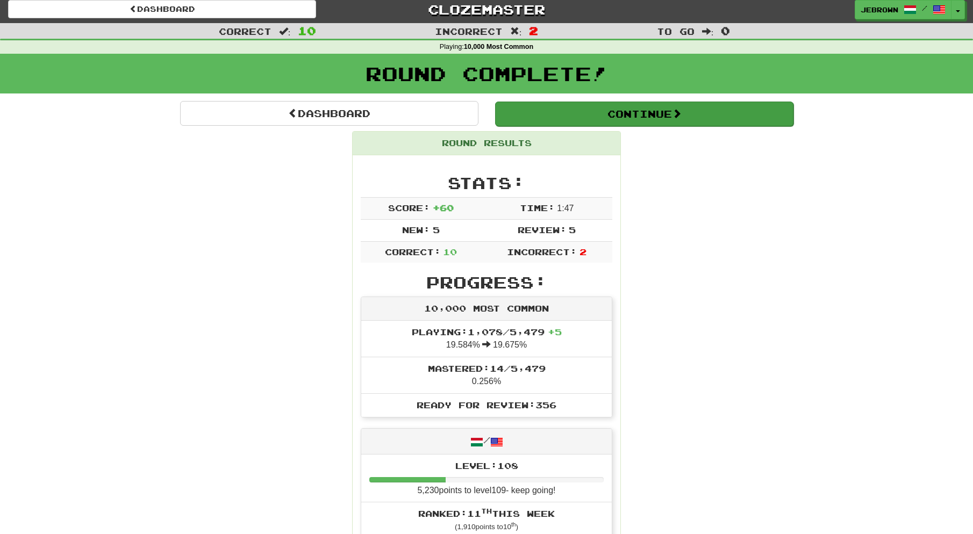
click at [526, 112] on button "Continue" at bounding box center [644, 114] width 298 height 25
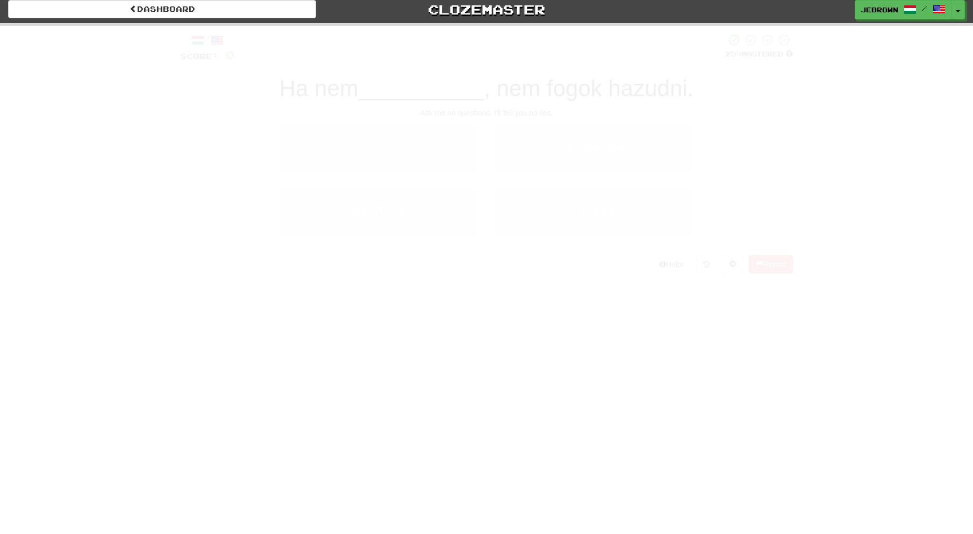
scroll to position [0, 0]
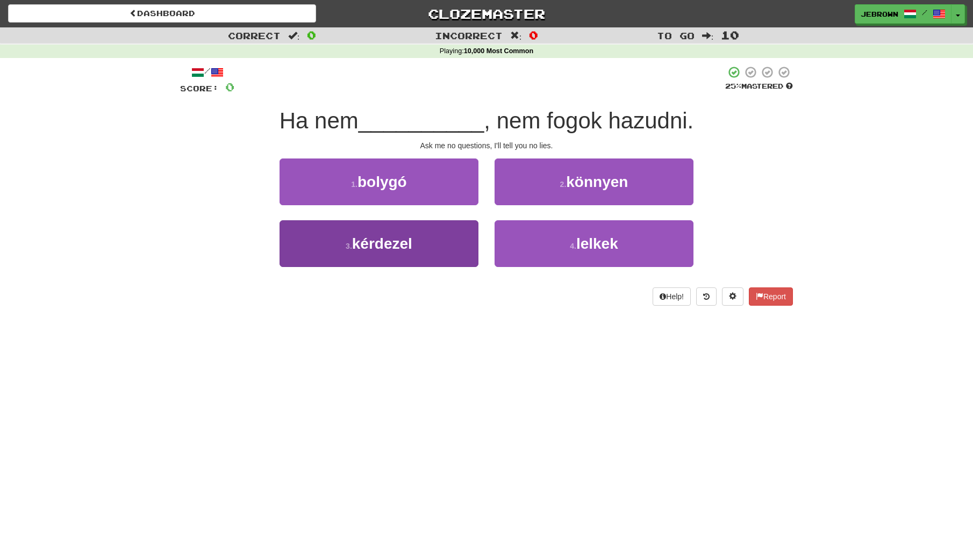
click at [430, 242] on button "3 . kérdezel" at bounding box center [379, 243] width 199 height 47
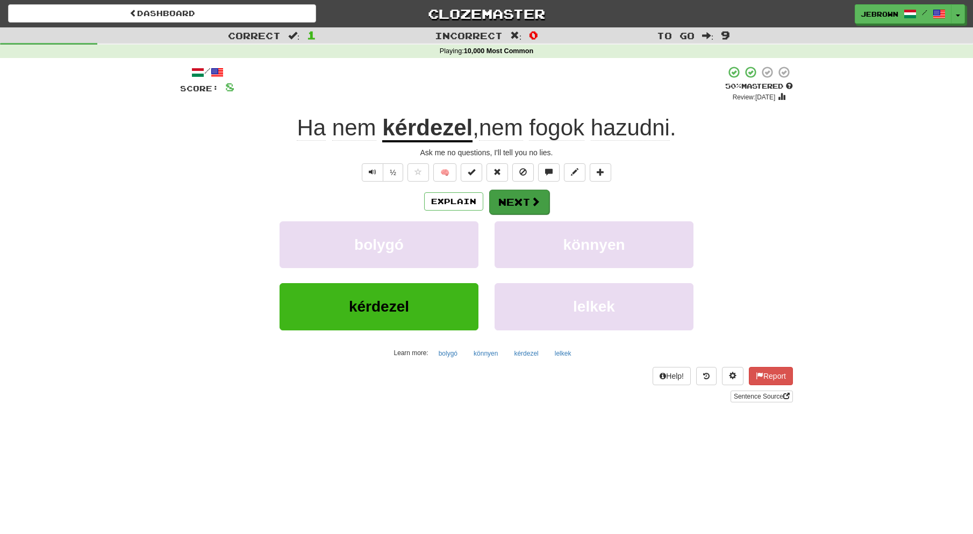
click at [515, 201] on button "Next" at bounding box center [519, 202] width 60 height 25
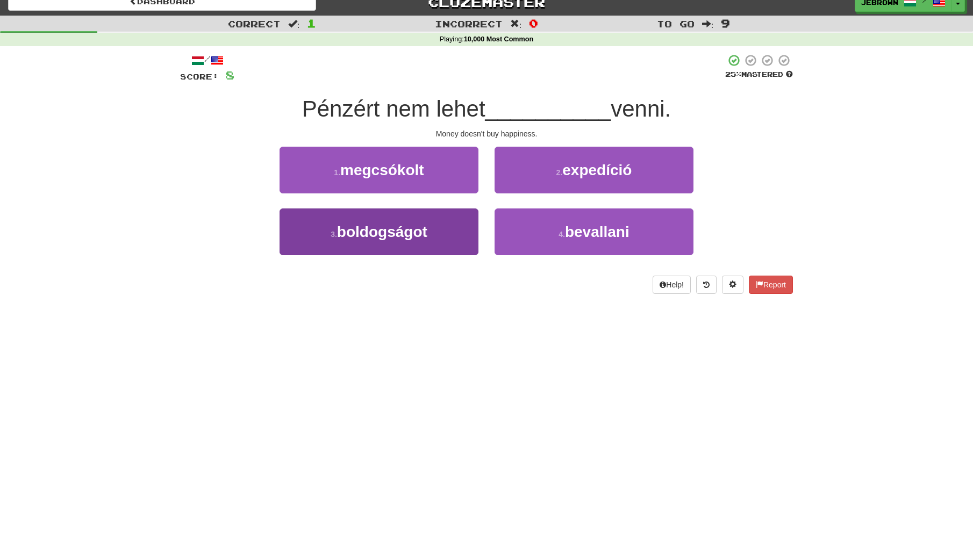
scroll to position [12, 1]
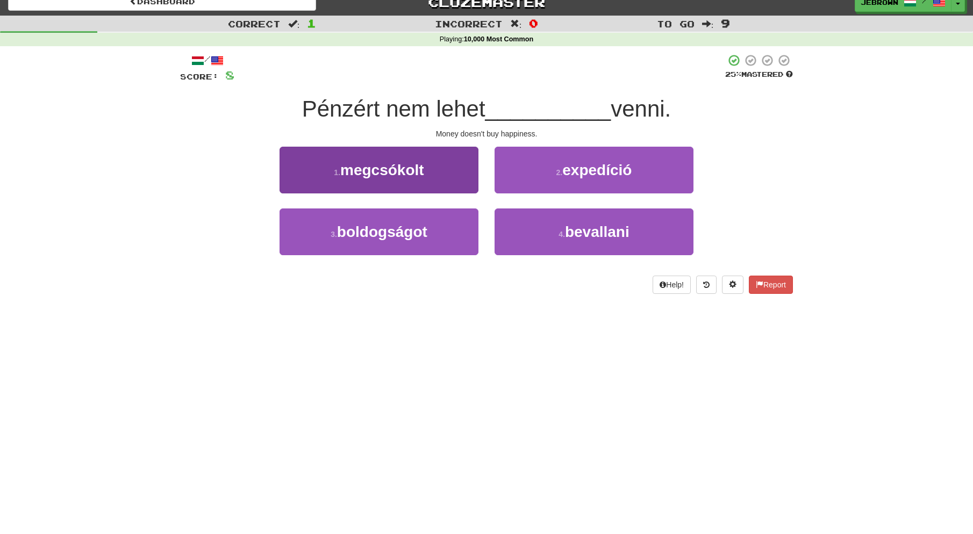
click at [432, 222] on button "3 . boldogságot" at bounding box center [379, 232] width 199 height 47
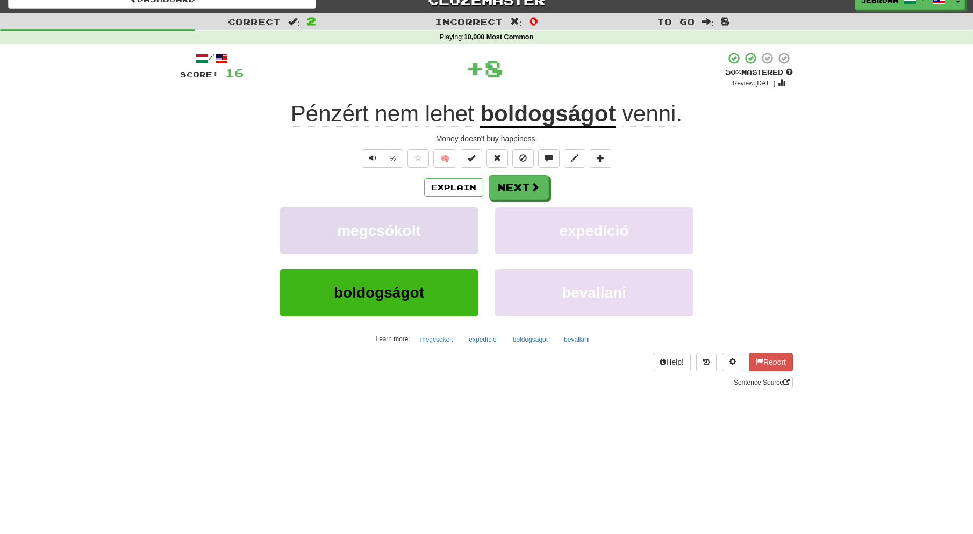
scroll to position [16, 0]
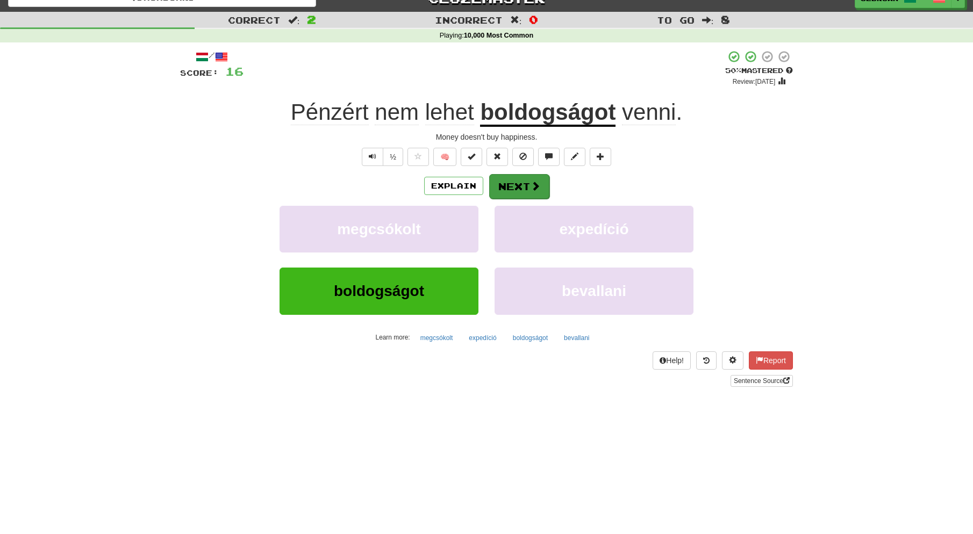
click at [522, 184] on button "Next" at bounding box center [519, 186] width 60 height 25
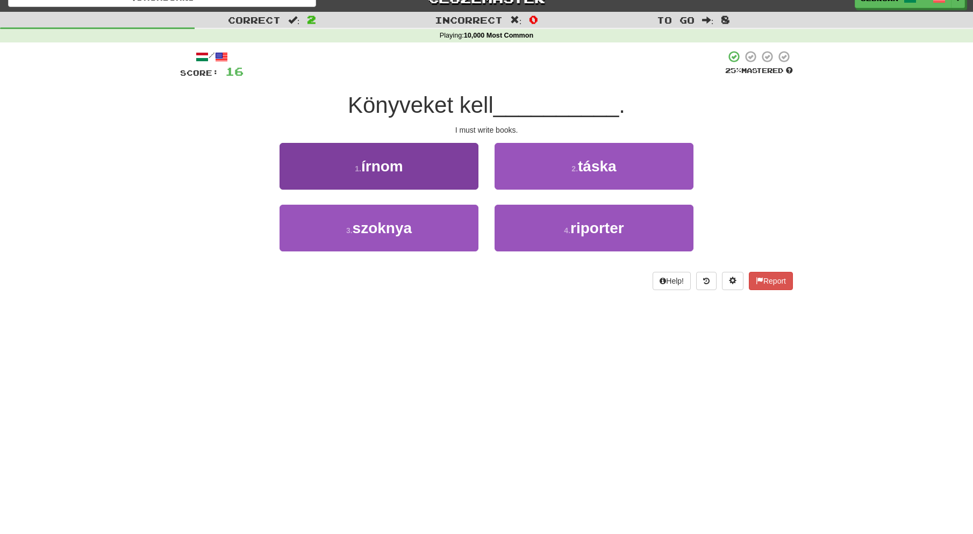
click at [416, 173] on button "1 . írnom" at bounding box center [379, 166] width 199 height 47
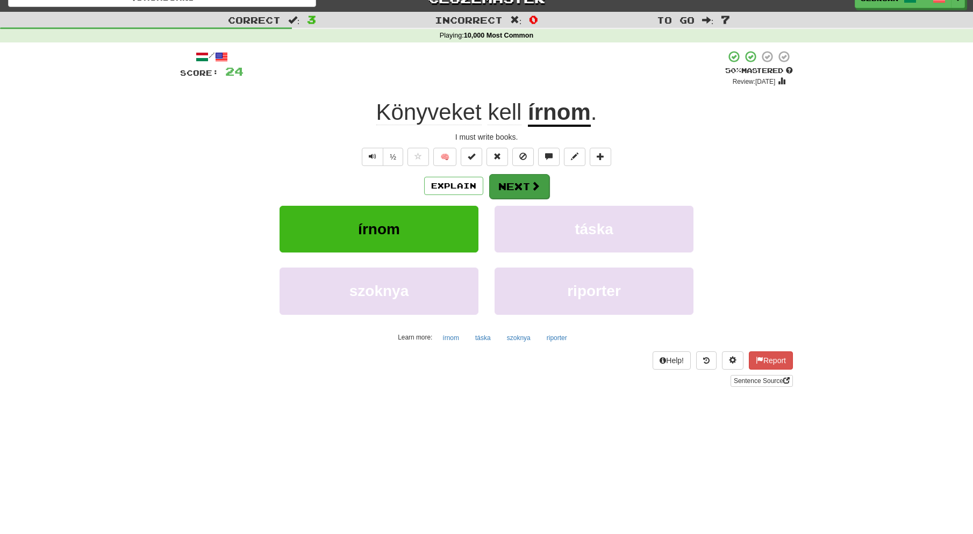
click at [523, 188] on button "Next" at bounding box center [519, 186] width 60 height 25
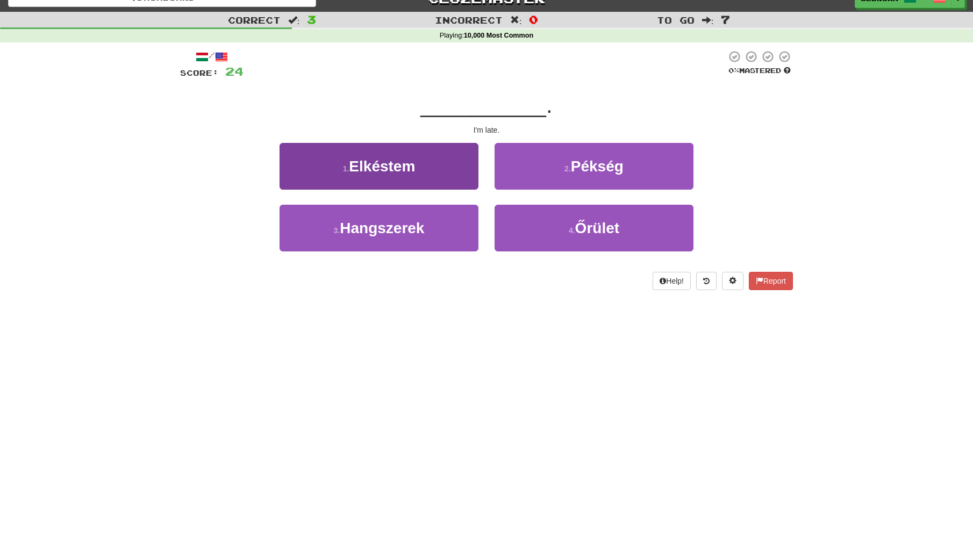
click at [417, 176] on button "1 . Elkéstem" at bounding box center [379, 166] width 199 height 47
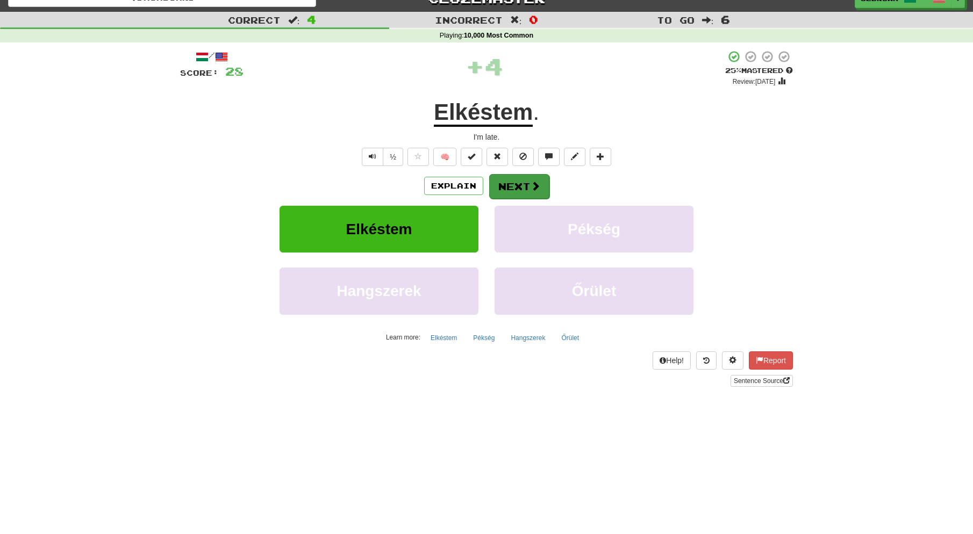
click at [522, 184] on button "Next" at bounding box center [519, 186] width 60 height 25
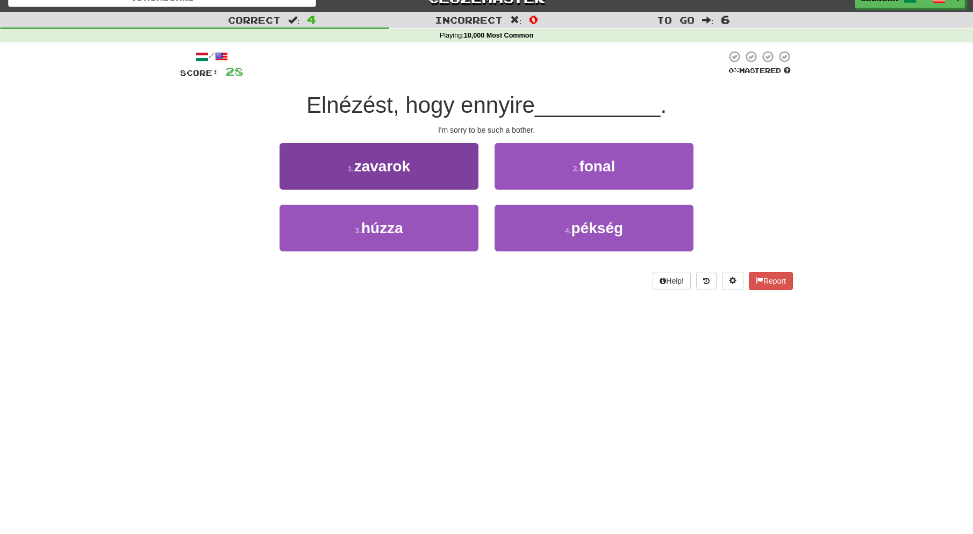
click at [436, 164] on button "1 . zavarok" at bounding box center [379, 166] width 199 height 47
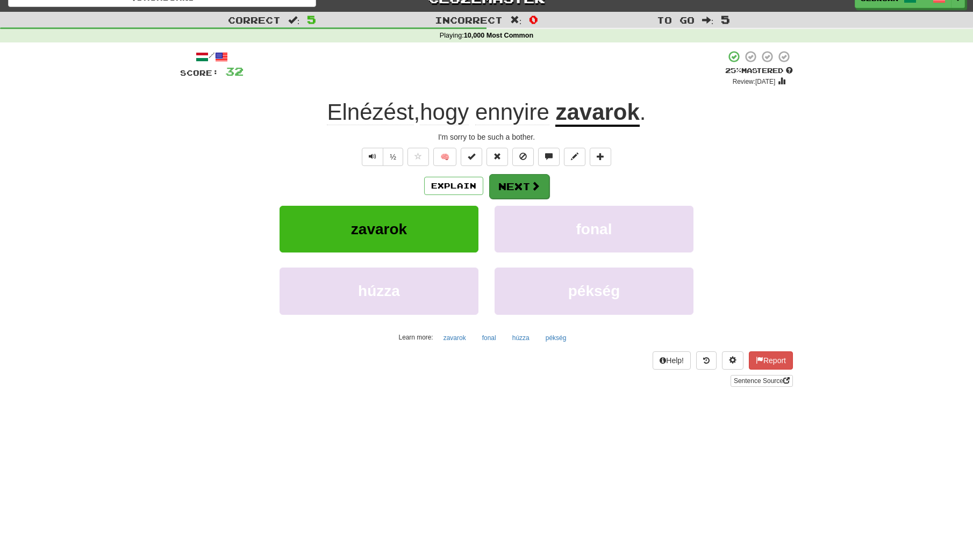
click at [520, 184] on button "Next" at bounding box center [519, 186] width 60 height 25
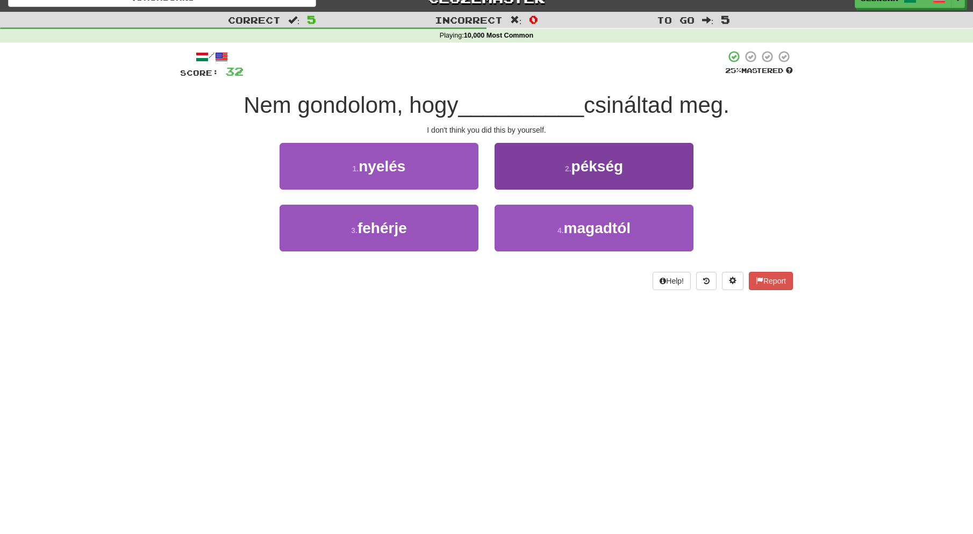
click at [573, 220] on span "magadtól" at bounding box center [597, 228] width 67 height 17
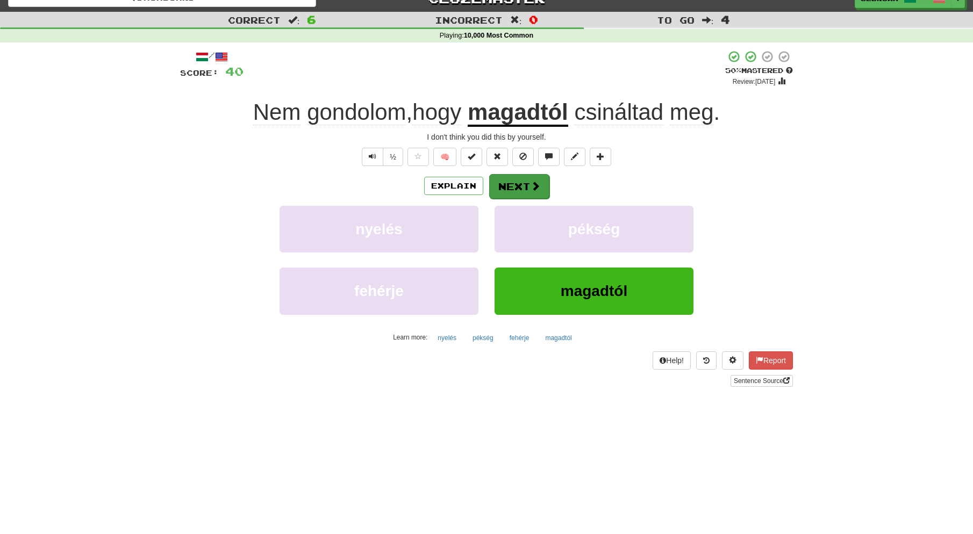
click at [524, 184] on button "Next" at bounding box center [519, 186] width 60 height 25
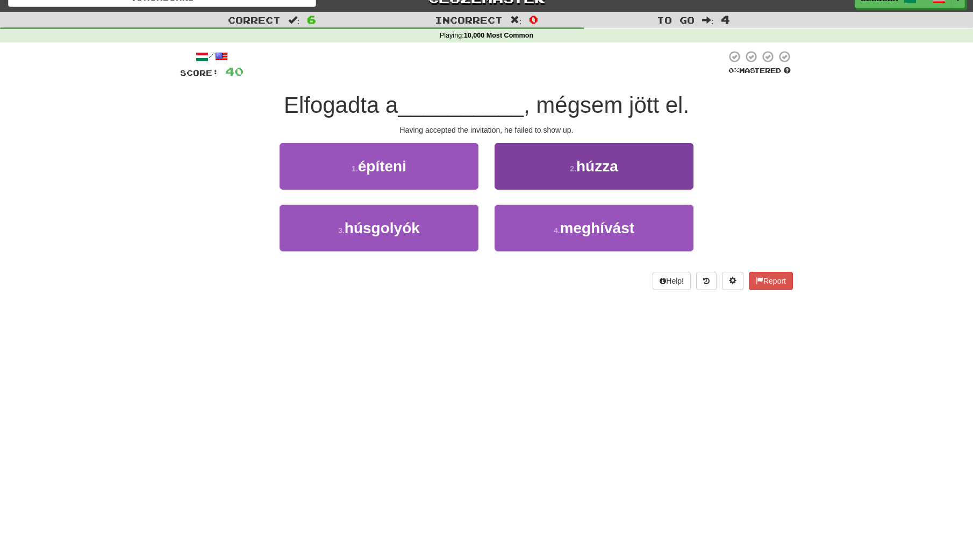
click at [601, 232] on span "meghívást" at bounding box center [597, 228] width 75 height 17
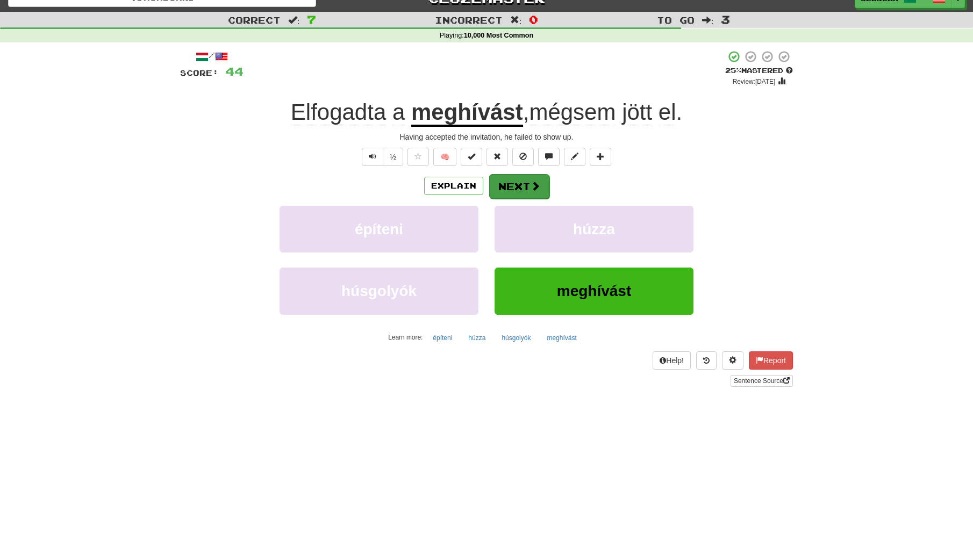
click at [521, 185] on button "Next" at bounding box center [519, 186] width 60 height 25
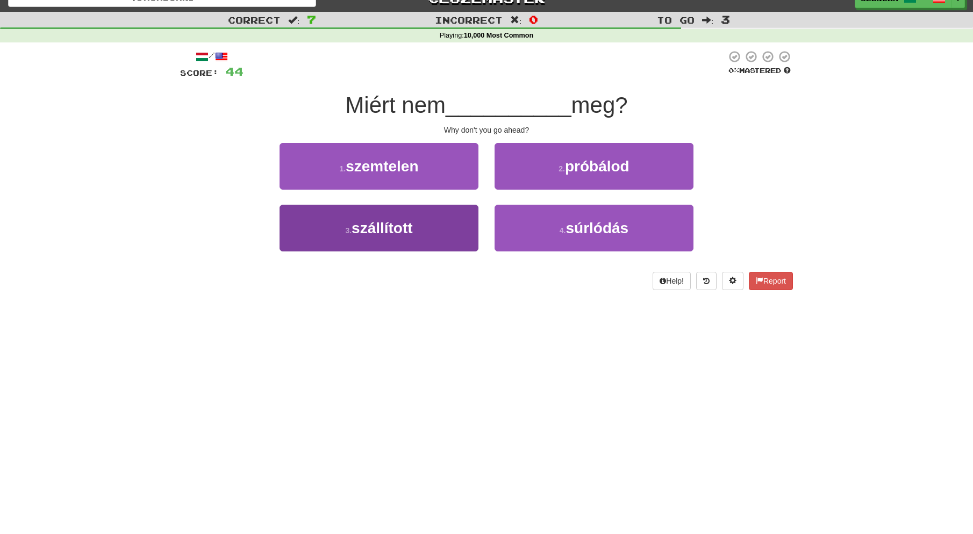
click at [432, 224] on button "3 . szállított" at bounding box center [379, 228] width 199 height 47
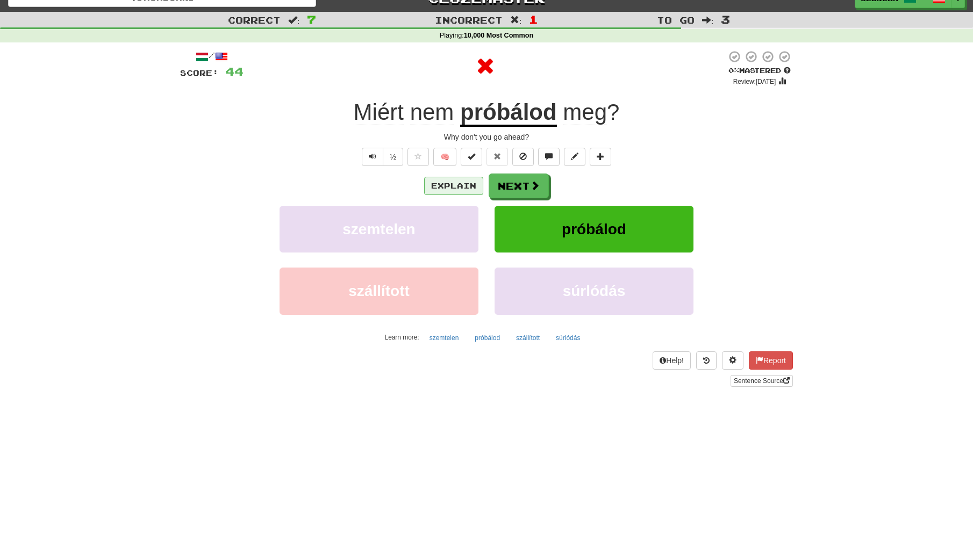
click at [452, 184] on button "Explain" at bounding box center [453, 186] width 59 height 18
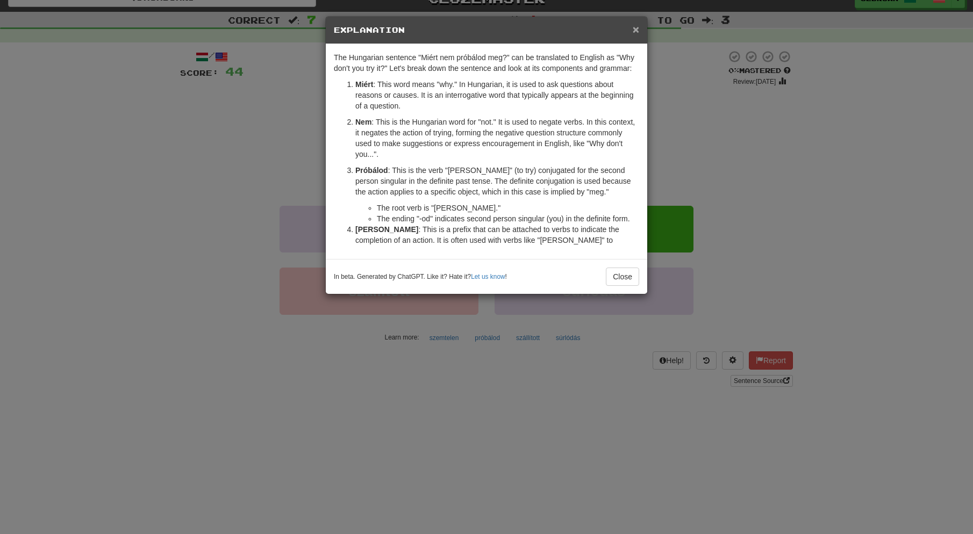
click at [636, 28] on span "×" at bounding box center [636, 29] width 6 height 12
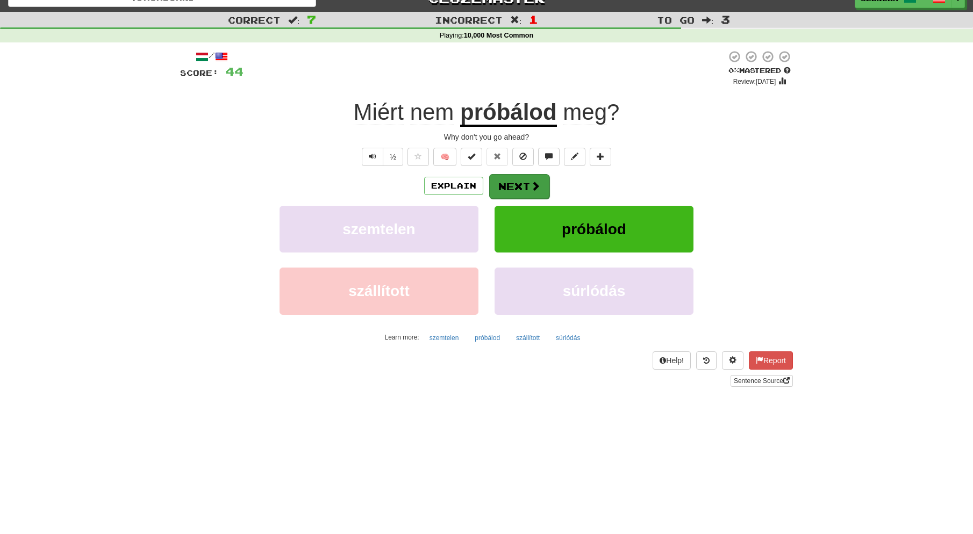
click at [518, 184] on button "Next" at bounding box center [519, 186] width 60 height 25
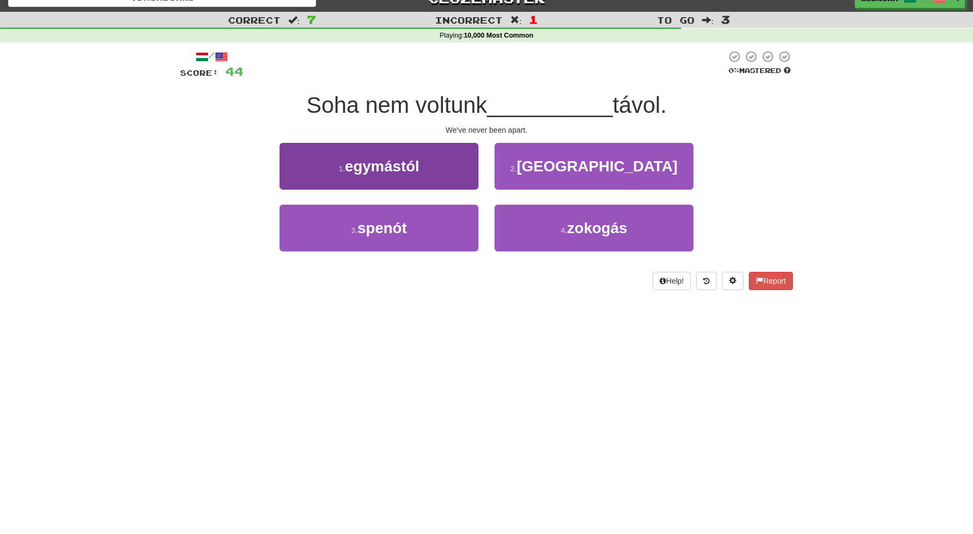
click at [431, 165] on button "1 . egymástól" at bounding box center [379, 166] width 199 height 47
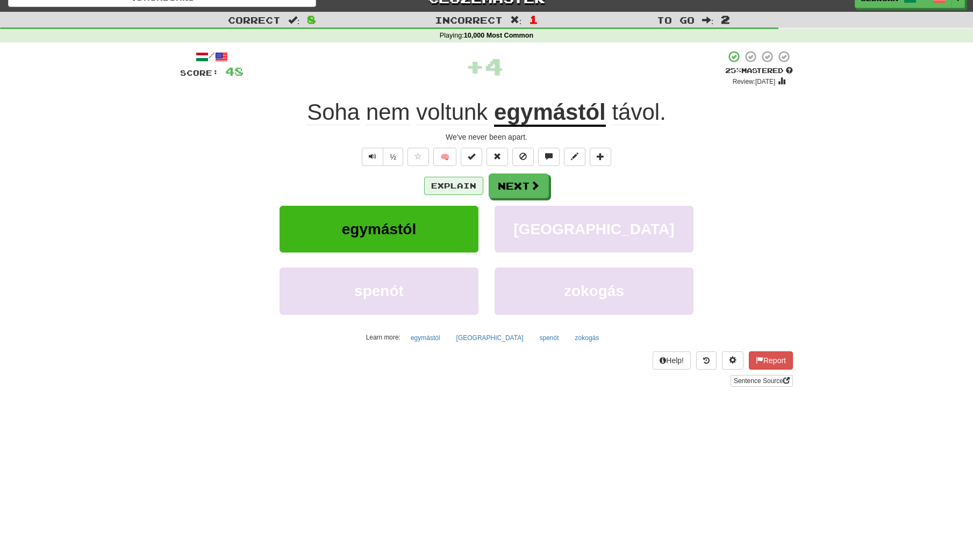
click at [455, 187] on button "Explain" at bounding box center [453, 186] width 59 height 18
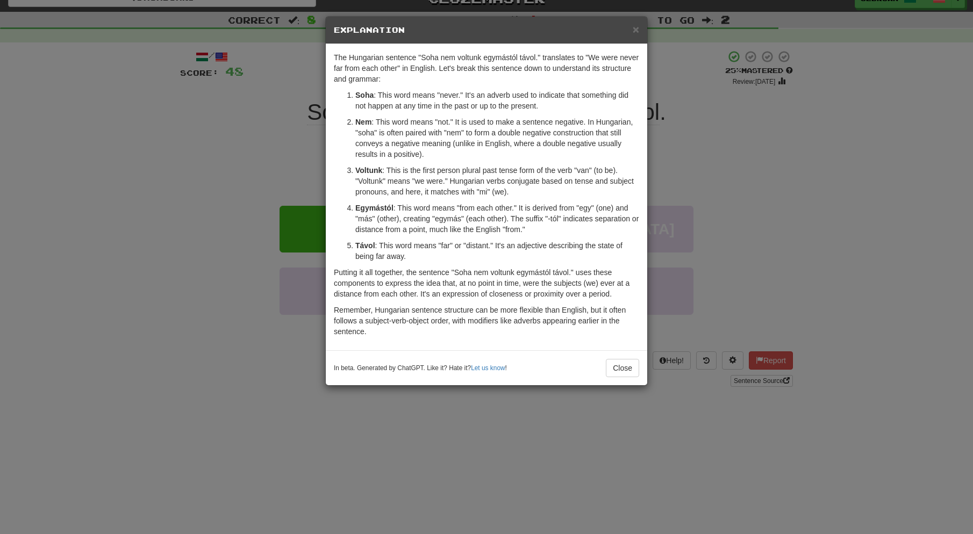
click at [637, 30] on span "×" at bounding box center [636, 29] width 6 height 12
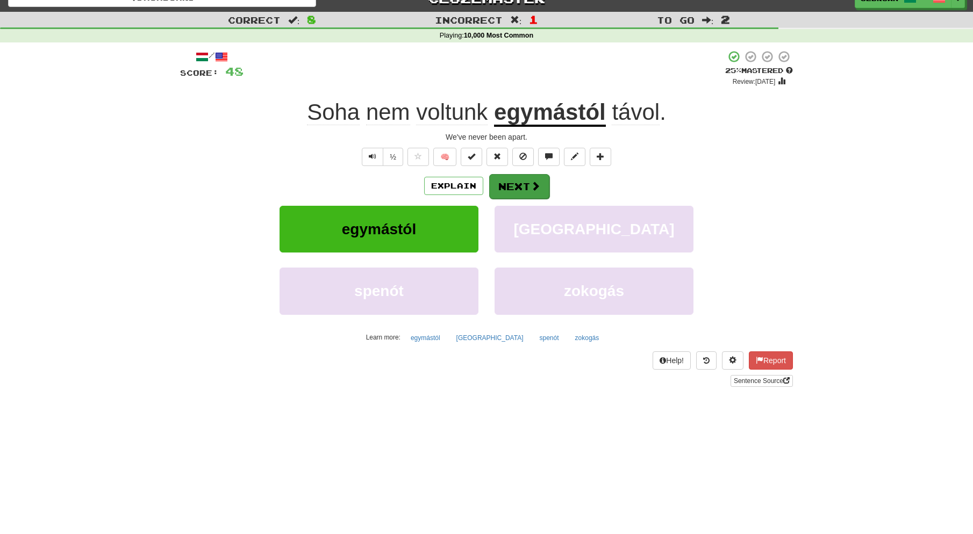
click at [520, 184] on button "Next" at bounding box center [519, 186] width 60 height 25
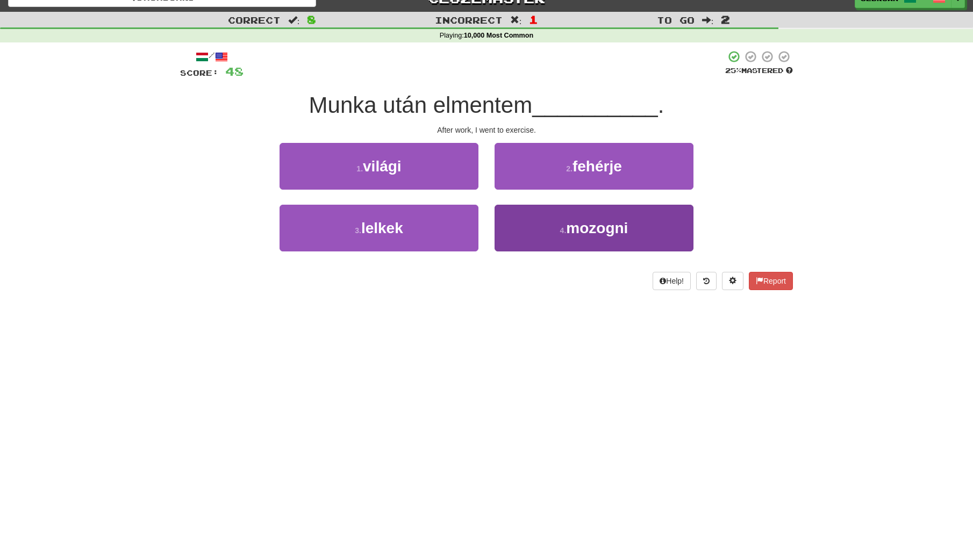
click at [575, 231] on span "mozogni" at bounding box center [597, 228] width 62 height 17
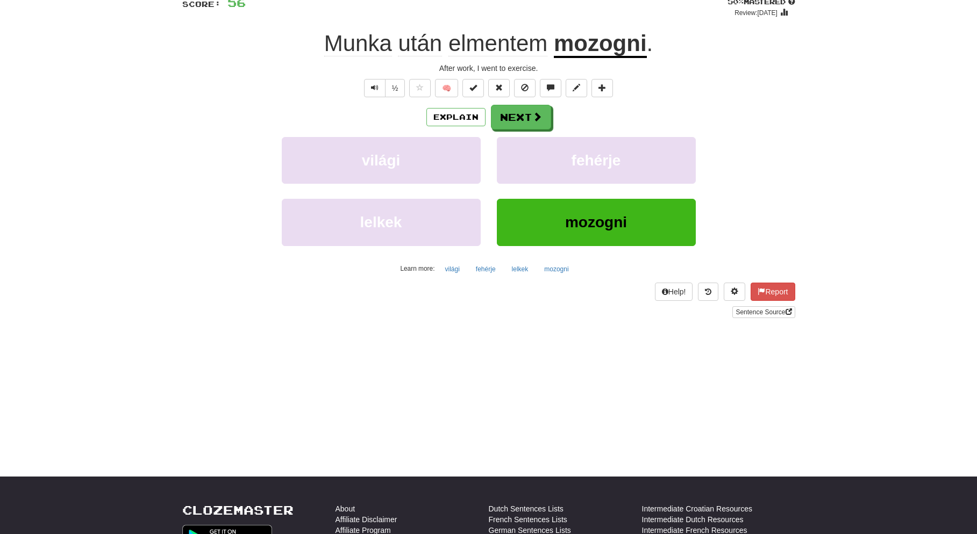
scroll to position [0, 0]
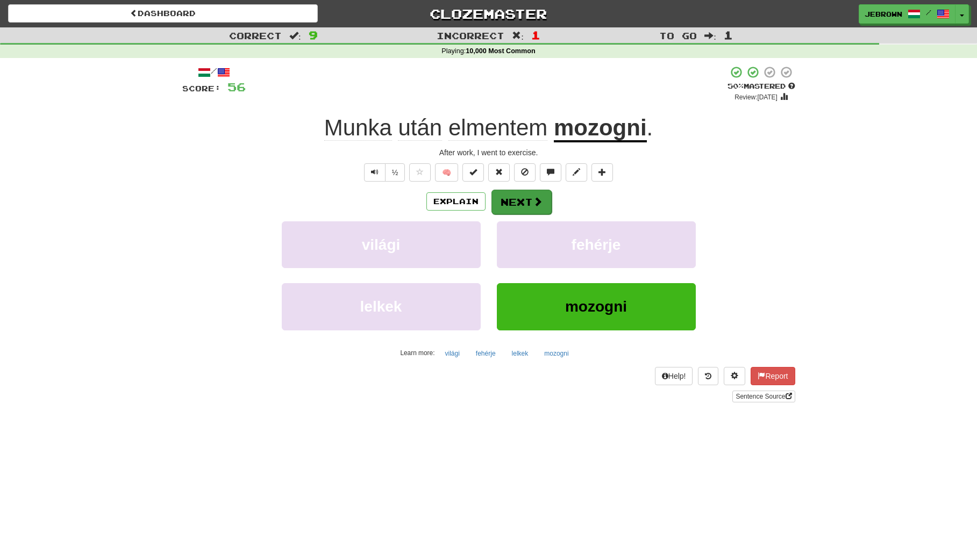
click at [516, 199] on button "Next" at bounding box center [521, 202] width 60 height 25
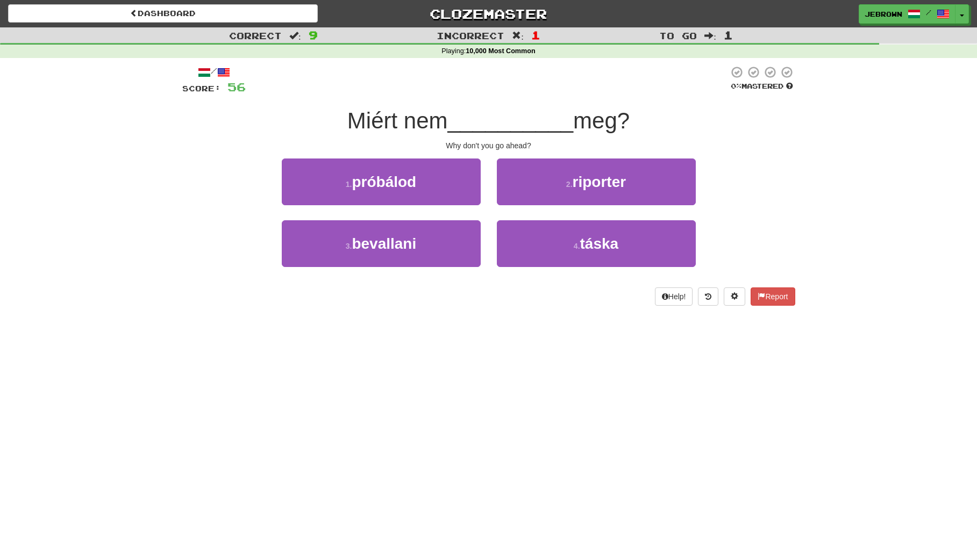
click at [404, 184] on span "próbálod" at bounding box center [384, 182] width 65 height 17
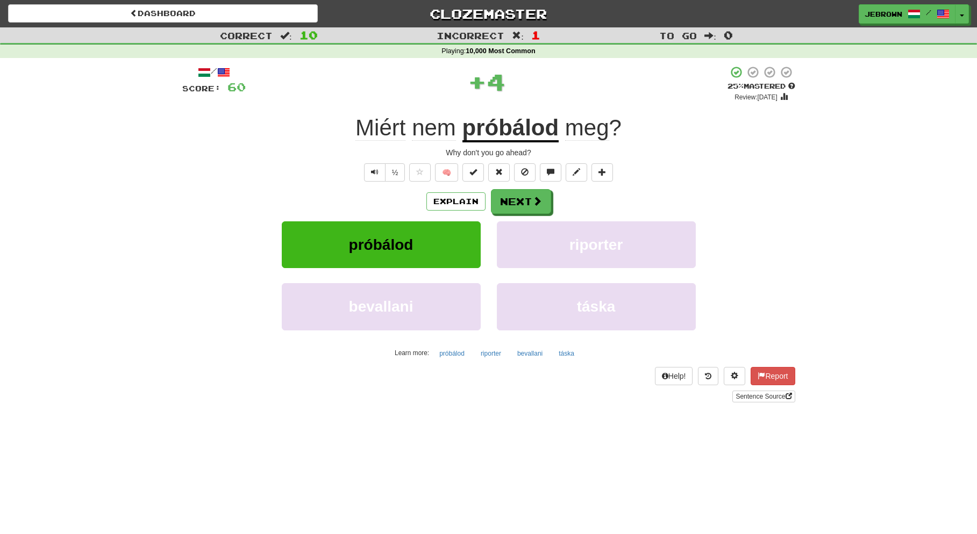
click at [523, 202] on button "Next" at bounding box center [521, 201] width 60 height 25
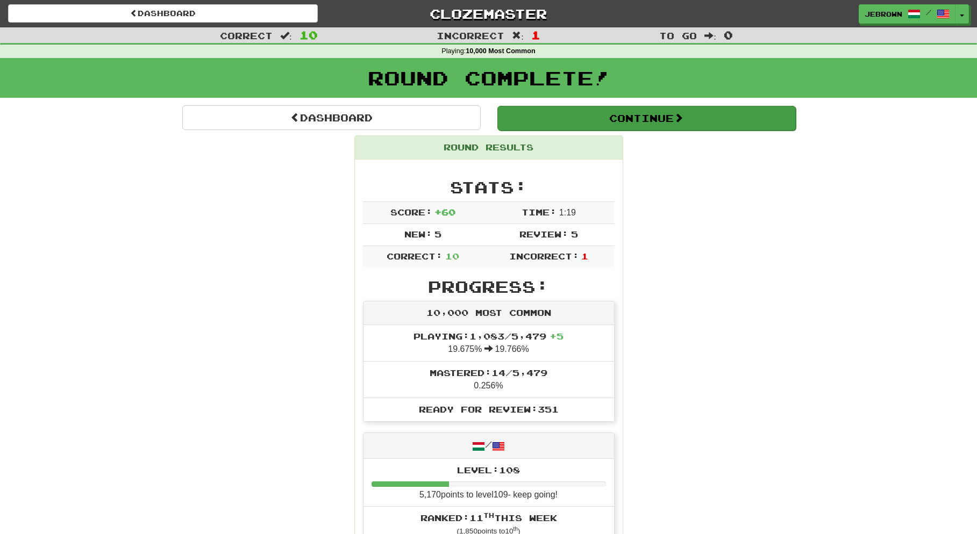
click at [534, 117] on button "Continue" at bounding box center [646, 118] width 298 height 25
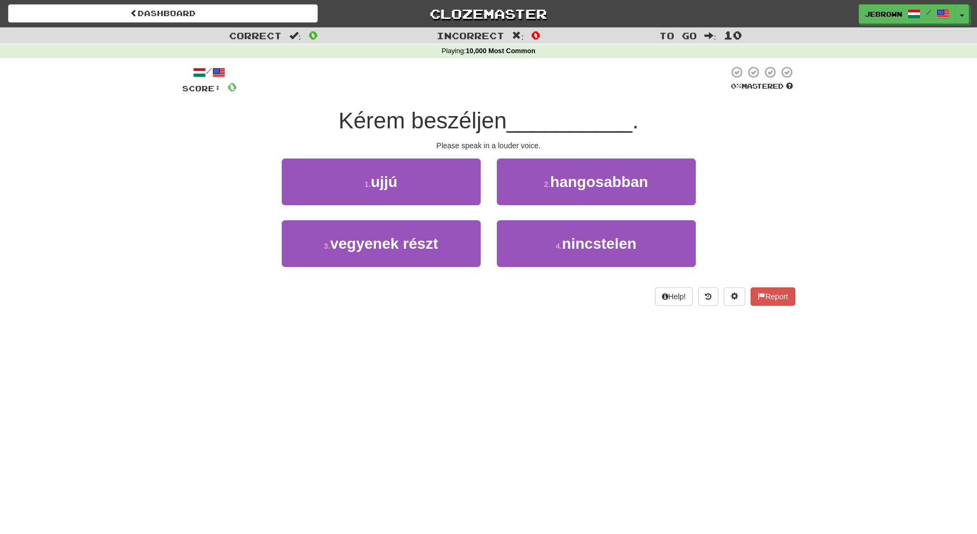
click at [556, 181] on span "hangosabban" at bounding box center [599, 182] width 98 height 17
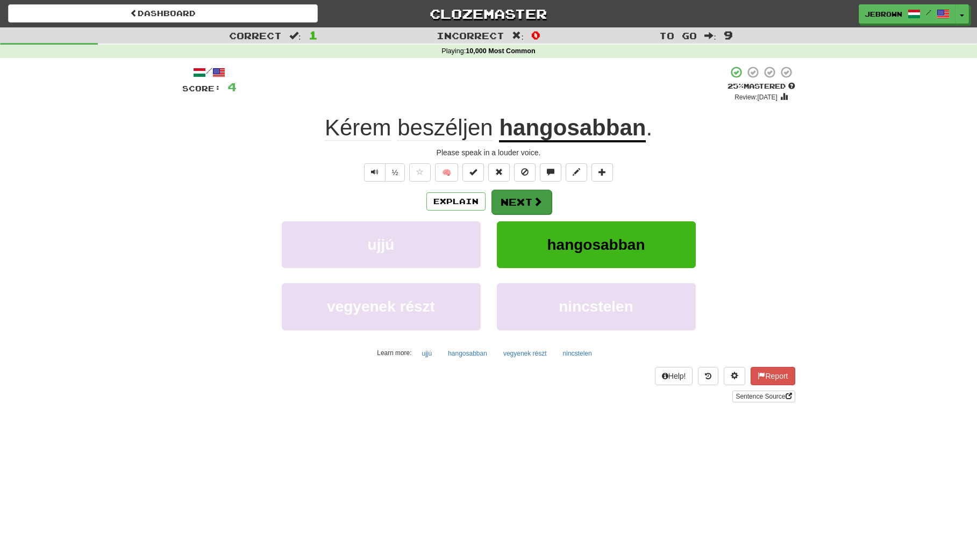
click at [519, 199] on button "Next" at bounding box center [521, 202] width 60 height 25
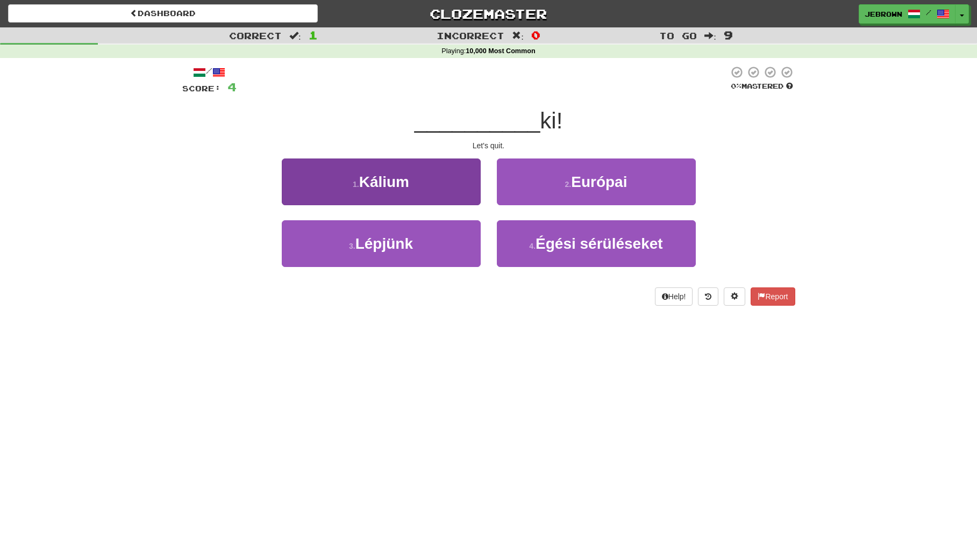
click at [431, 238] on button "3 . Lépjünk" at bounding box center [381, 243] width 199 height 47
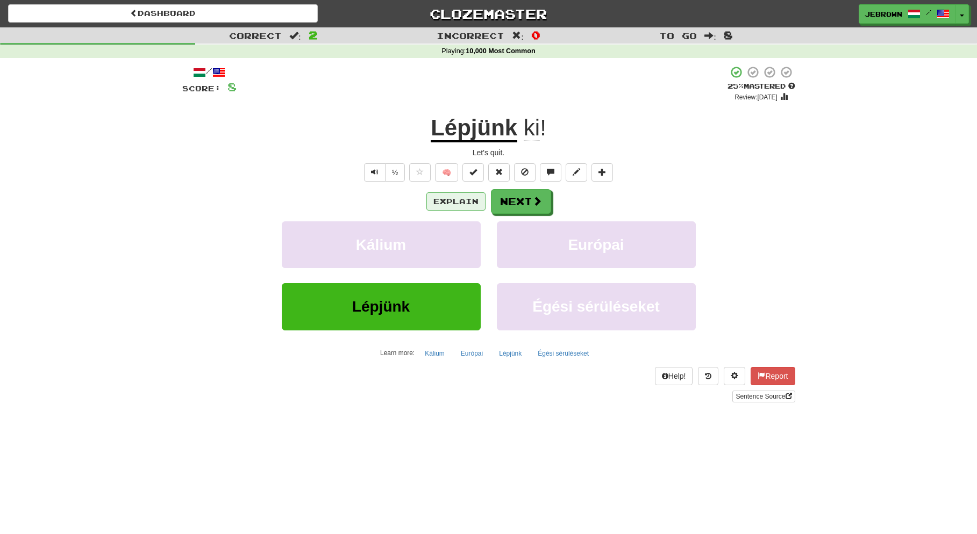
click at [454, 199] on button "Explain" at bounding box center [455, 201] width 59 height 18
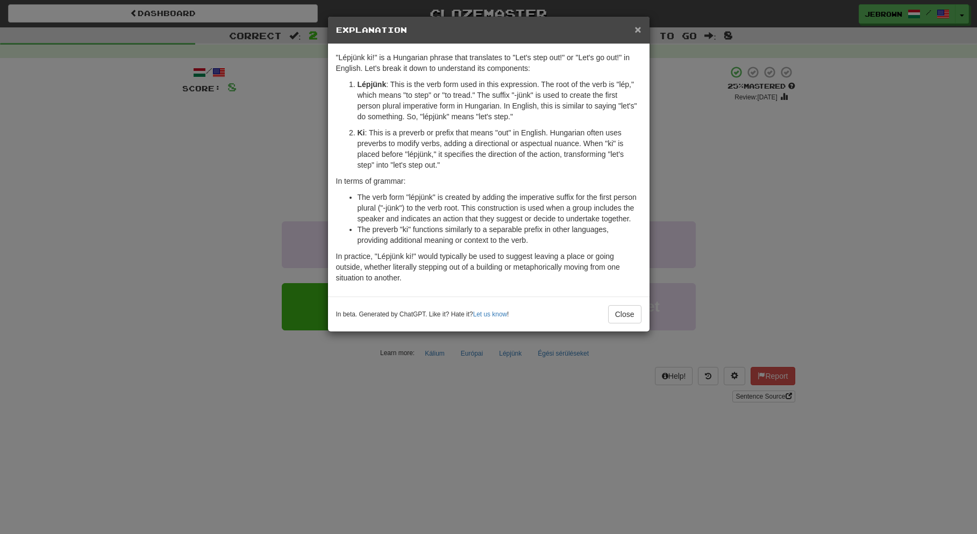
click at [639, 27] on span "×" at bounding box center [637, 29] width 6 height 12
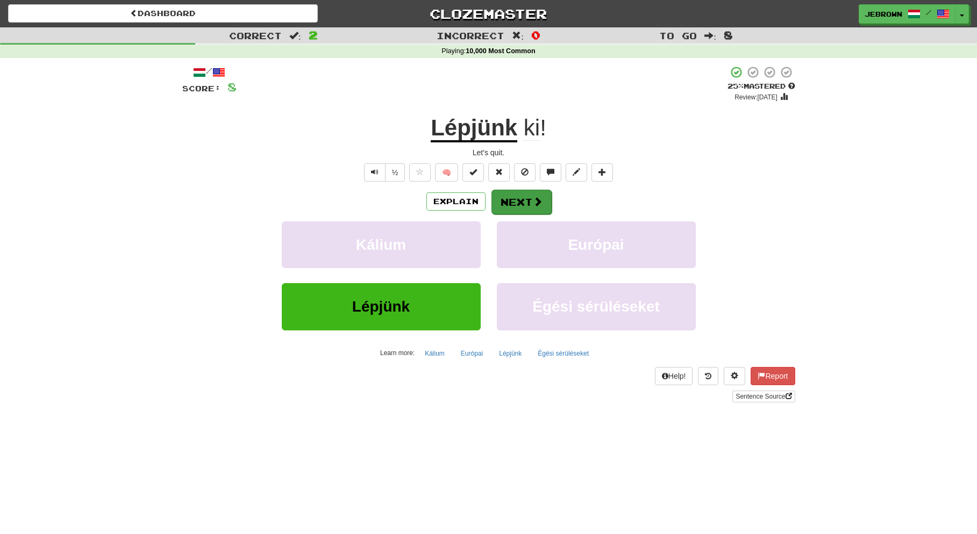
click at [524, 202] on button "Next" at bounding box center [521, 202] width 60 height 25
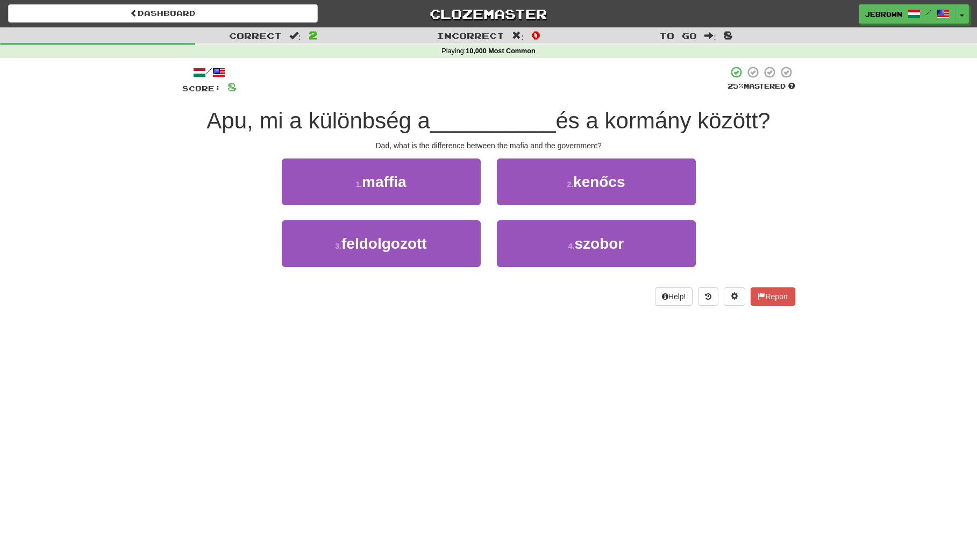
click at [410, 181] on button "1 . maffia" at bounding box center [381, 182] width 199 height 47
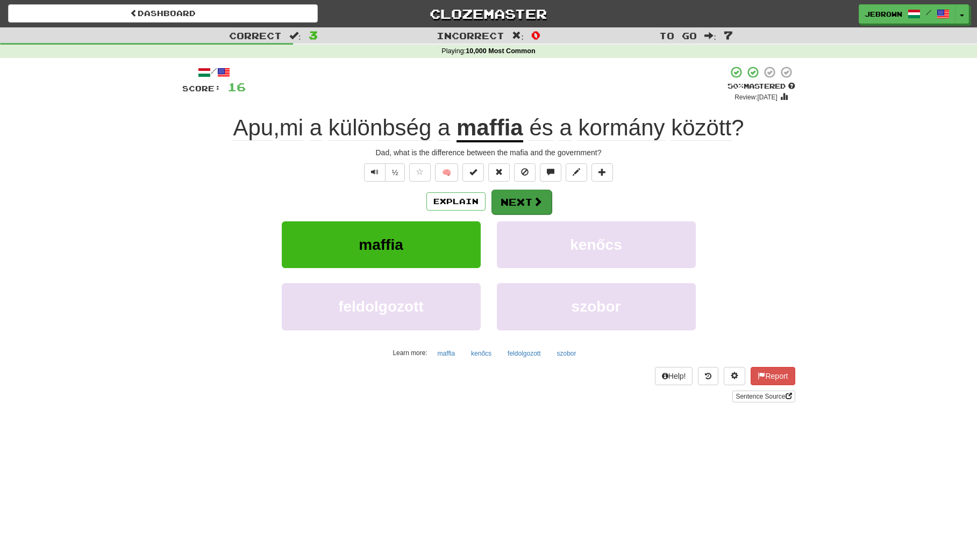
click at [524, 194] on button "Next" at bounding box center [521, 202] width 60 height 25
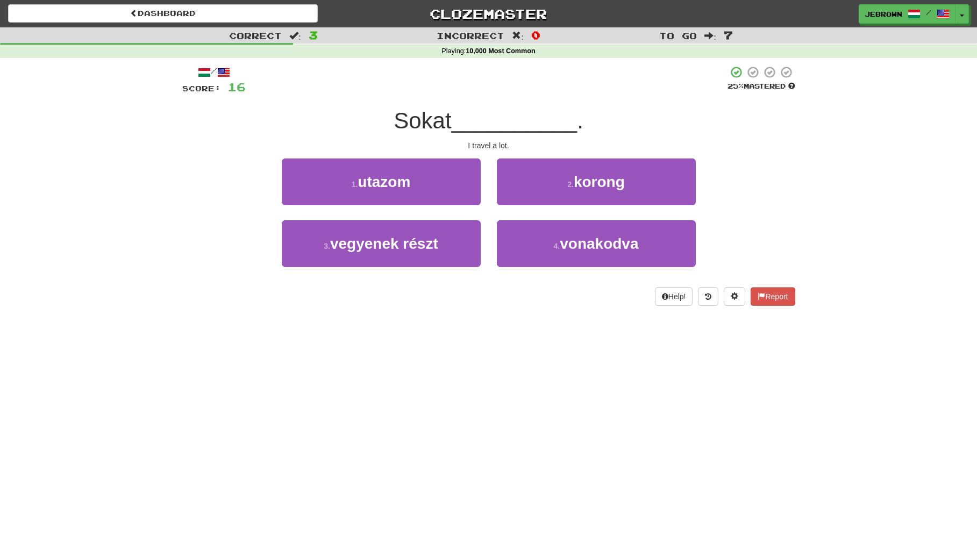
click at [405, 185] on span "utazom" at bounding box center [384, 182] width 53 height 17
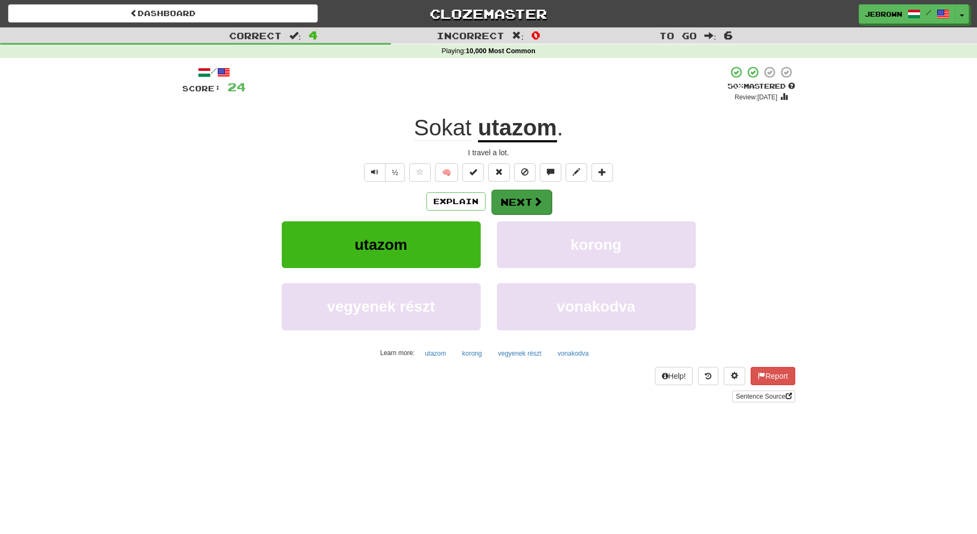
click at [517, 203] on button "Next" at bounding box center [521, 202] width 60 height 25
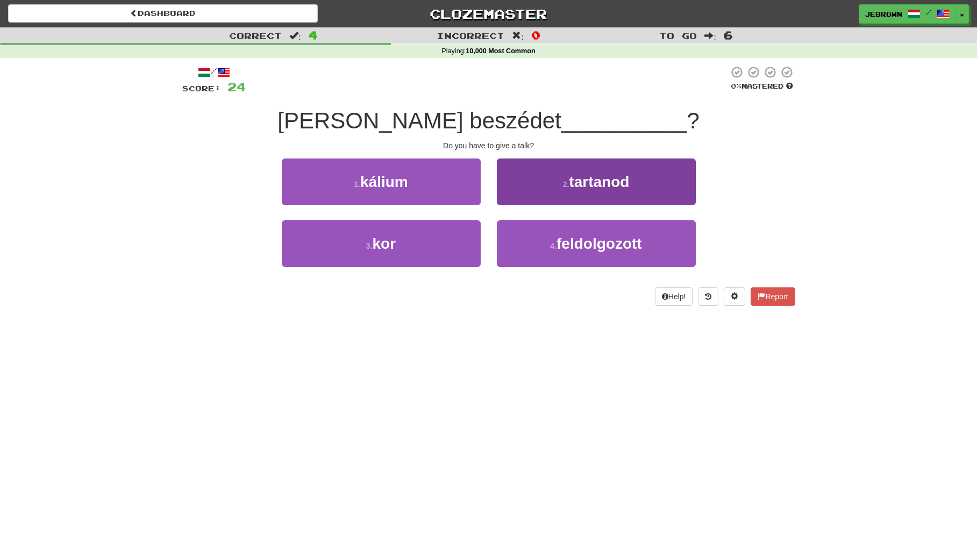
click at [610, 179] on span "tartanod" at bounding box center [599, 182] width 60 height 17
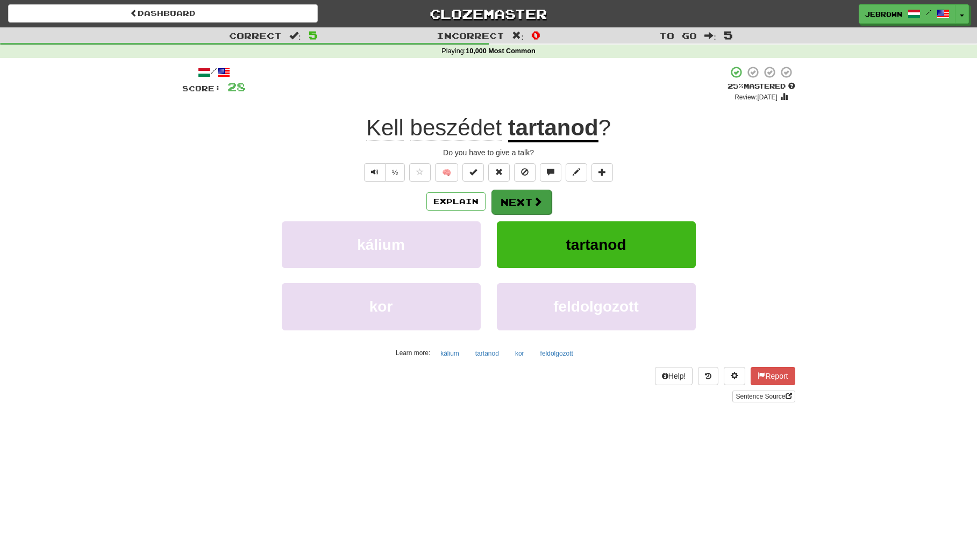
click at [519, 200] on button "Next" at bounding box center [521, 202] width 60 height 25
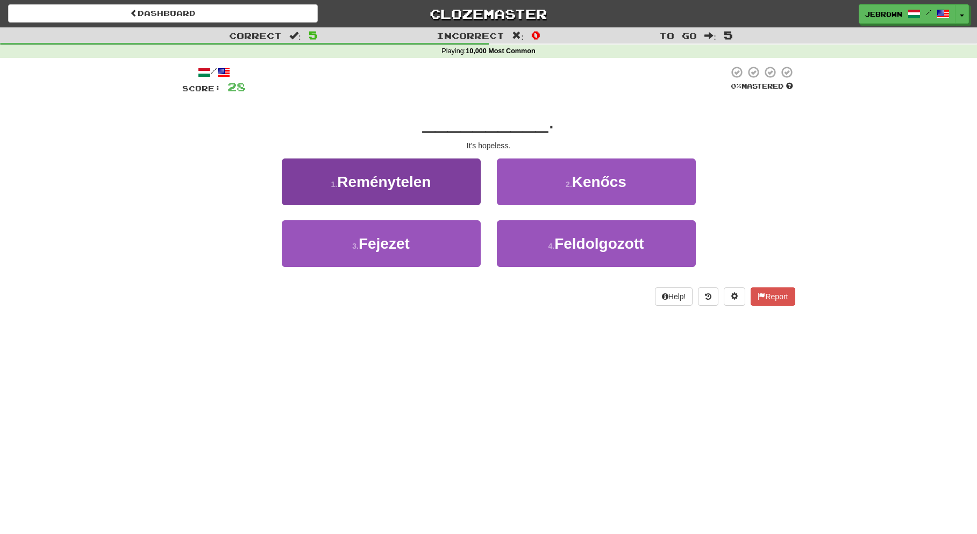
click at [437, 191] on button "1 . Reménytelen" at bounding box center [381, 182] width 199 height 47
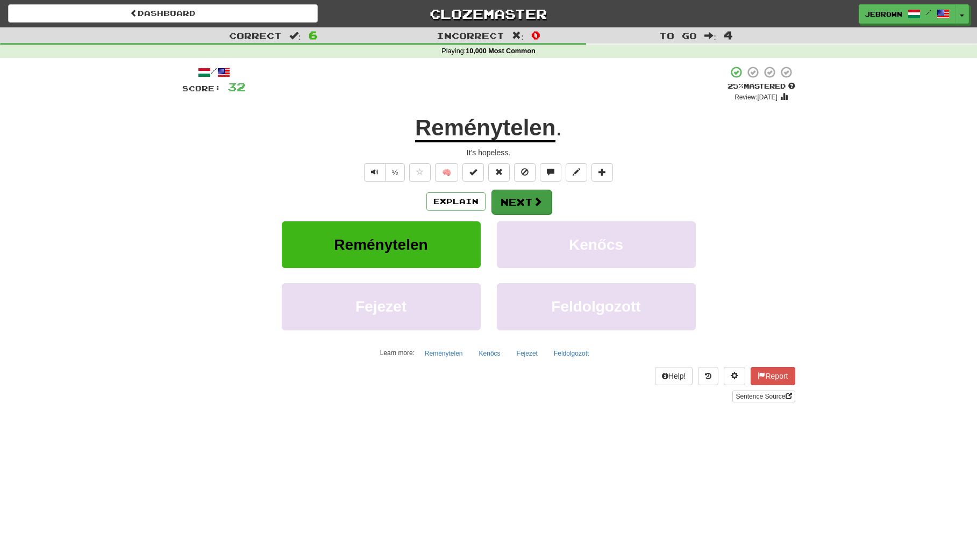
click at [524, 204] on button "Next" at bounding box center [521, 202] width 60 height 25
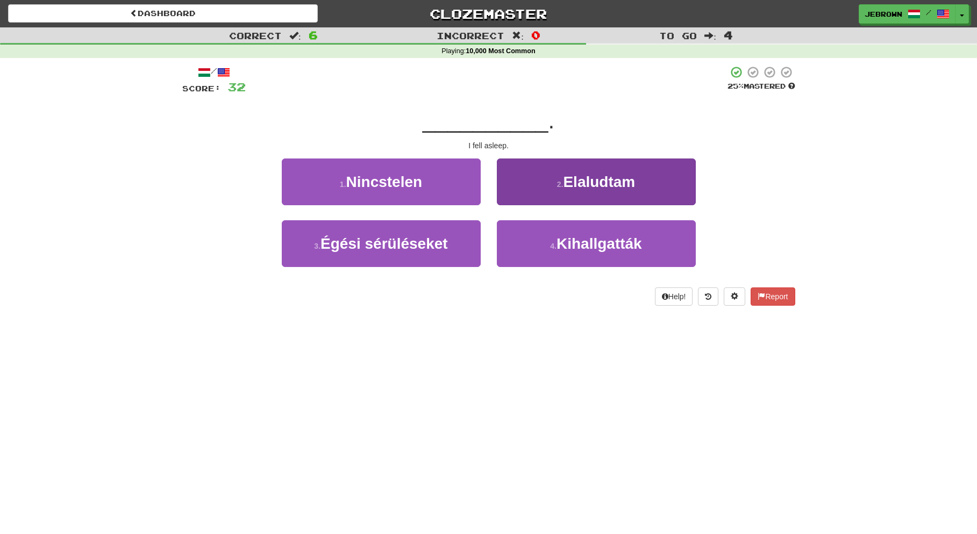
click at [536, 191] on button "2 . Elaludtam" at bounding box center [596, 182] width 199 height 47
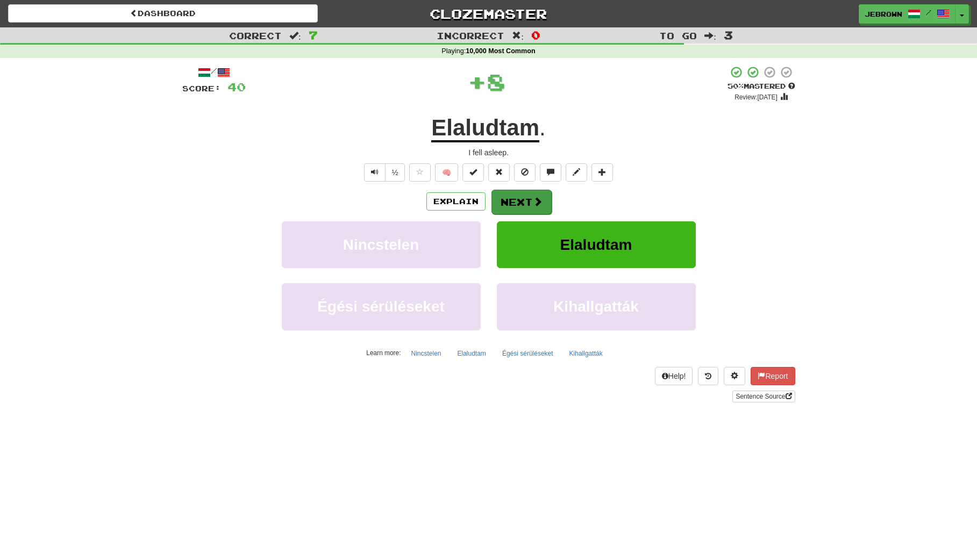
click at [516, 199] on button "Next" at bounding box center [521, 202] width 60 height 25
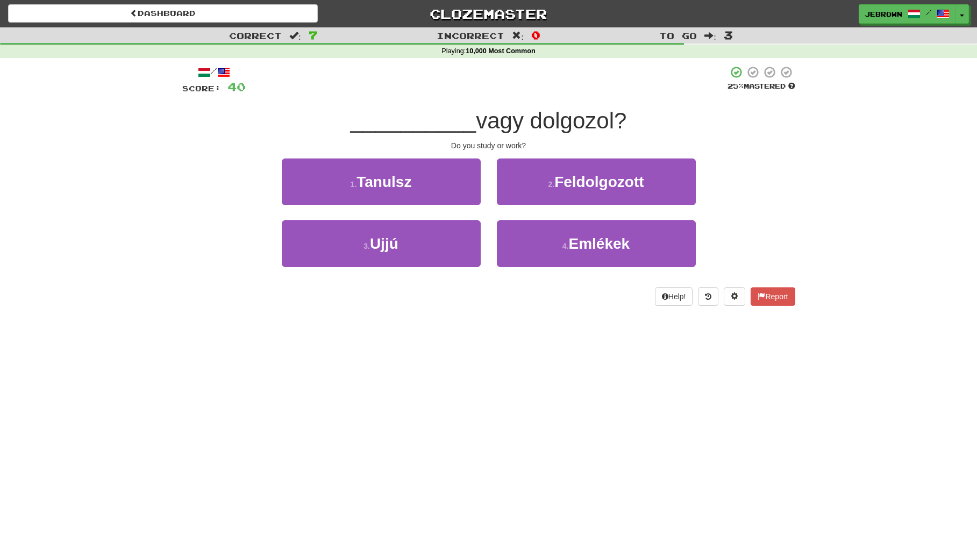
click at [419, 182] on button "1 . Tanulsz" at bounding box center [381, 182] width 199 height 47
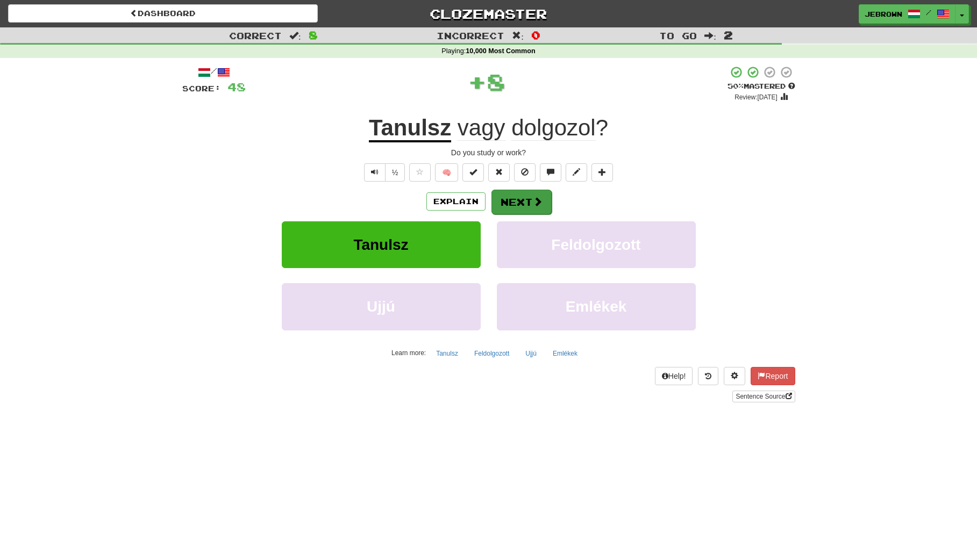
click at [528, 199] on button "Next" at bounding box center [521, 202] width 60 height 25
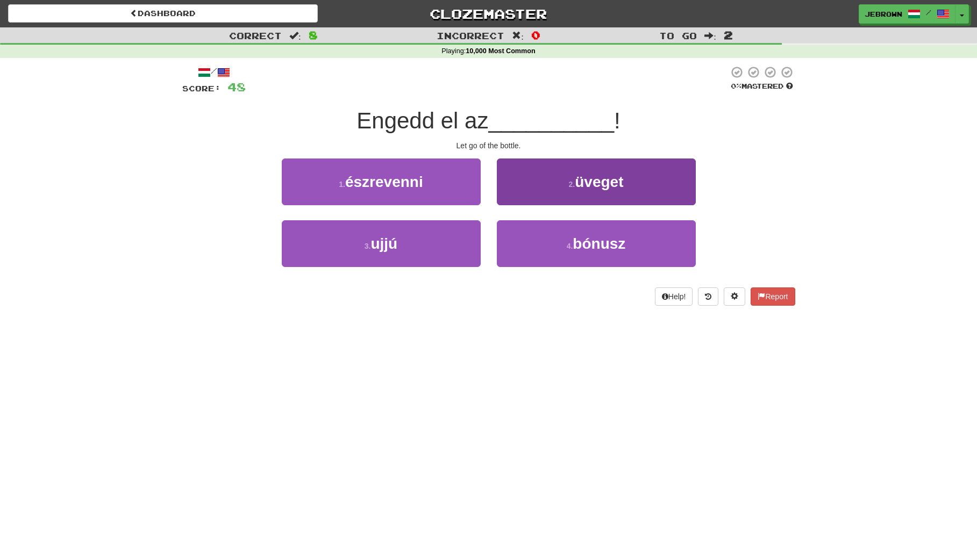
click at [542, 177] on button "2 . üveget" at bounding box center [596, 182] width 199 height 47
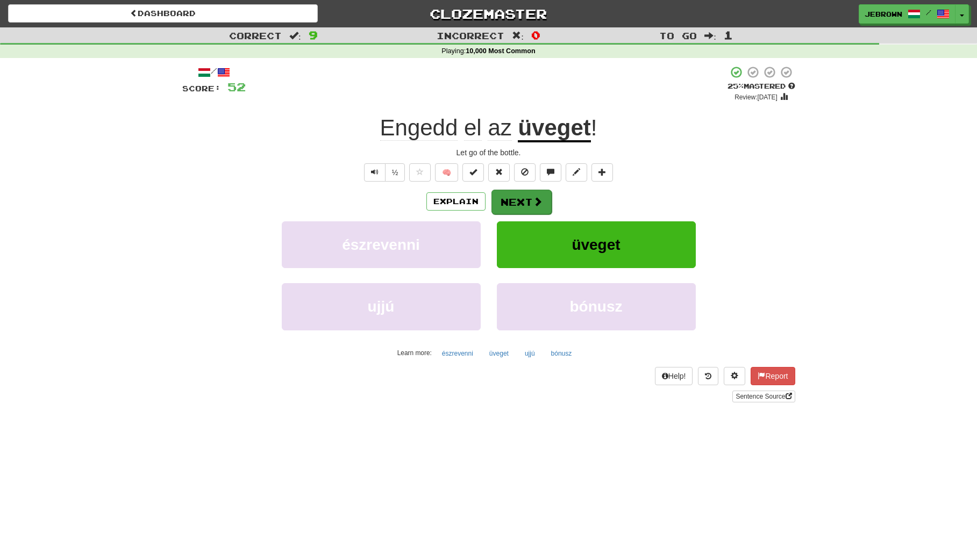
click at [527, 200] on button "Next" at bounding box center [521, 202] width 60 height 25
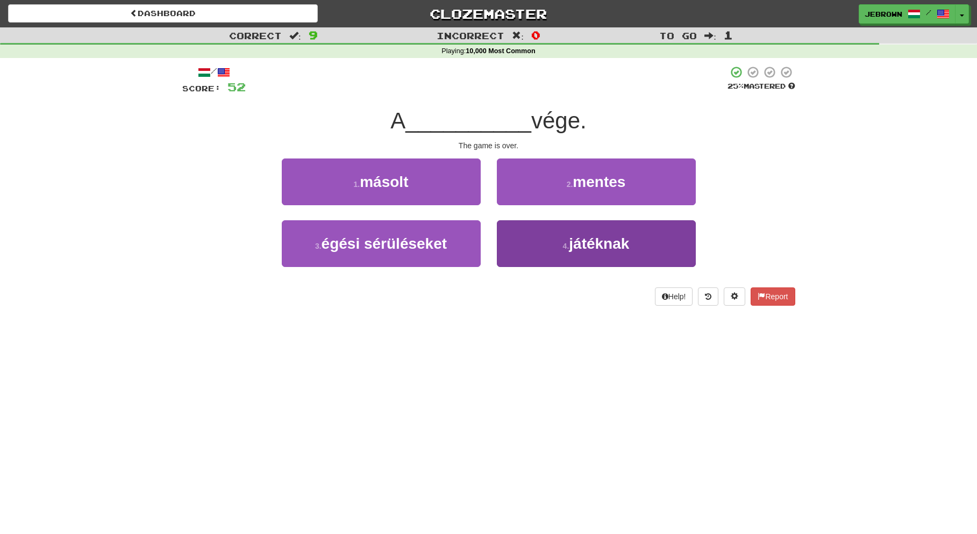
click at [555, 240] on button "4 . játéknak" at bounding box center [596, 243] width 199 height 47
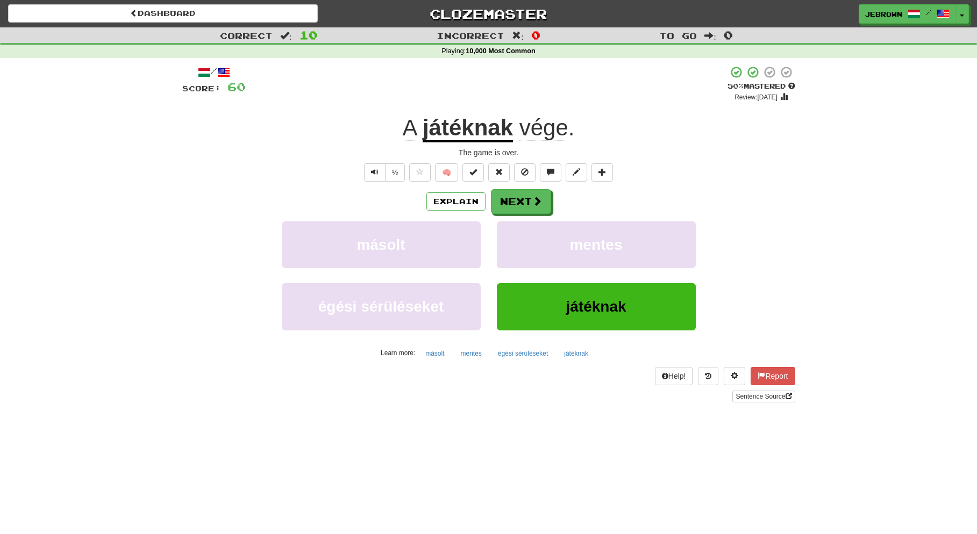
click at [521, 202] on button "Next" at bounding box center [521, 201] width 60 height 25
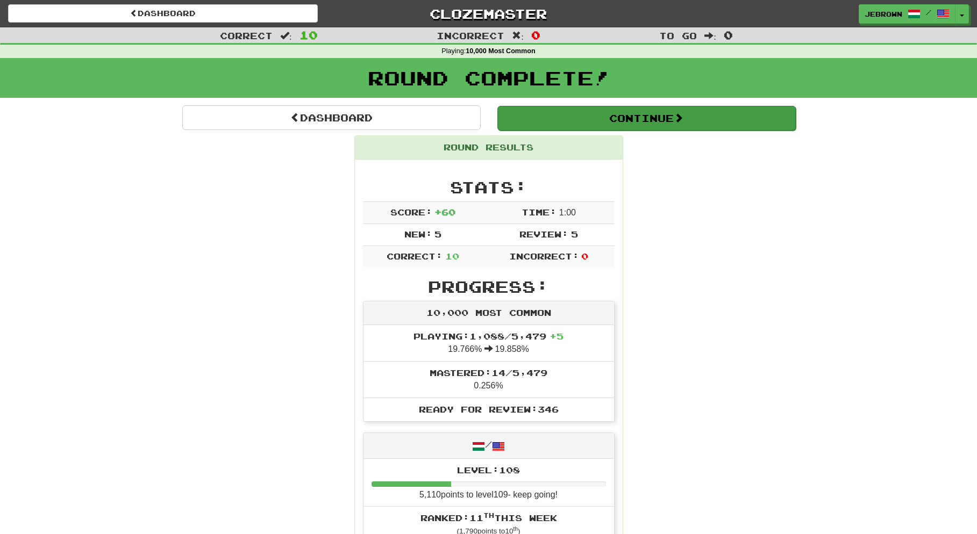
click at [538, 112] on button "Continue" at bounding box center [646, 118] width 298 height 25
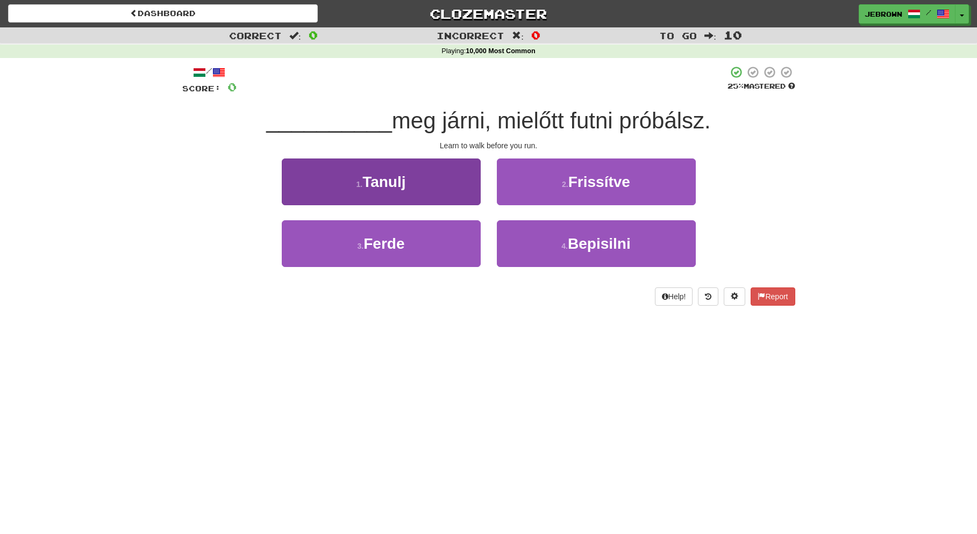
click at [422, 187] on button "1 . Tanulj" at bounding box center [381, 182] width 199 height 47
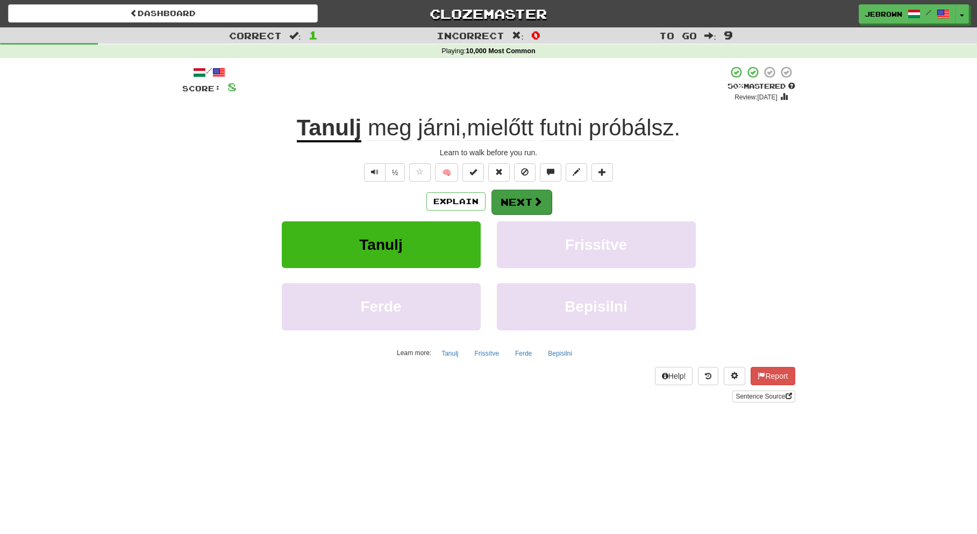
click at [516, 204] on button "Next" at bounding box center [521, 202] width 60 height 25
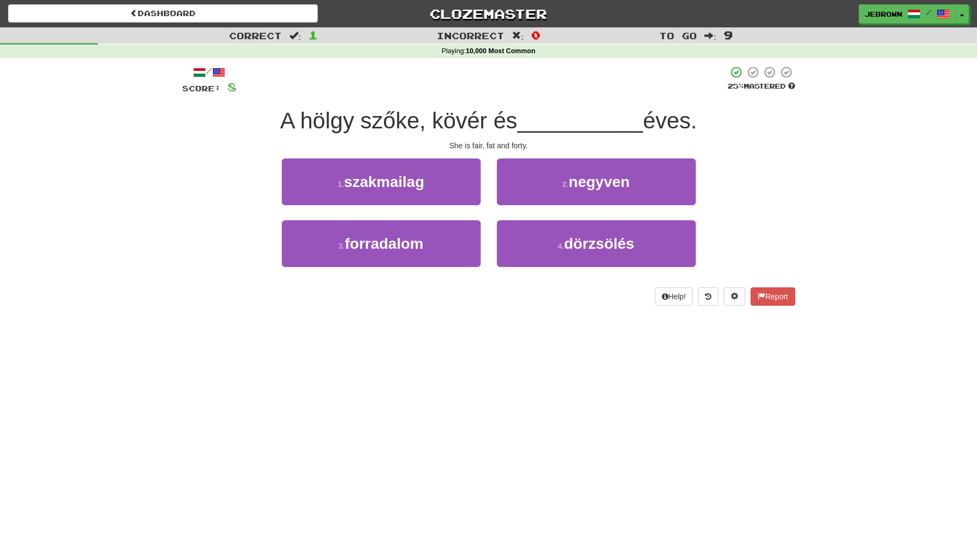
click at [613, 183] on span "negyven" at bounding box center [599, 182] width 61 height 17
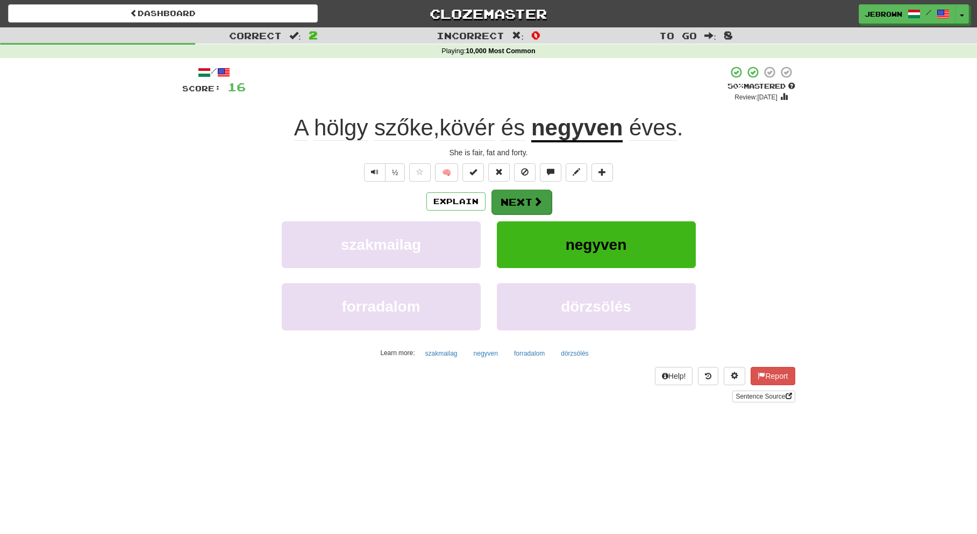
click at [515, 201] on button "Next" at bounding box center [521, 202] width 60 height 25
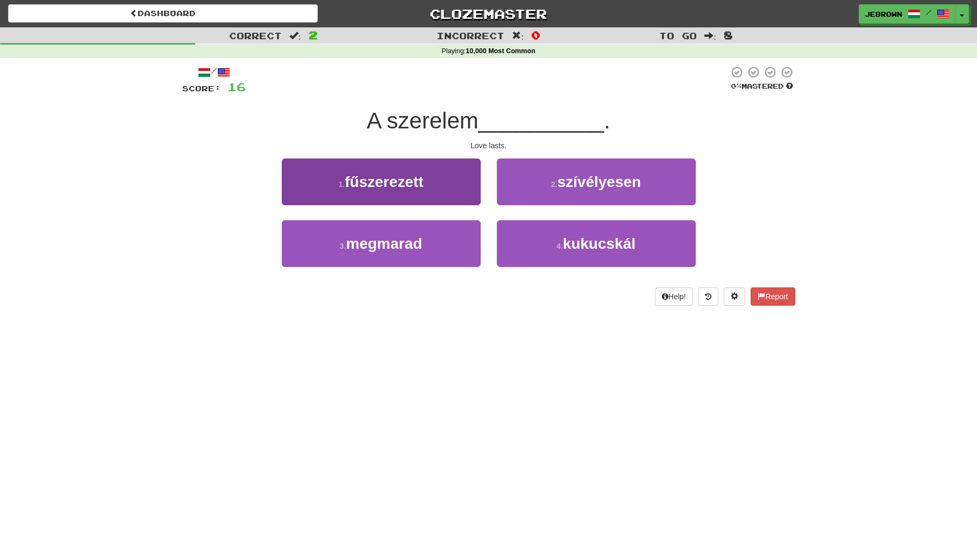
click at [420, 246] on span "megmarad" at bounding box center [384, 243] width 76 height 17
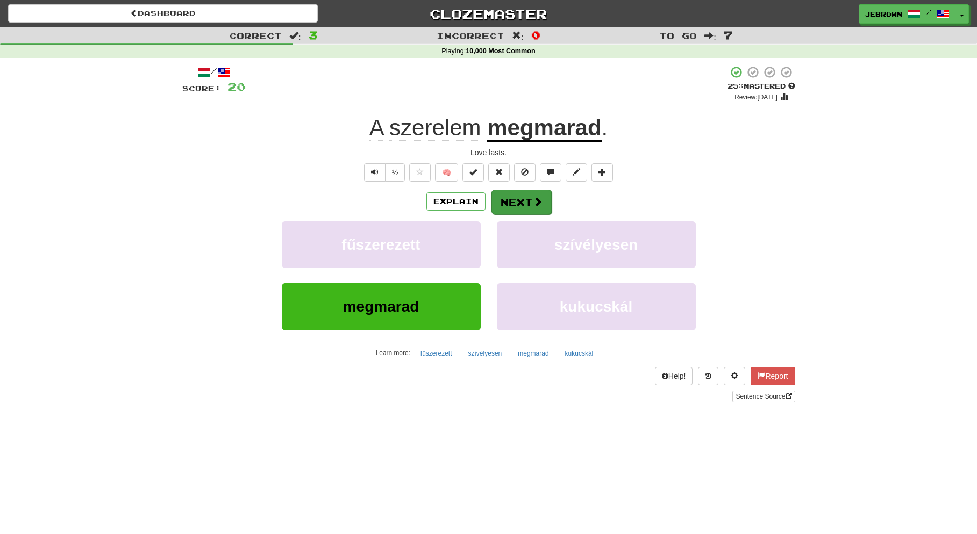
click at [529, 201] on button "Next" at bounding box center [521, 202] width 60 height 25
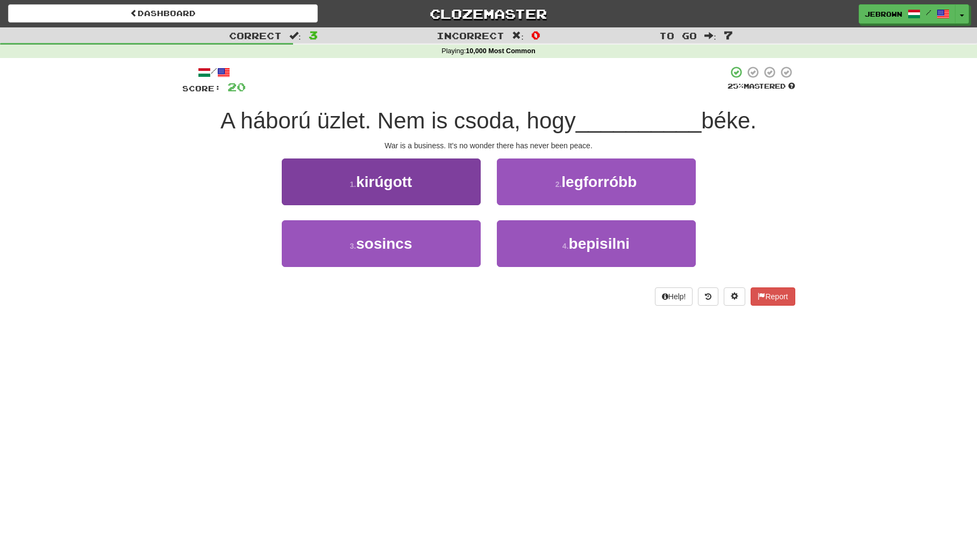
click at [440, 243] on button "3 . sosincs" at bounding box center [381, 243] width 199 height 47
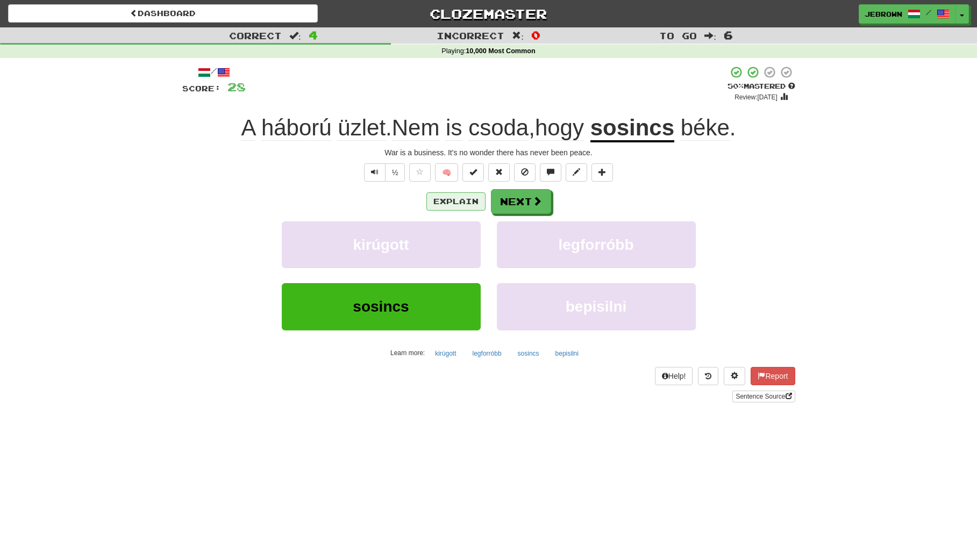
click at [461, 200] on button "Explain" at bounding box center [455, 201] width 59 height 18
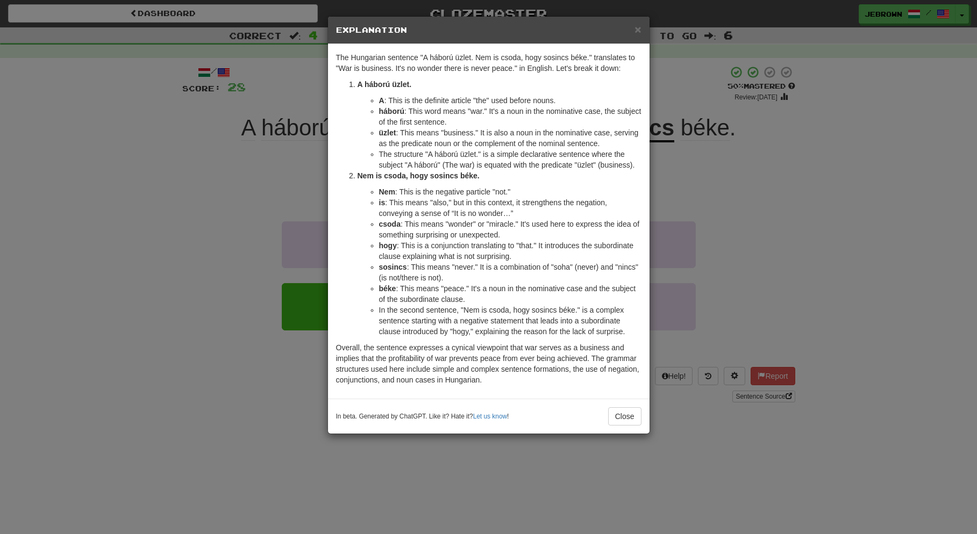
click at [639, 30] on span "×" at bounding box center [637, 29] width 6 height 12
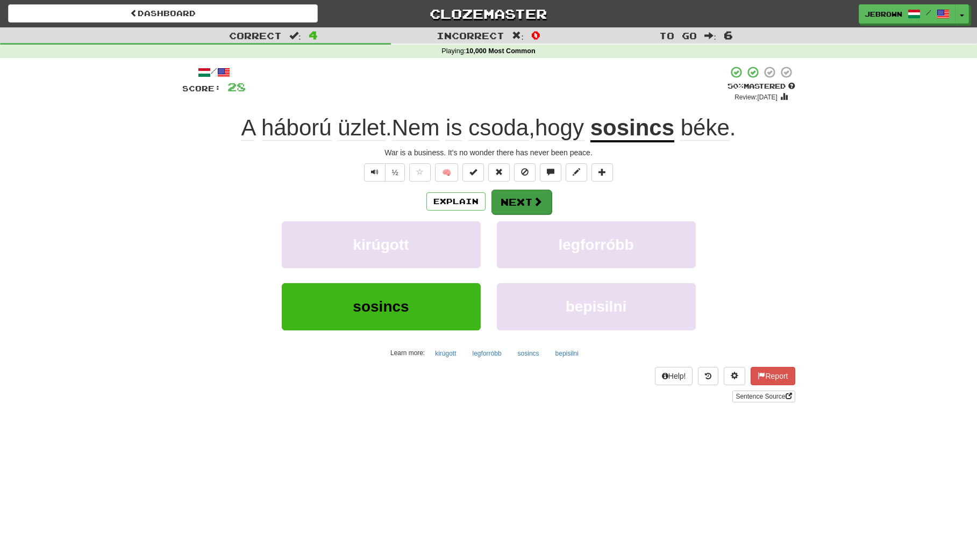
click at [523, 201] on button "Next" at bounding box center [521, 202] width 60 height 25
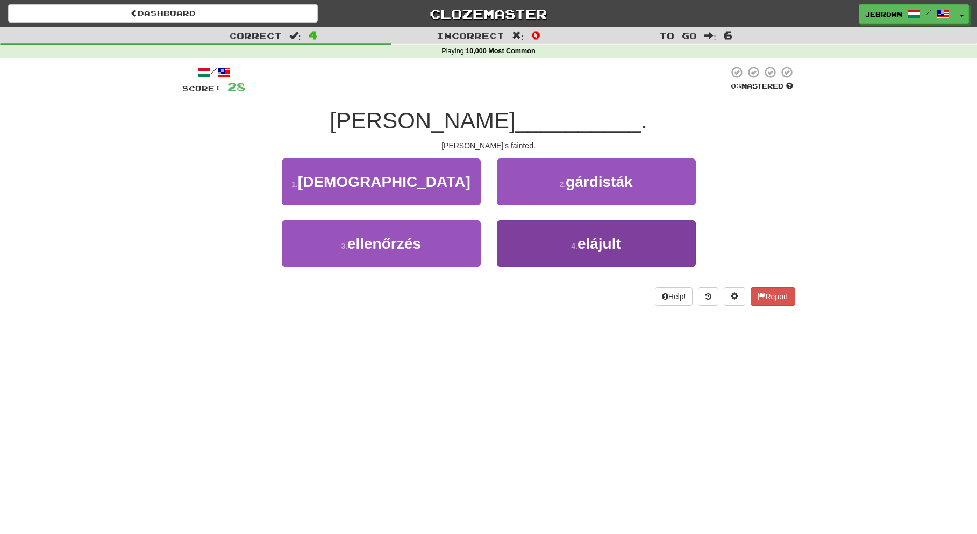
click at [554, 244] on button "4 . elájult" at bounding box center [596, 243] width 199 height 47
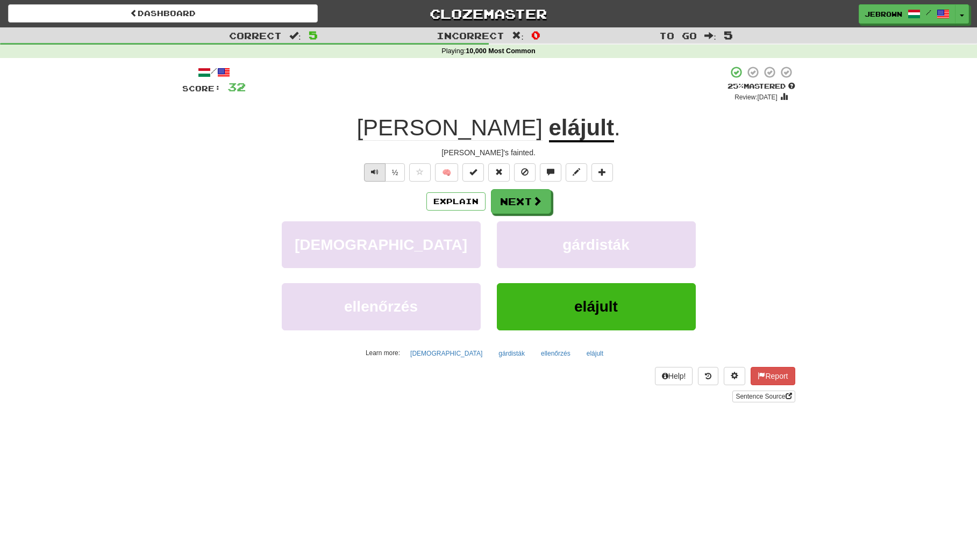
click at [371, 168] on span "Text-to-speech controls" at bounding box center [375, 172] width 8 height 8
click at [534, 204] on span at bounding box center [538, 202] width 10 height 10
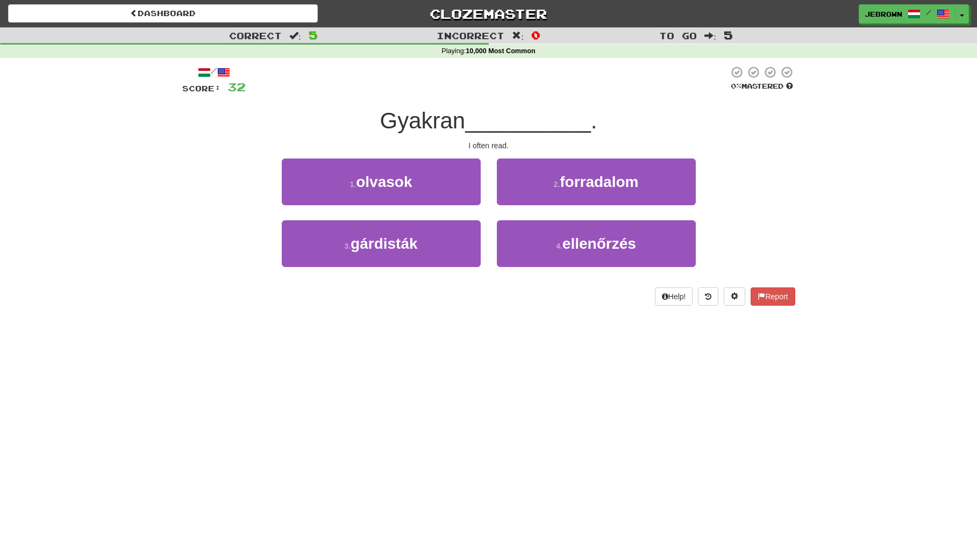
click at [422, 183] on button "1 . olvasok" at bounding box center [381, 182] width 199 height 47
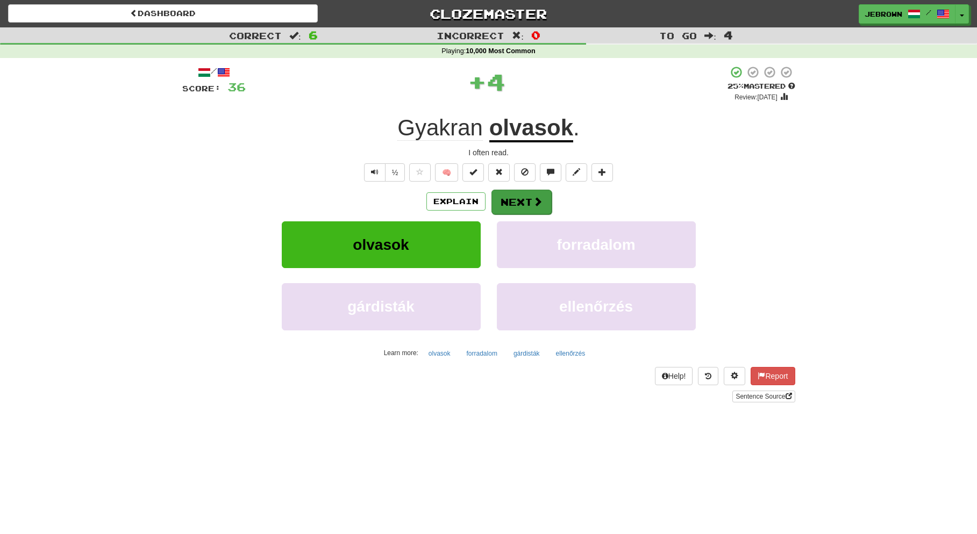
click at [533, 199] on span at bounding box center [538, 202] width 10 height 10
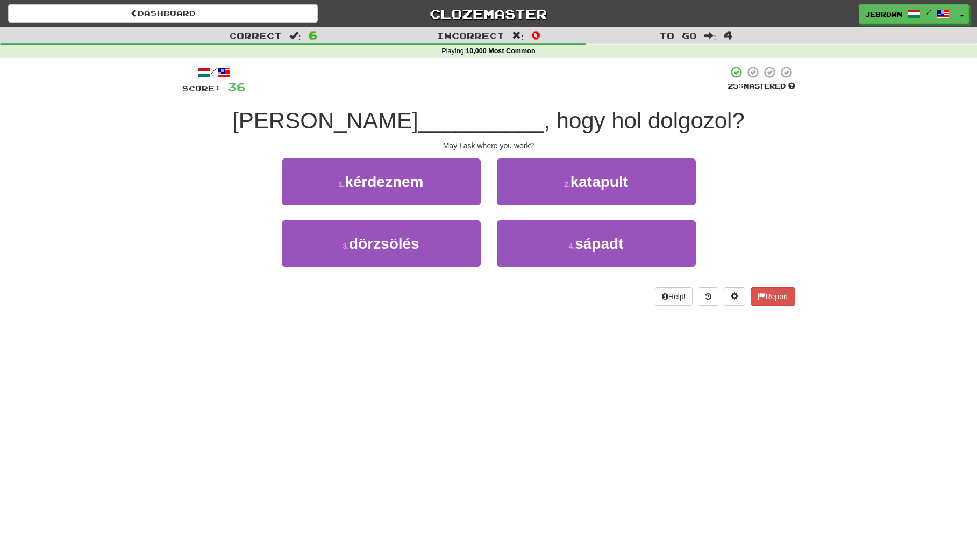
click at [409, 186] on span "kérdeznem" at bounding box center [384, 182] width 78 height 17
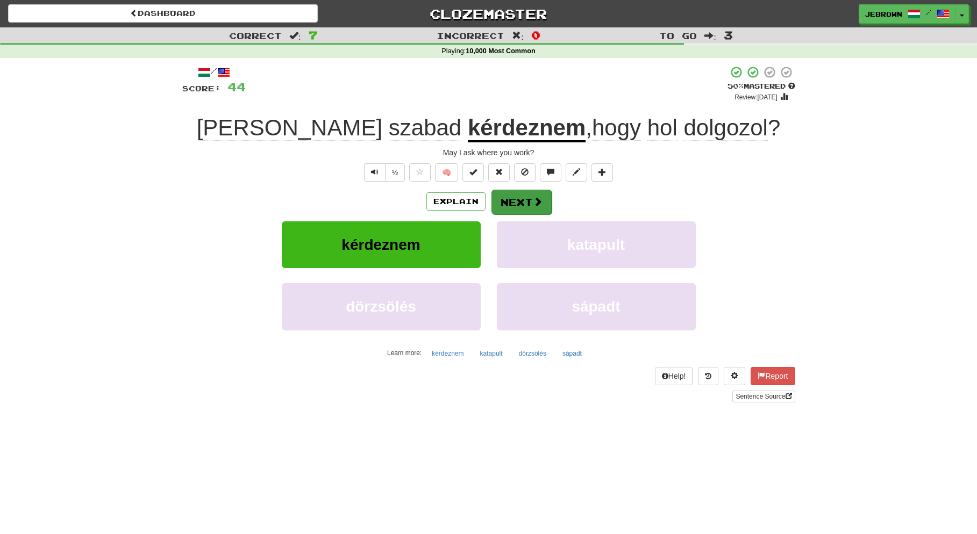
click at [518, 203] on button "Next" at bounding box center [521, 202] width 60 height 25
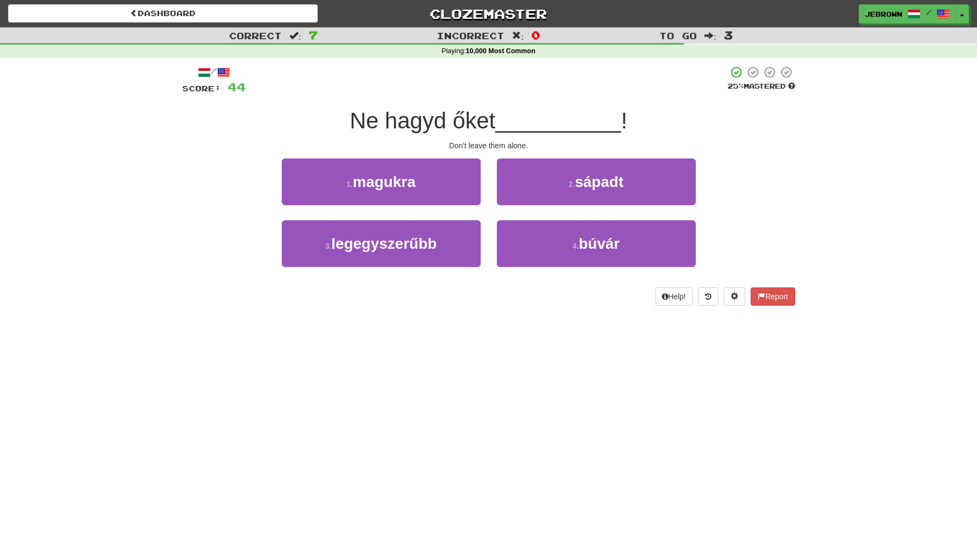
click at [442, 186] on button "1 . magukra" at bounding box center [381, 182] width 199 height 47
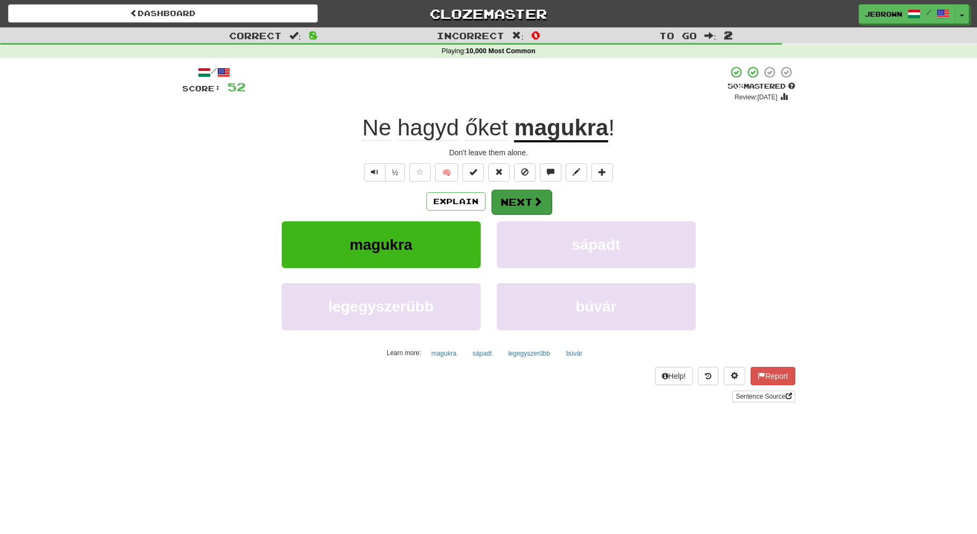
click at [518, 198] on button "Next" at bounding box center [521, 202] width 60 height 25
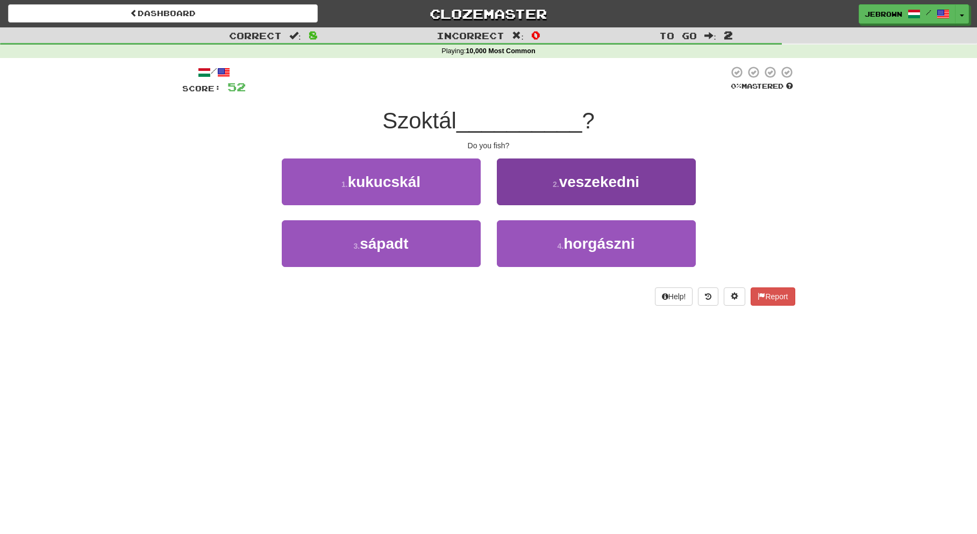
click at [561, 240] on button "4 . horgászni" at bounding box center [596, 243] width 199 height 47
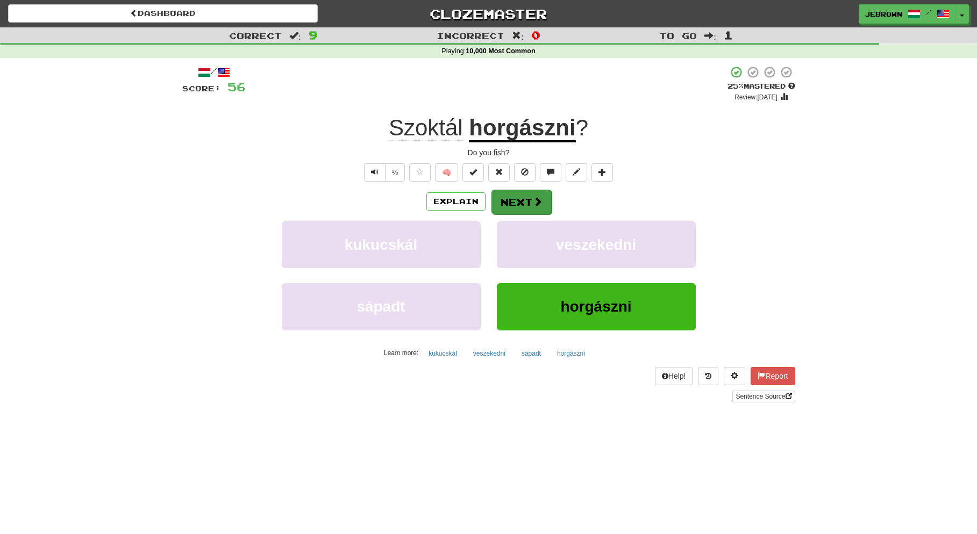
click at [525, 200] on button "Next" at bounding box center [521, 202] width 60 height 25
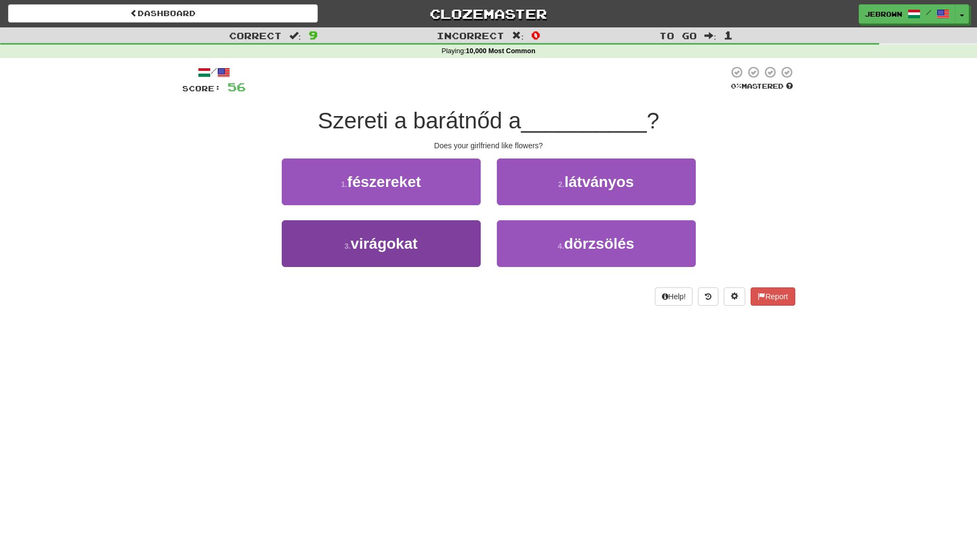
click at [425, 242] on button "3 . virágokat" at bounding box center [381, 243] width 199 height 47
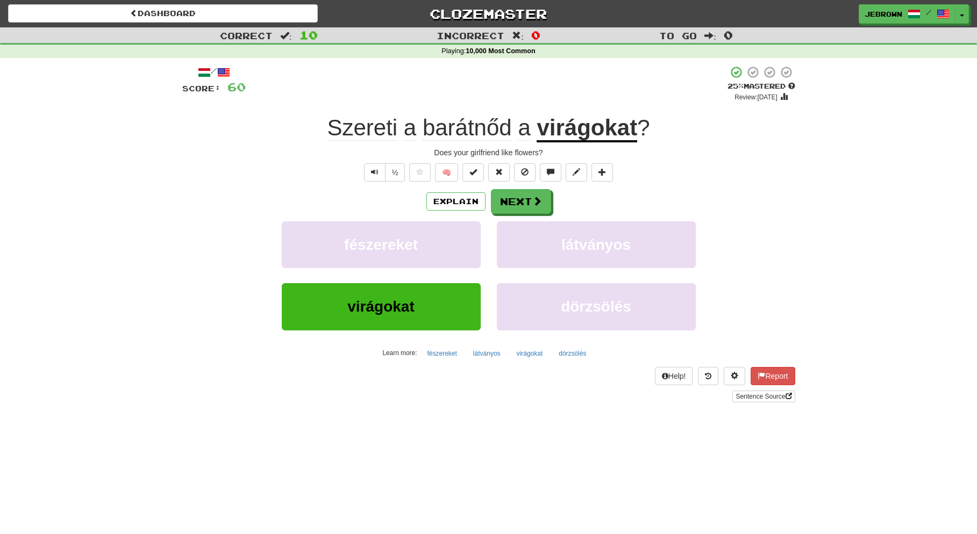
click at [525, 199] on button "Next" at bounding box center [521, 201] width 60 height 25
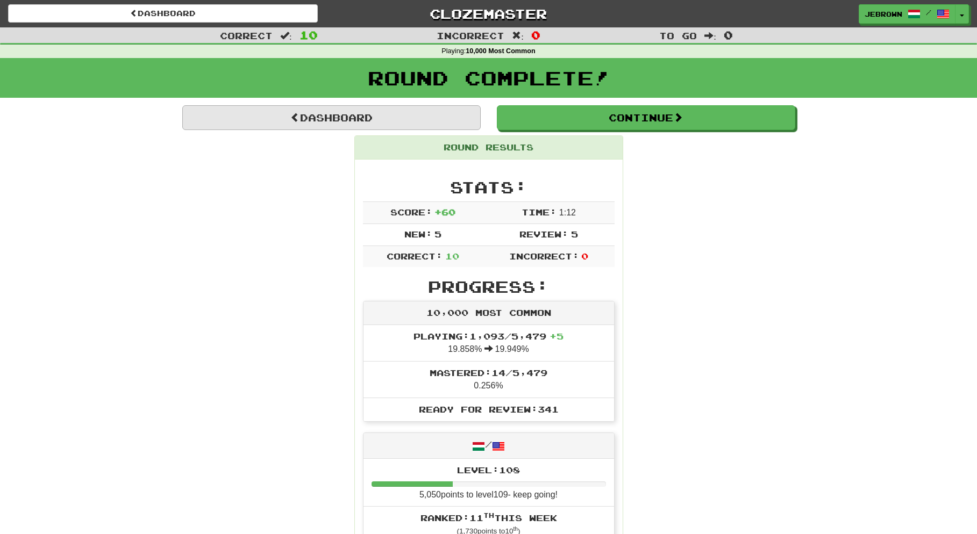
click at [352, 118] on link "Dashboard" at bounding box center [331, 117] width 298 height 25
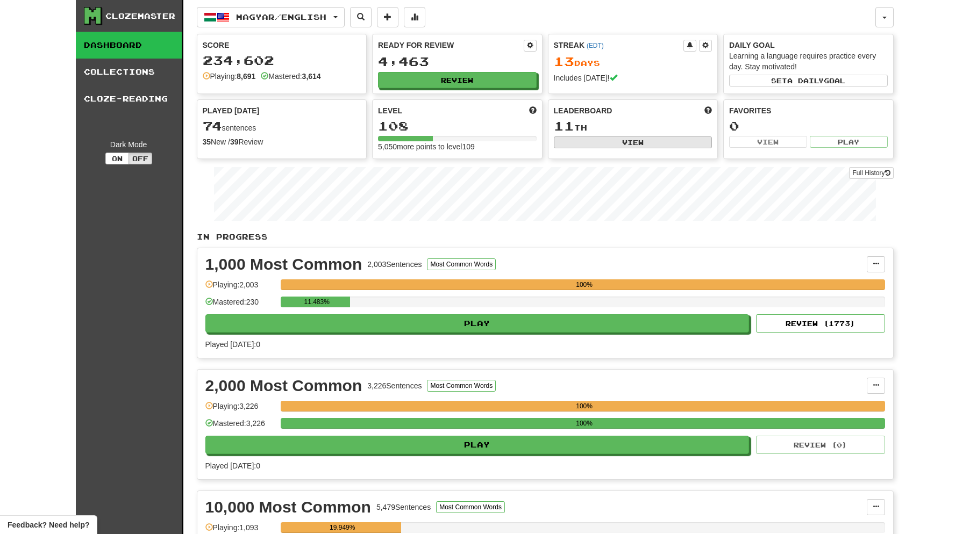
click at [577, 139] on button "View" at bounding box center [633, 143] width 159 height 12
select select "**********"
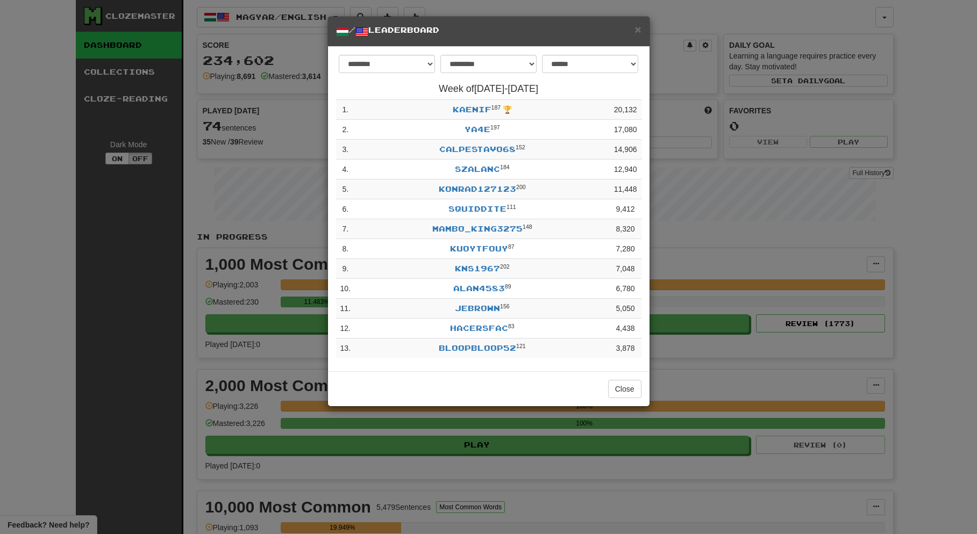
click at [639, 30] on span "×" at bounding box center [637, 29] width 6 height 12
